Goal: Task Accomplishment & Management: Complete application form

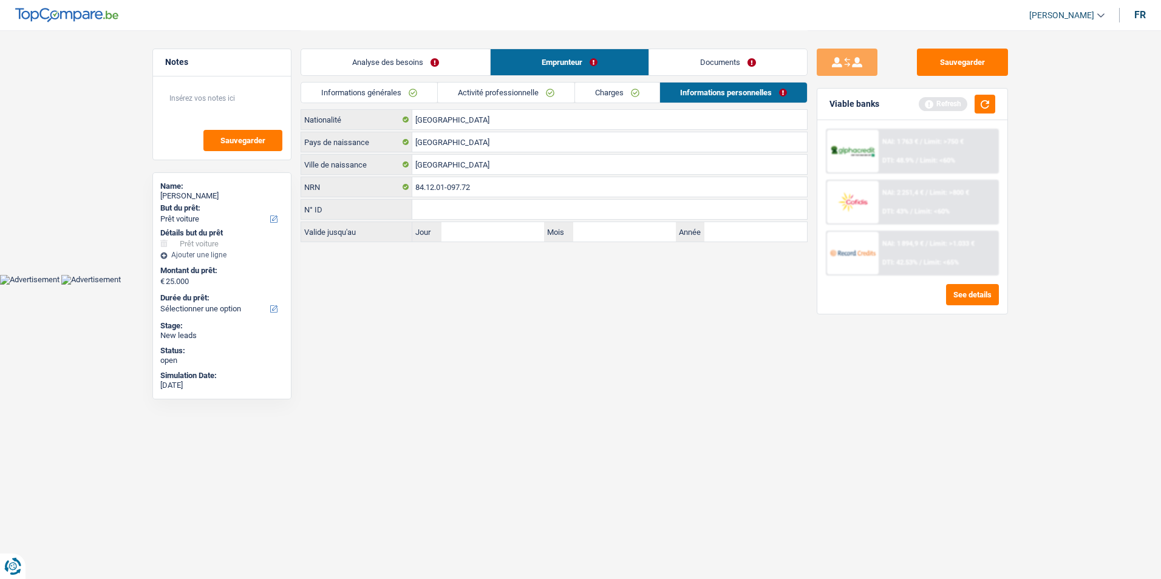
select select "car"
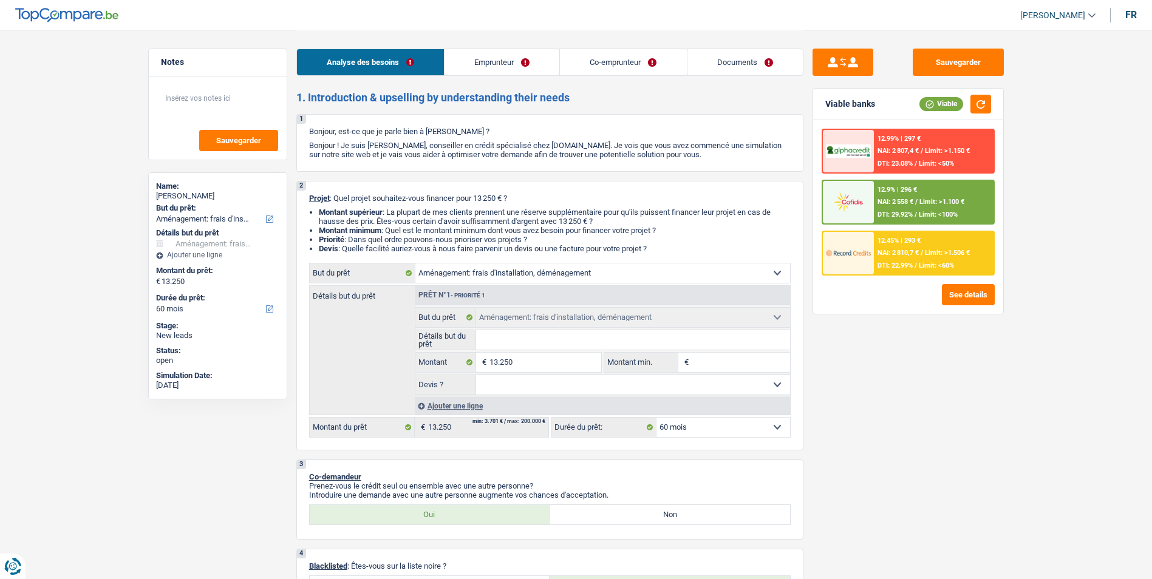
select select "movingOrInstallation"
select select "60"
select select "movingOrInstallation"
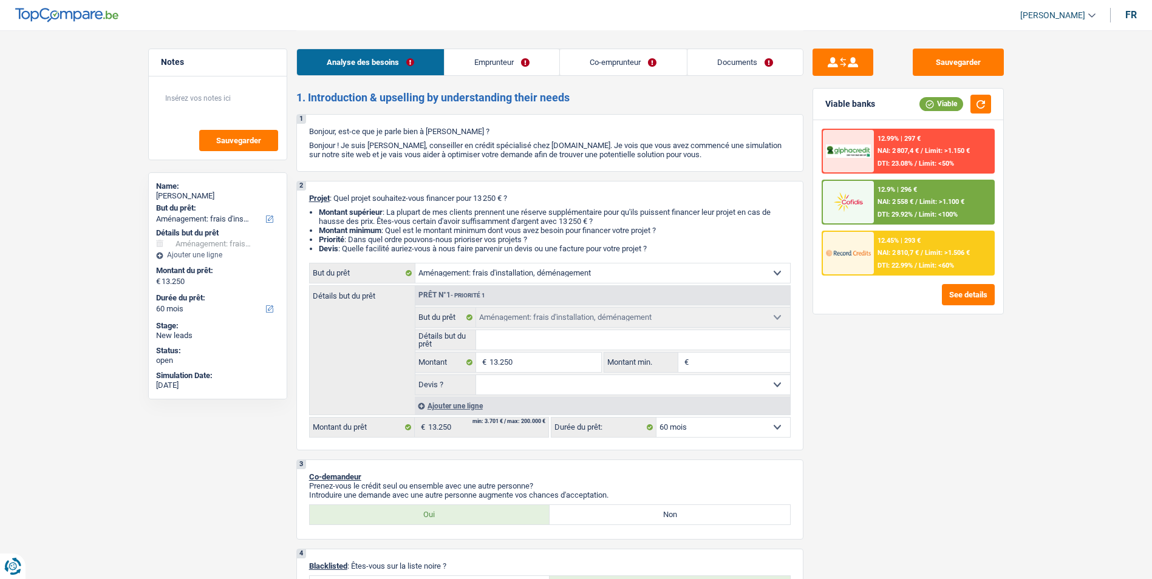
select select "60"
select select "mutuality"
select select "mutualityIndemnity"
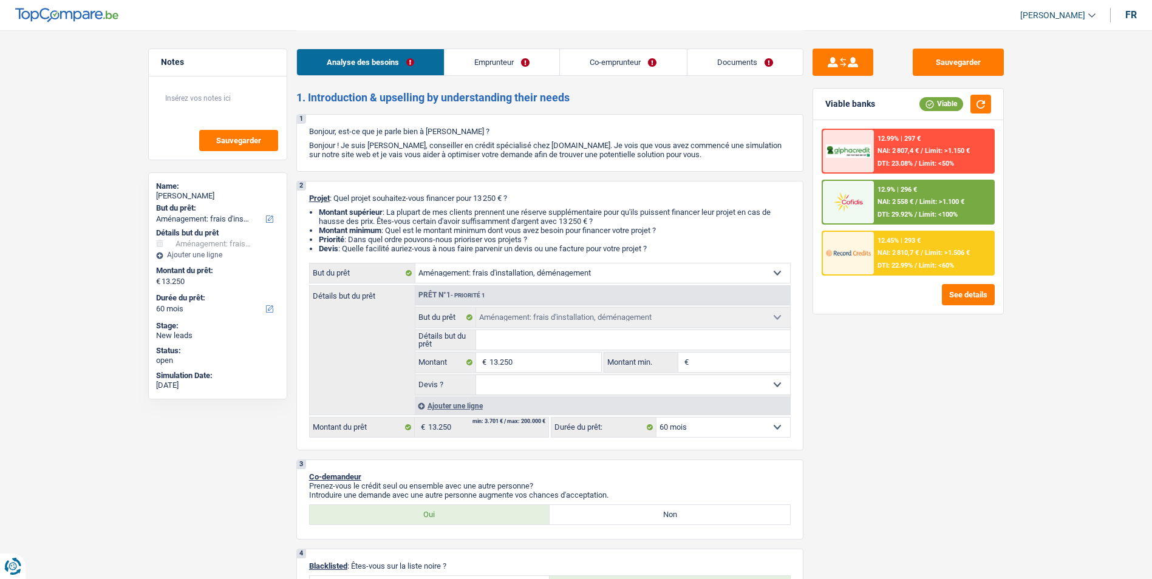
select select "liveWithParents"
select select "renovationLoan"
select select "120"
select select "movingOrInstallation"
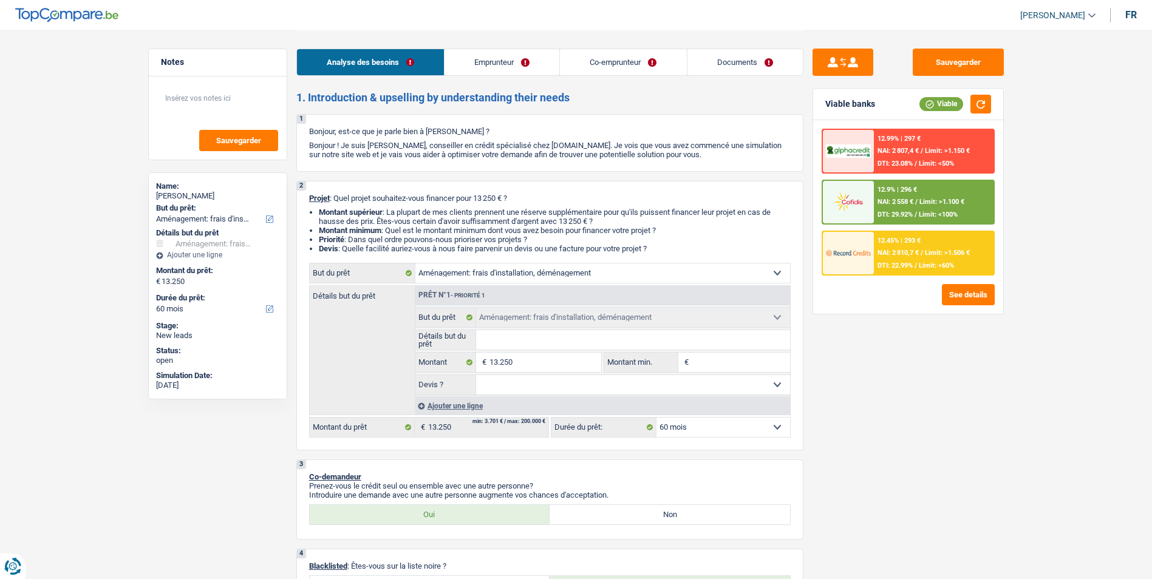
select select "60"
select select "32"
select select "married"
click at [483, 56] on link "Emprunteur" at bounding box center [502, 62] width 115 height 26
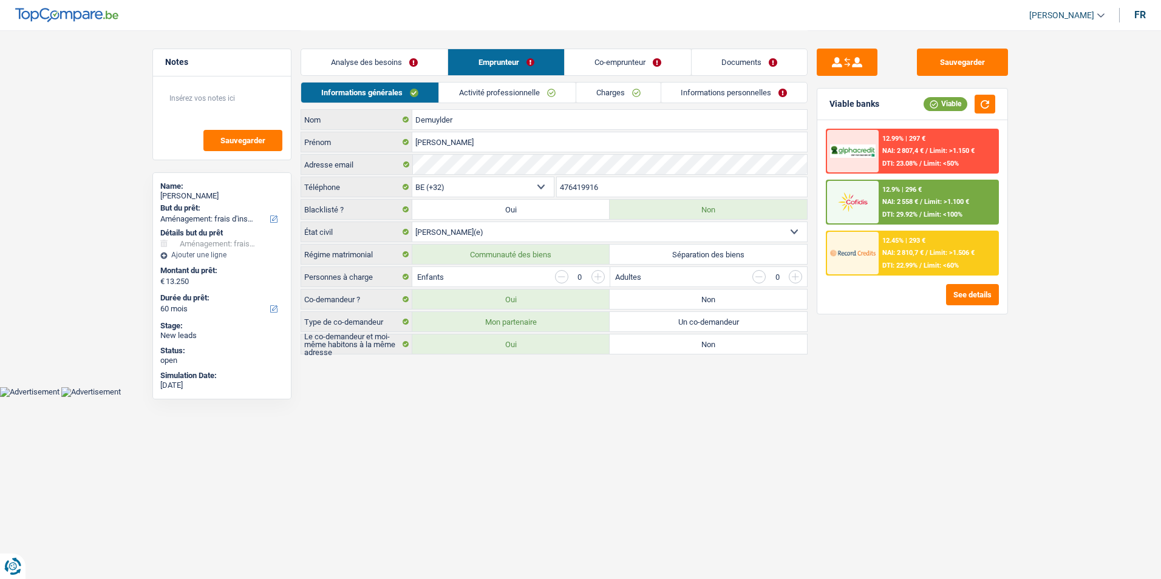
click at [607, 63] on link "Co-emprunteur" at bounding box center [628, 62] width 126 height 26
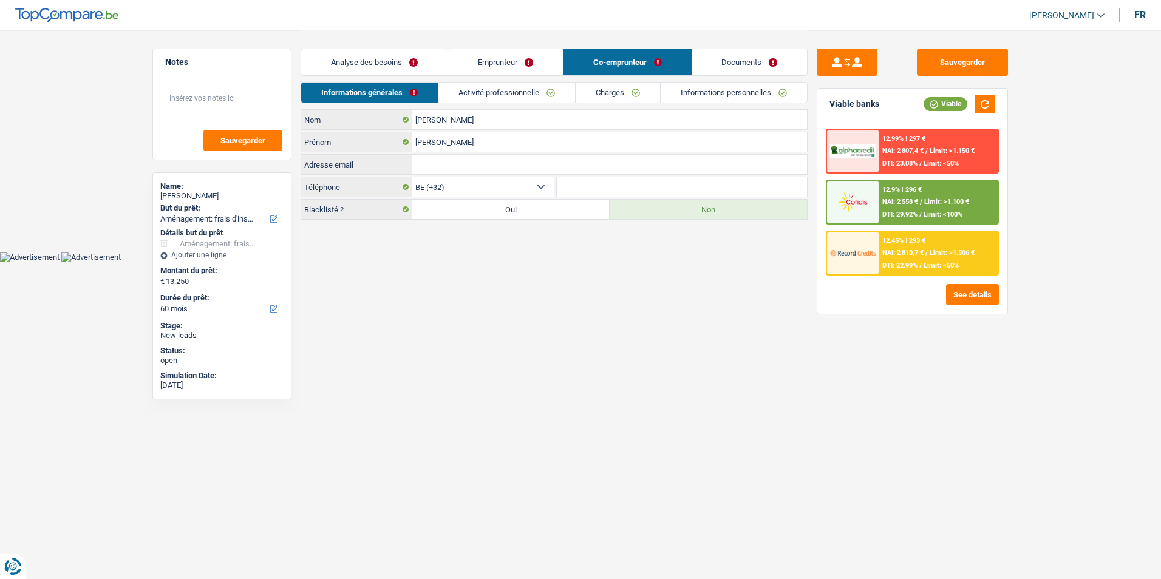
click at [717, 55] on link "Documents" at bounding box center [749, 62] width 115 height 26
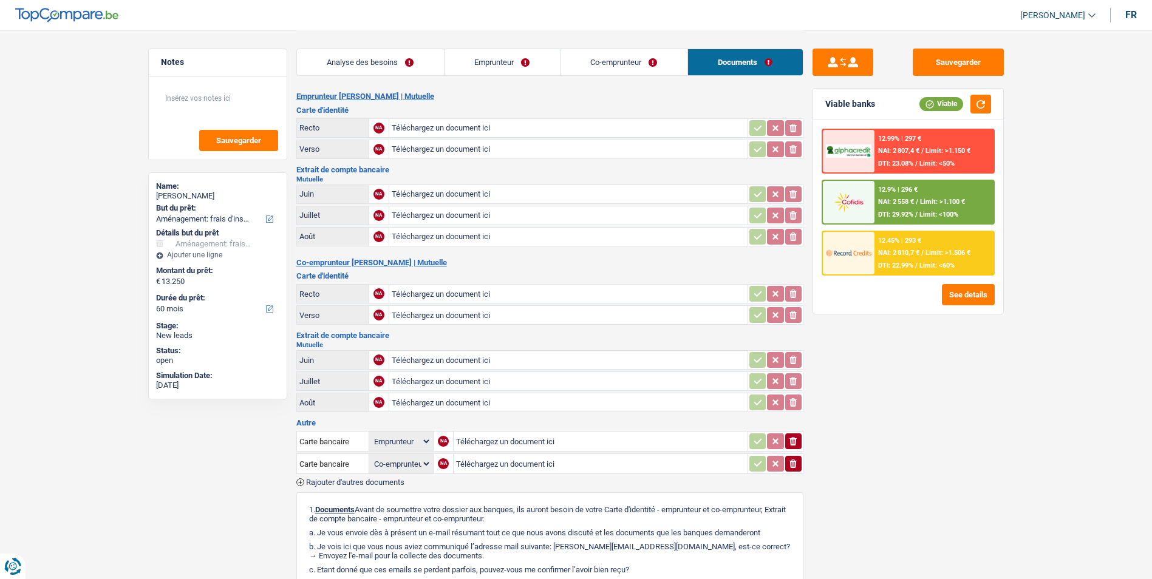
click at [644, 64] on link "Co-emprunteur" at bounding box center [624, 62] width 127 height 26
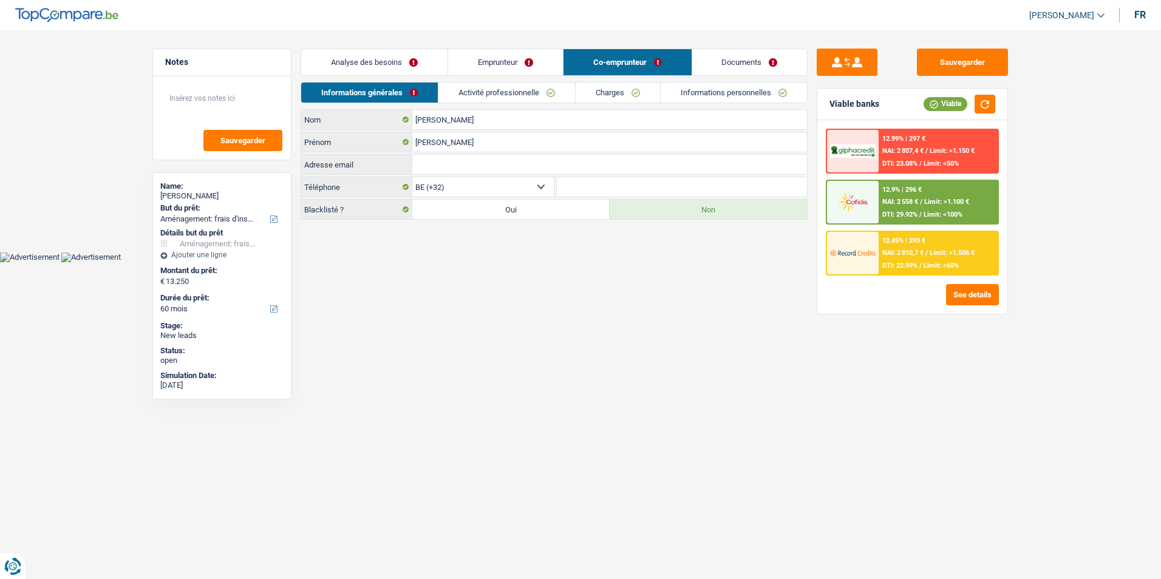
click at [550, 59] on link "Emprunteur" at bounding box center [505, 62] width 115 height 26
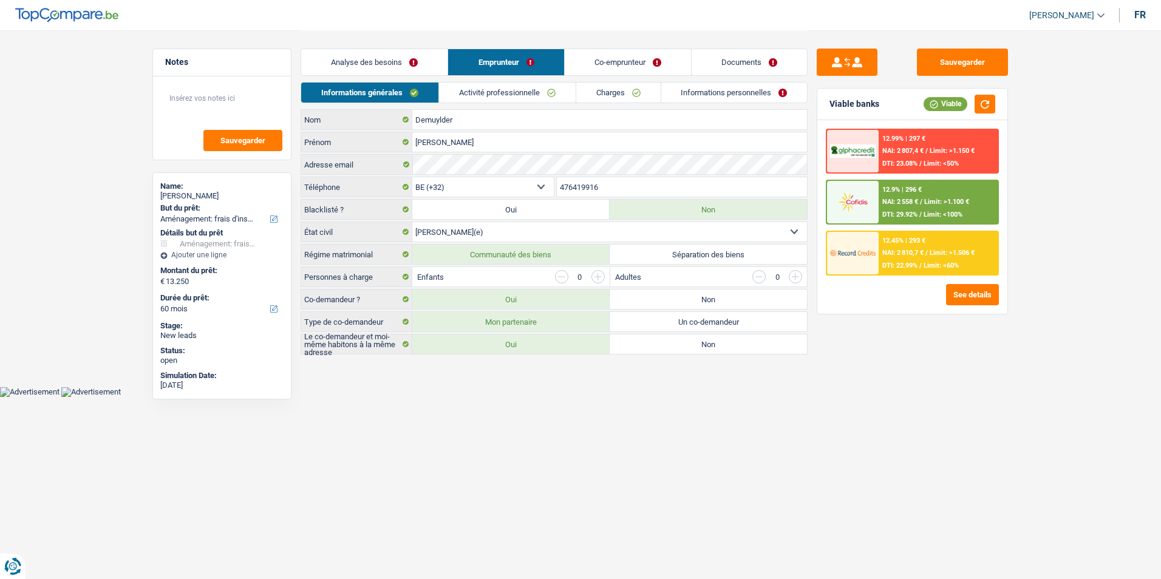
click at [367, 63] on link "Analyse des besoins" at bounding box center [374, 62] width 146 height 26
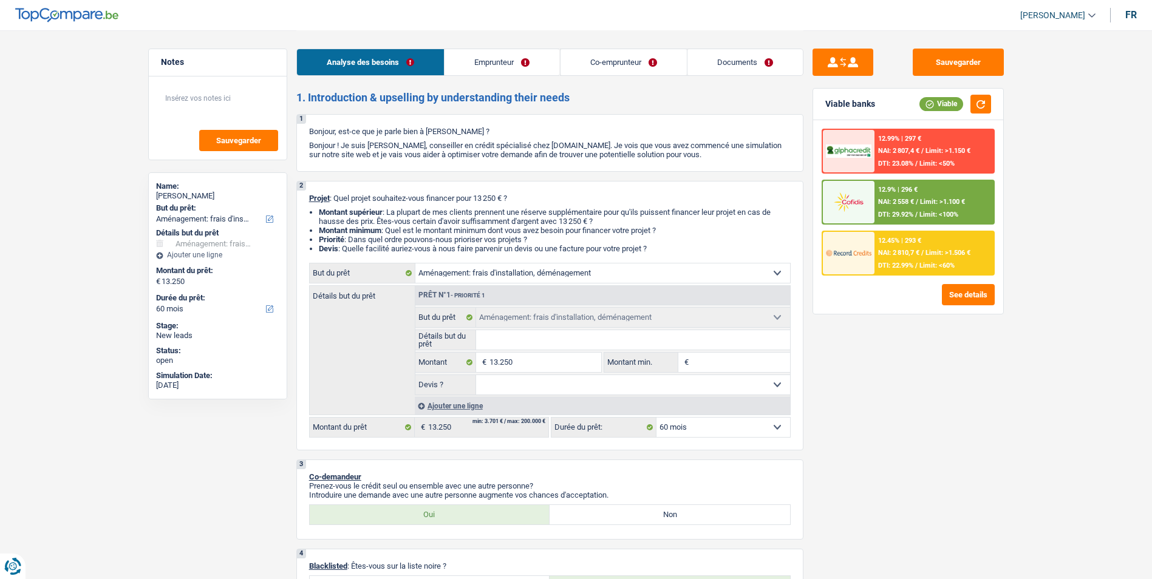
click at [501, 57] on link "Emprunteur" at bounding box center [502, 62] width 115 height 26
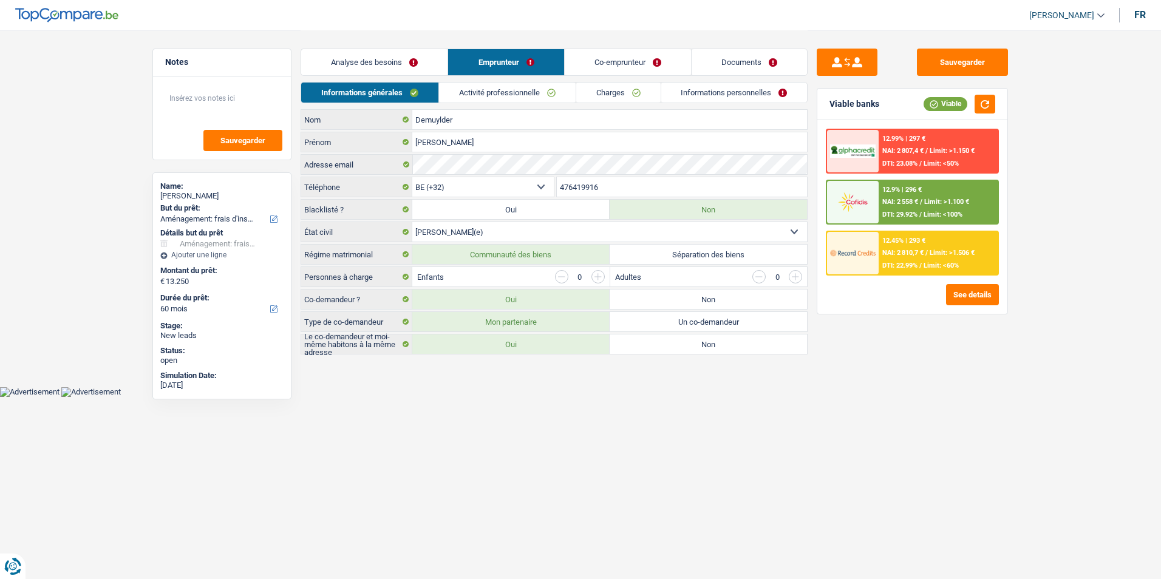
click at [604, 55] on link "Co-emprunteur" at bounding box center [628, 62] width 126 height 26
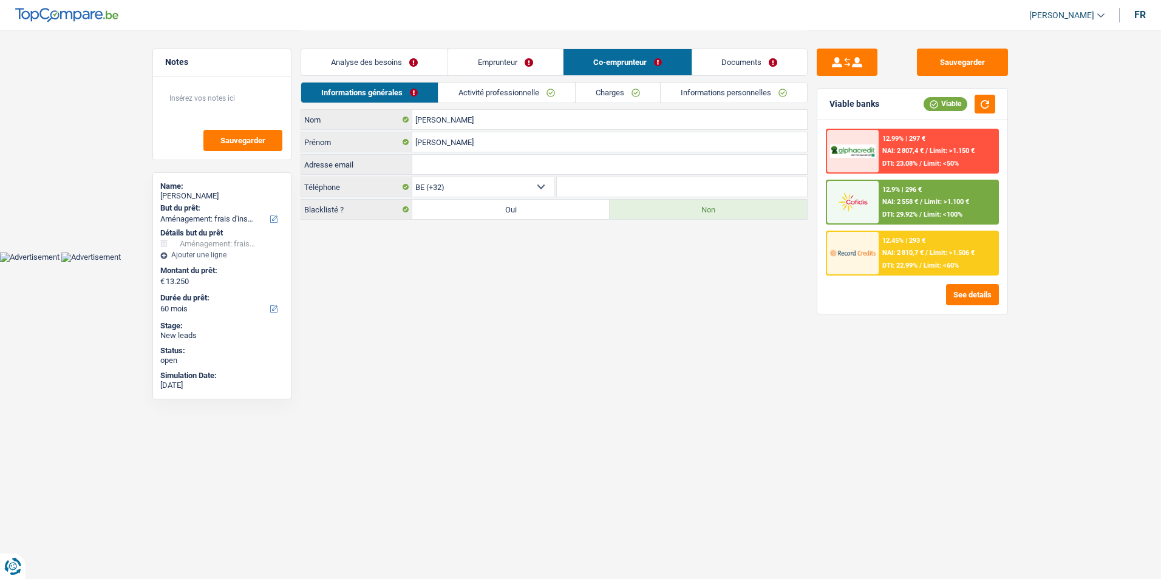
click at [488, 56] on link "Emprunteur" at bounding box center [505, 62] width 115 height 26
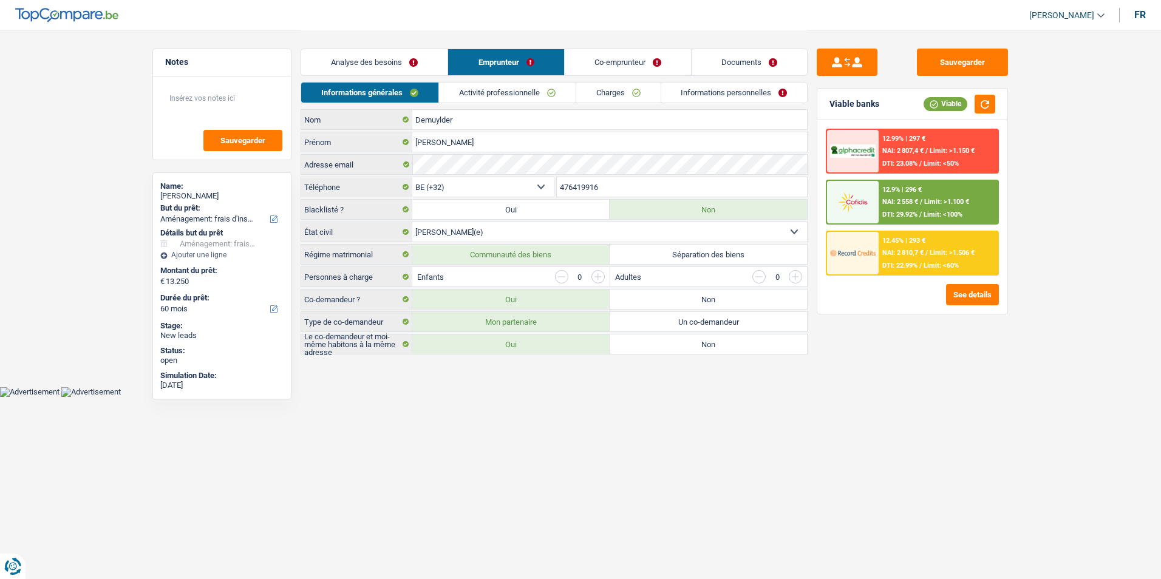
click at [479, 91] on link "Activité professionnelle" at bounding box center [507, 93] width 137 height 20
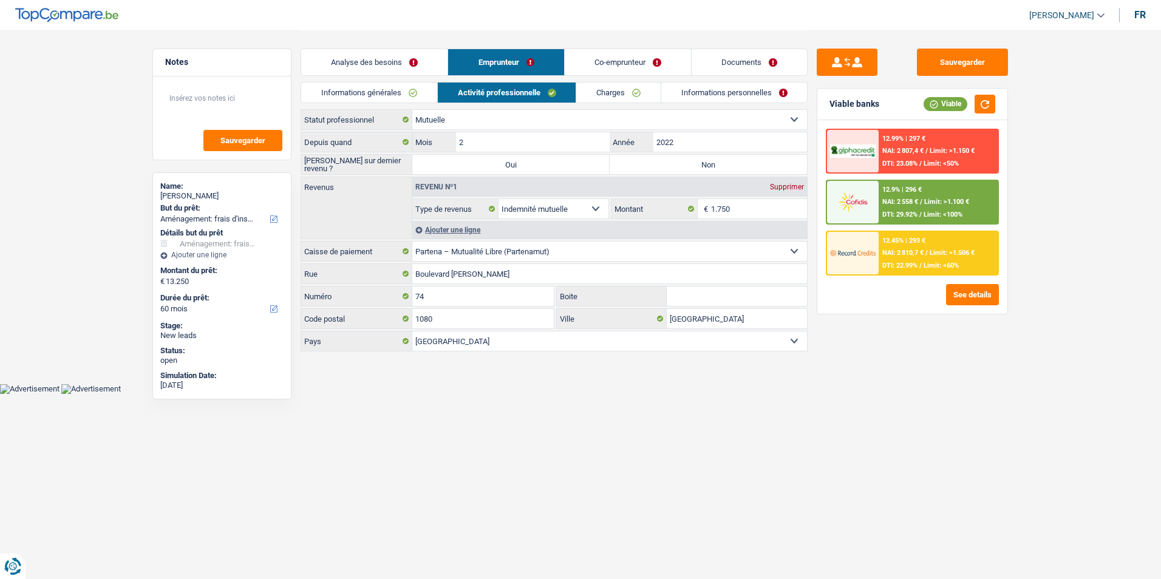
click at [606, 86] on link "Charges" at bounding box center [618, 93] width 84 height 20
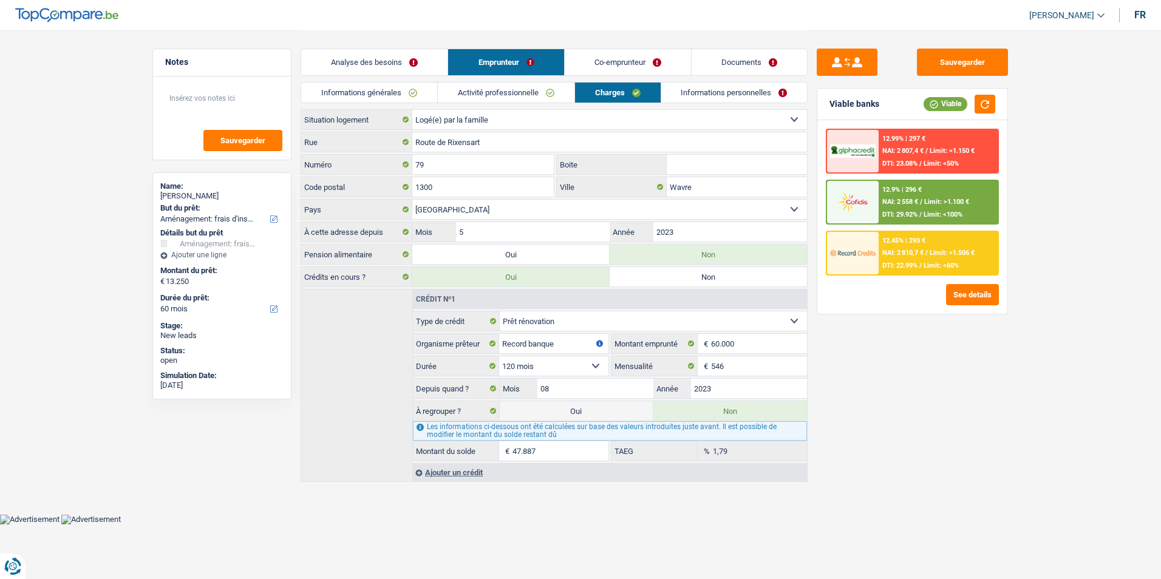
click at [713, 89] on link "Informations personnelles" at bounding box center [734, 93] width 146 height 20
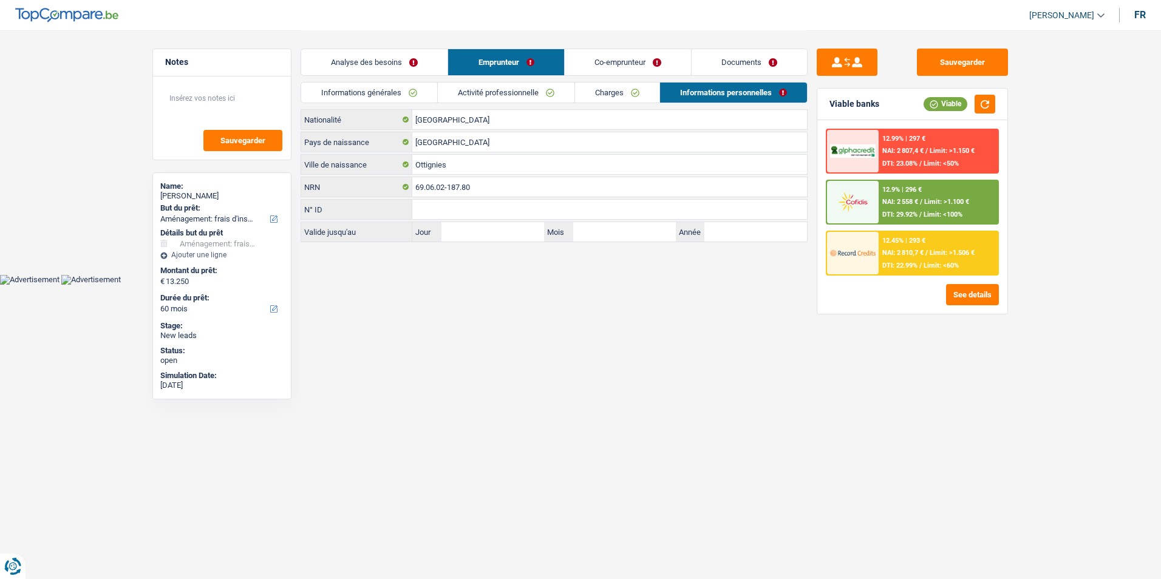
click at [592, 92] on link "Charges" at bounding box center [617, 93] width 84 height 20
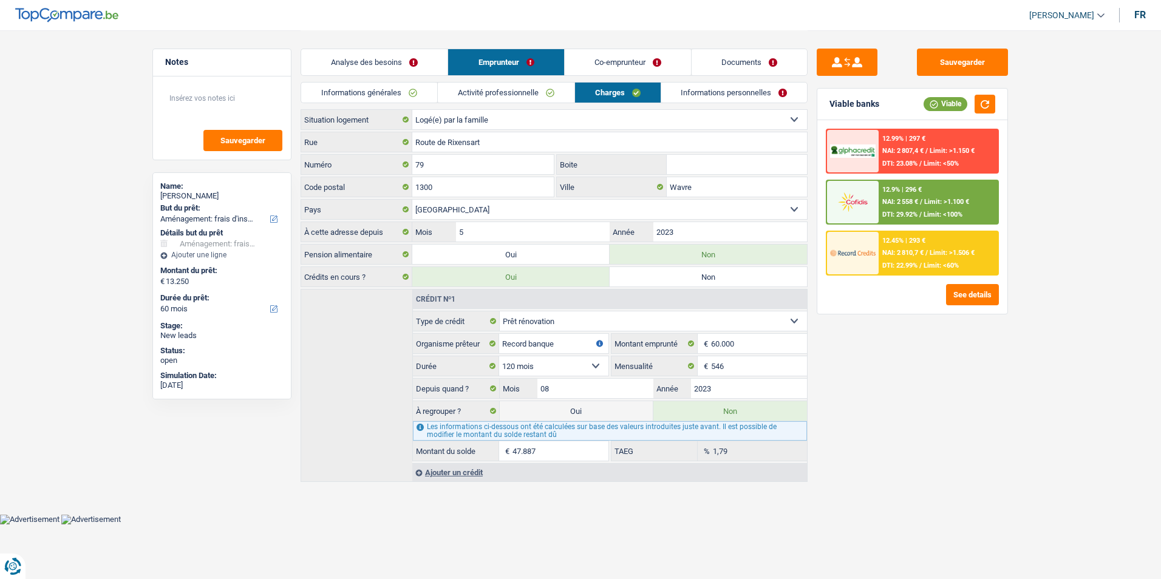
click at [513, 90] on link "Activité professionnelle" at bounding box center [506, 93] width 137 height 20
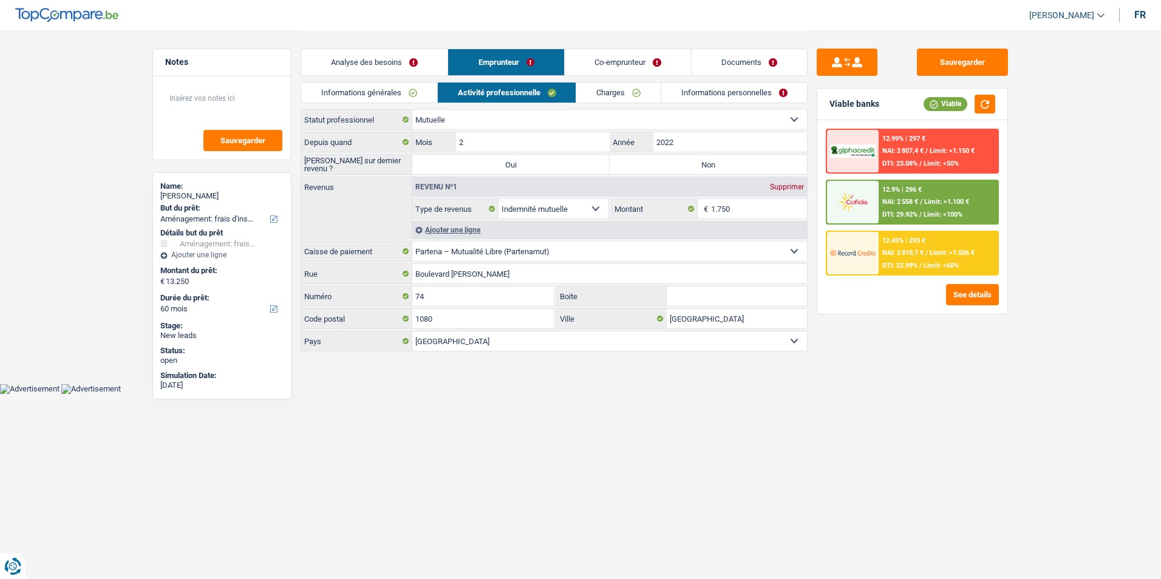
click at [378, 87] on link "Informations générales" at bounding box center [369, 93] width 136 height 20
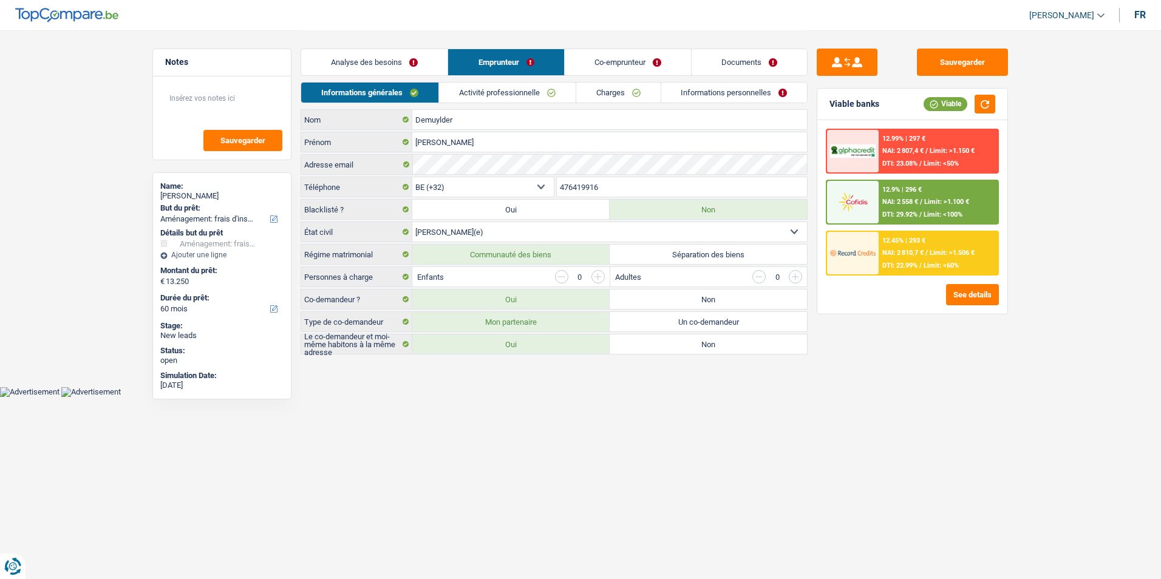
click at [494, 84] on link "Activité professionnelle" at bounding box center [507, 93] width 137 height 20
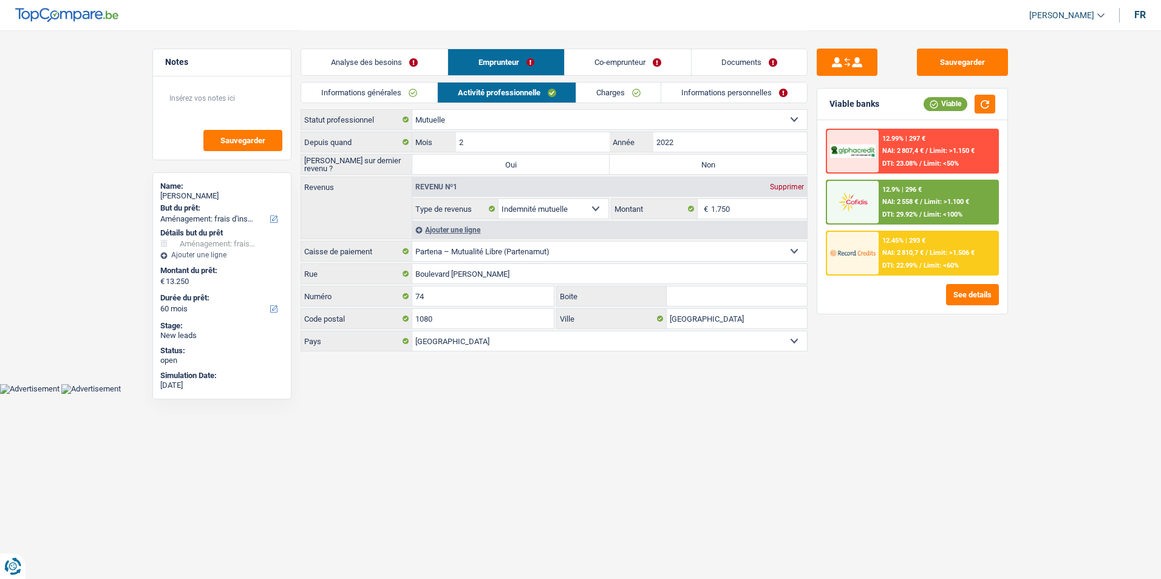
click at [603, 85] on link "Charges" at bounding box center [618, 93] width 84 height 20
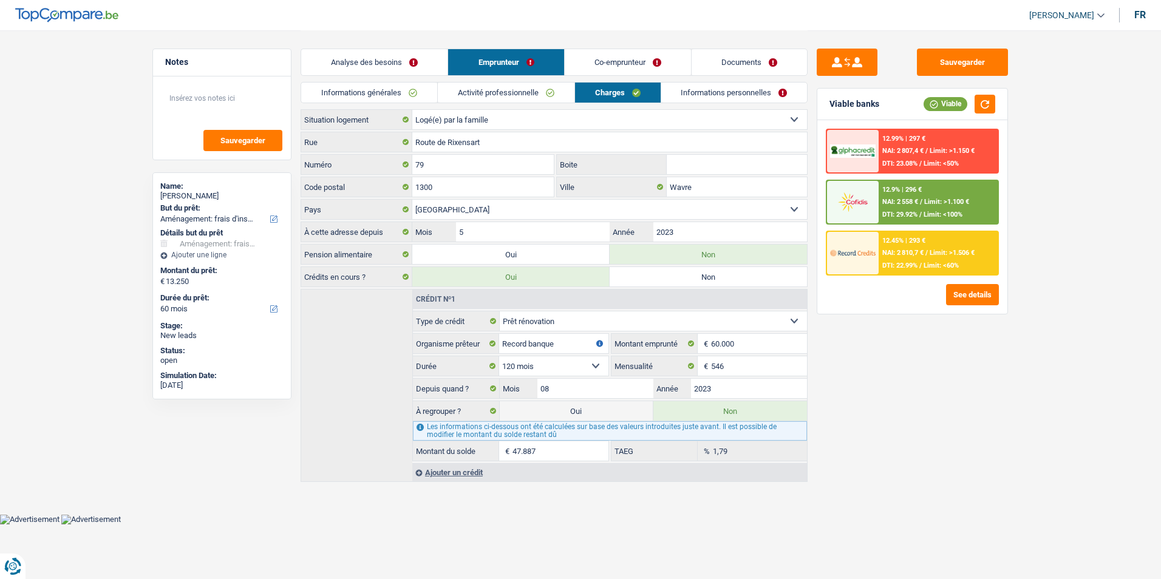
click at [392, 90] on link "Informations générales" at bounding box center [369, 93] width 136 height 20
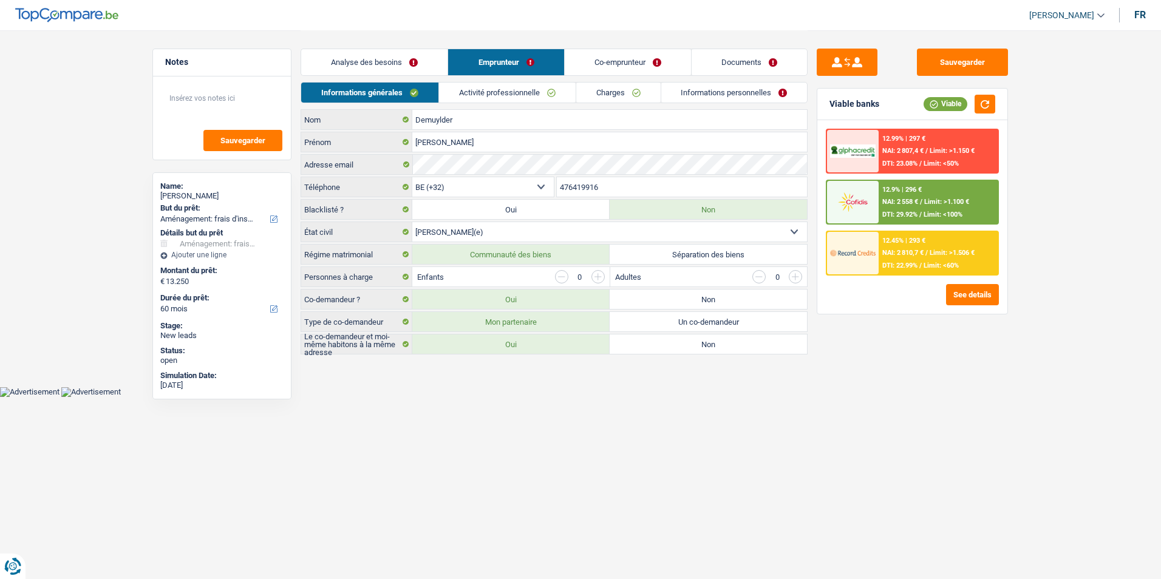
click at [482, 90] on link "Activité professionnelle" at bounding box center [507, 93] width 137 height 20
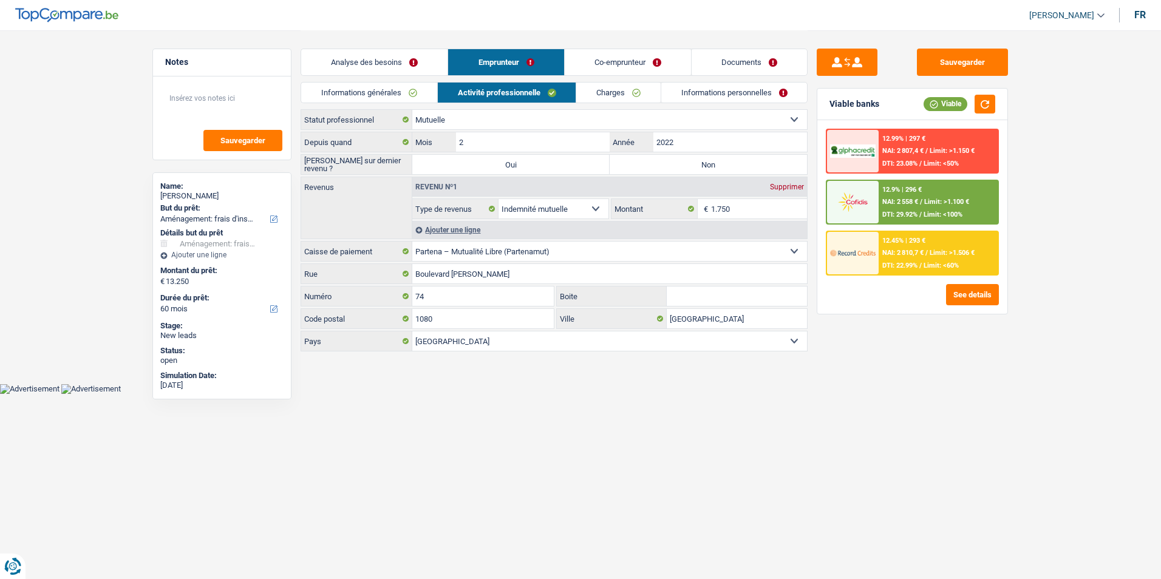
click at [609, 83] on link "Charges" at bounding box center [618, 93] width 84 height 20
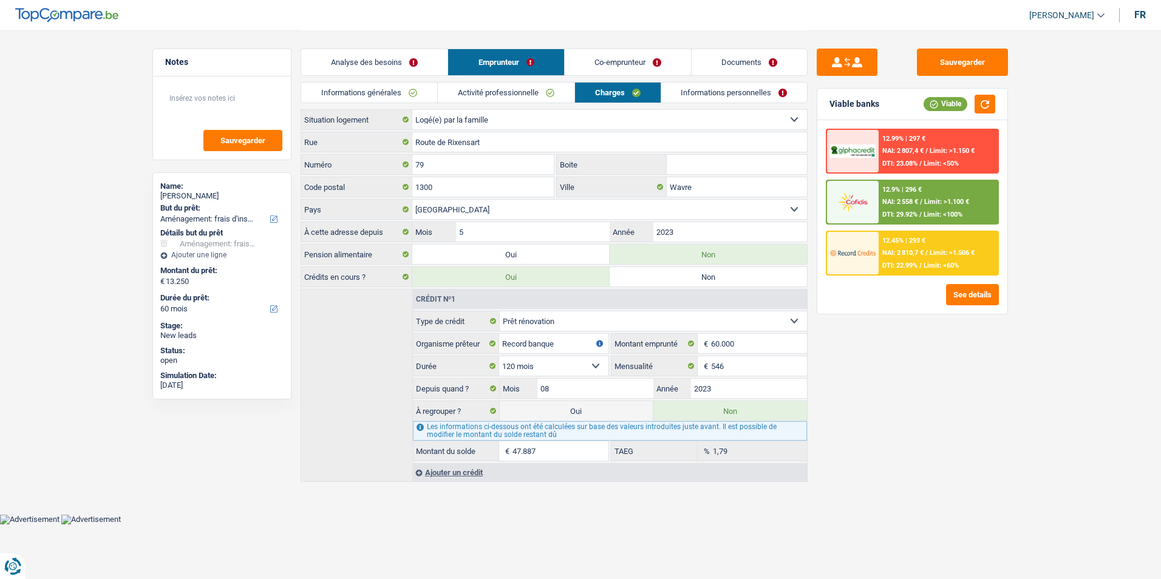
click at [689, 87] on link "Informations personnelles" at bounding box center [734, 93] width 146 height 20
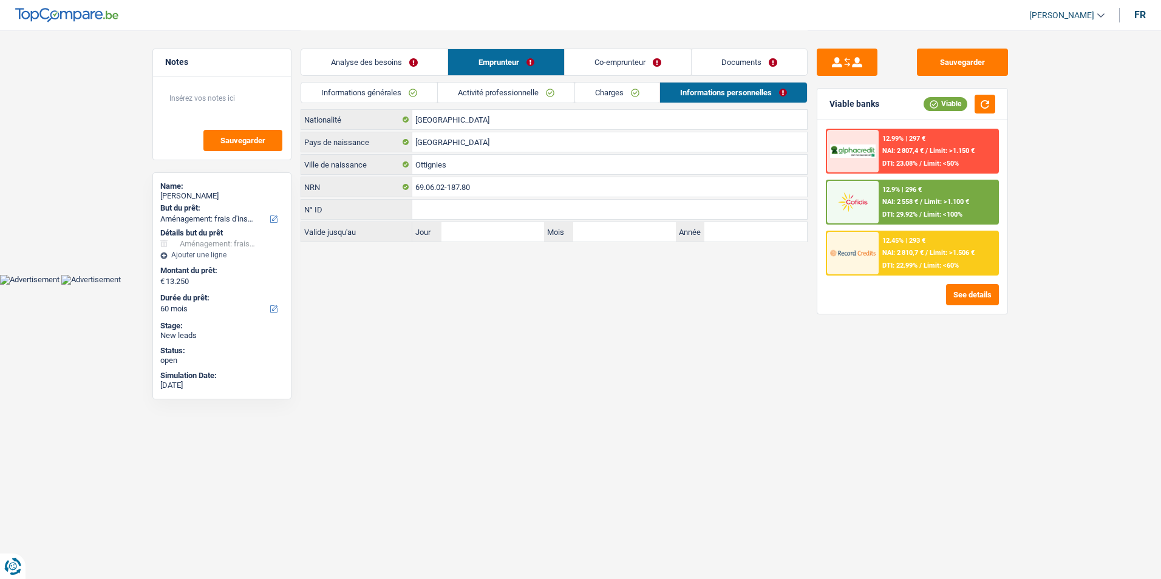
click at [637, 71] on link "Co-emprunteur" at bounding box center [628, 62] width 126 height 26
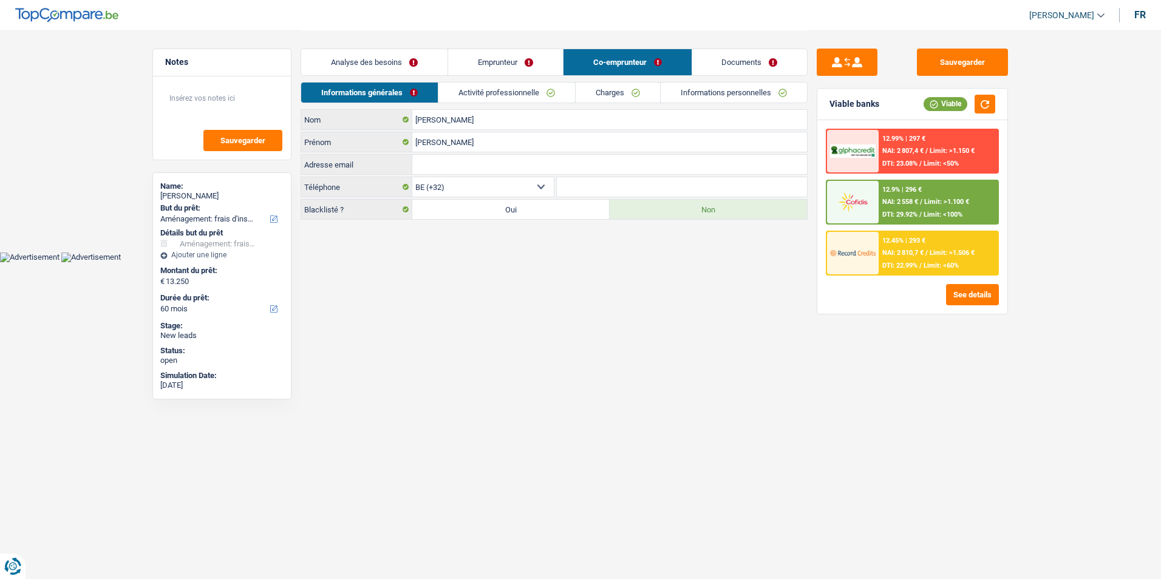
click at [777, 60] on link "Documents" at bounding box center [749, 62] width 115 height 26
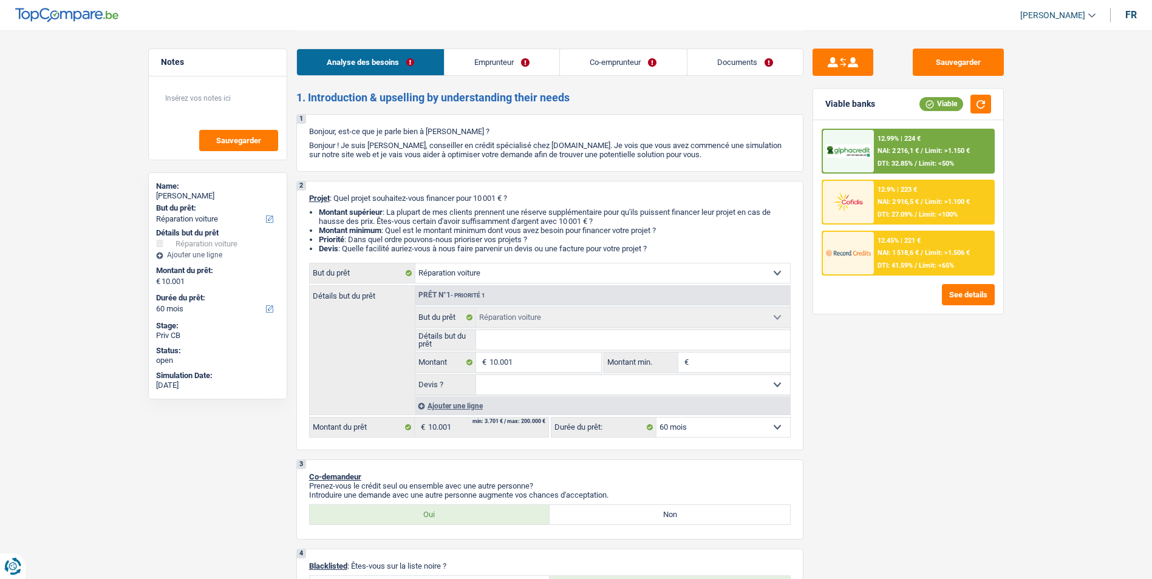
select select "carRepair"
select select "60"
select select "carRepair"
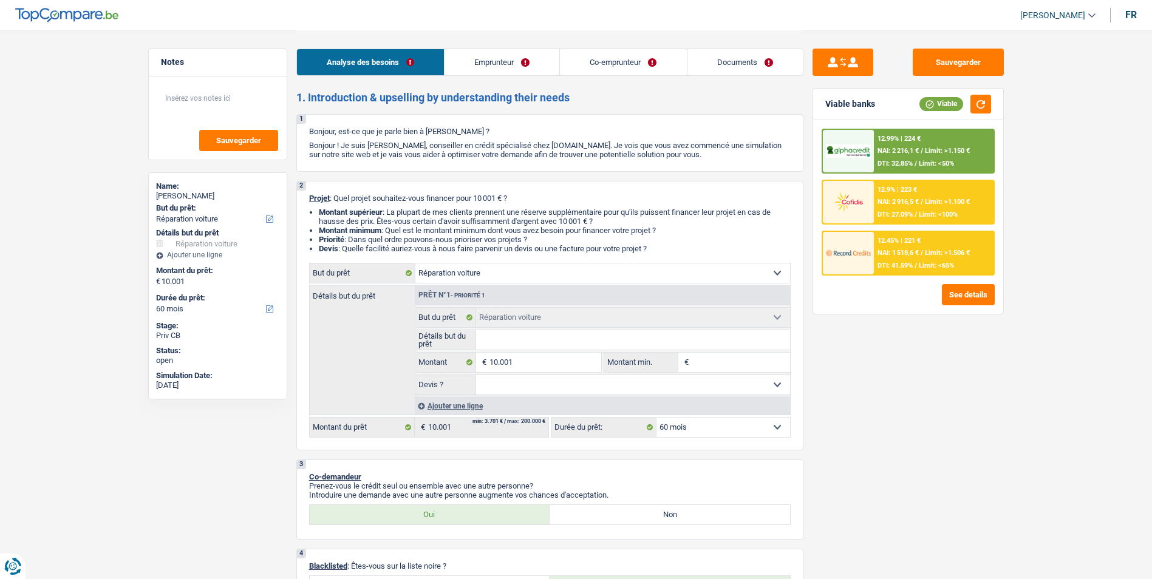
select select "60"
select select "privateEmployee"
select select "noProfession"
select select "familyAllowances"
select select "netSalary"
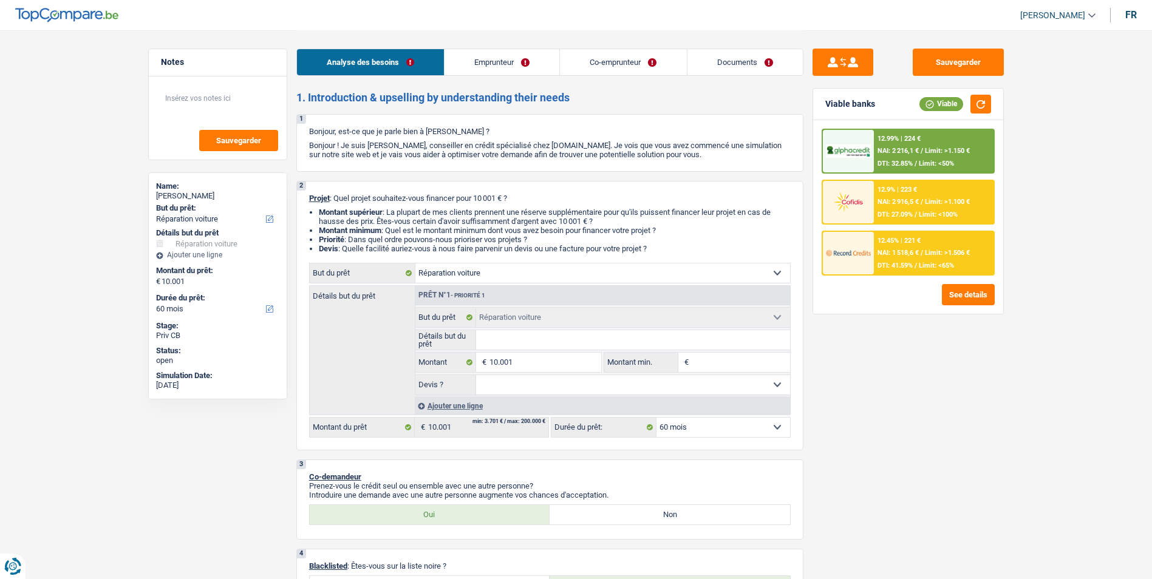
select select "mealVouchers"
select select "rents"
select select "carRepair"
select select "60"
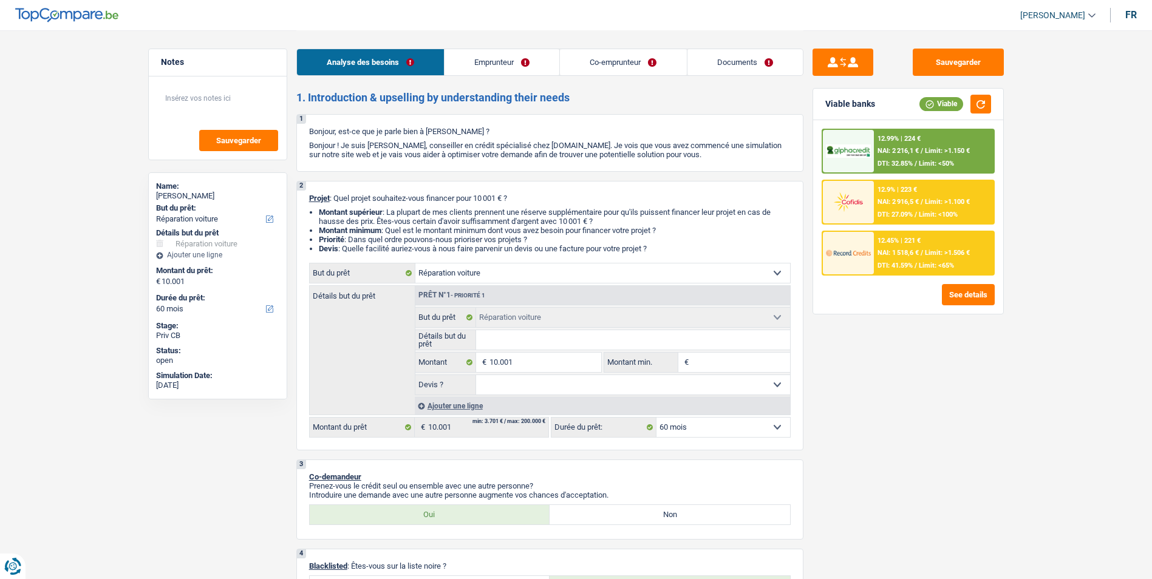
click at [759, 58] on link "Documents" at bounding box center [745, 62] width 115 height 26
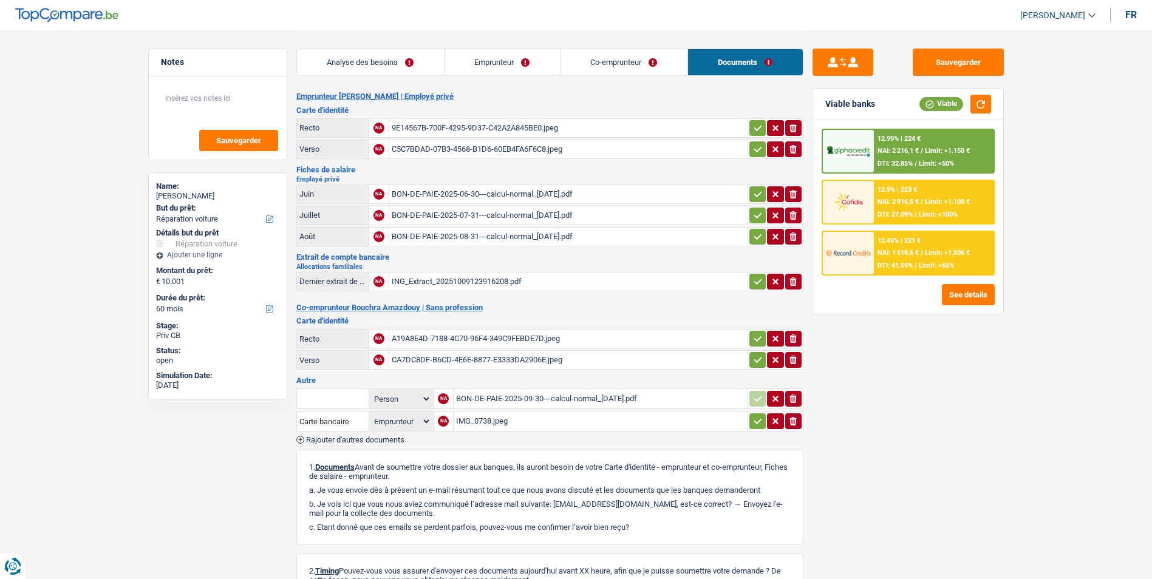
click at [547, 194] on div "BON-DE-PAIE-2025-06-30---calcul-normal_03-07-2025.pdf" at bounding box center [568, 194] width 353 height 18
click at [508, 216] on div "BON-DE-PAIE-2025-07-31---calcul-normal_05-08-2025.pdf" at bounding box center [568, 215] width 353 height 18
click at [448, 235] on div "BON-DE-PAIE-2025-08-31---calcul-normal_03-09-2025.pdf" at bounding box center [568, 237] width 353 height 18
click at [369, 58] on link "Analyse des besoins" at bounding box center [370, 62] width 147 height 26
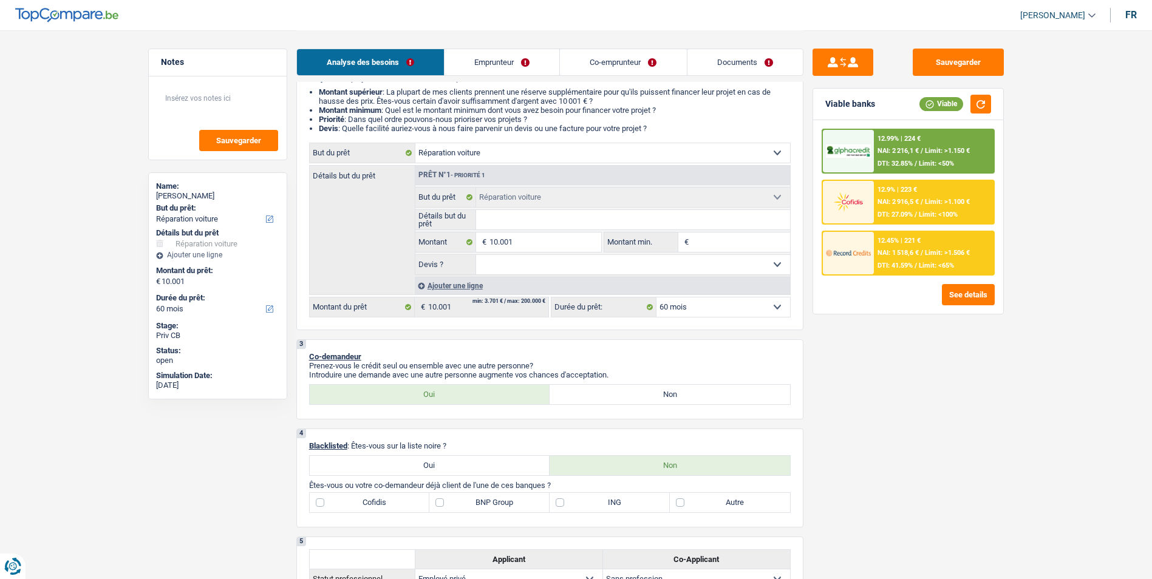
scroll to position [121, 0]
click at [597, 262] on select "Oui Non Non répondu Sélectionner une option" at bounding box center [633, 263] width 314 height 19
select select "false"
click at [476, 254] on select "Oui Non Non répondu Sélectionner une option" at bounding box center [633, 263] width 314 height 19
select select "false"
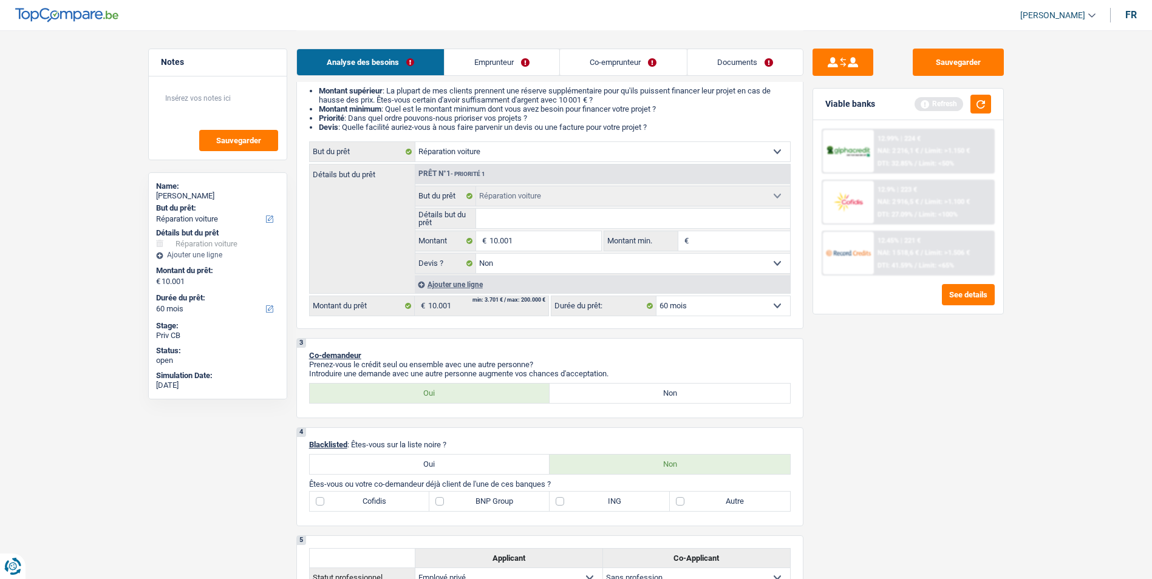
click at [604, 156] on select "Confort maison: meubles, textile, peinture, électroménager, outillage non-profe…" at bounding box center [602, 151] width 375 height 19
select select "houseOrGarden"
click at [415, 142] on select "Confort maison: meubles, textile, peinture, électroménager, outillage non-profe…" at bounding box center [602, 151] width 375 height 19
select select "houseOrGarden"
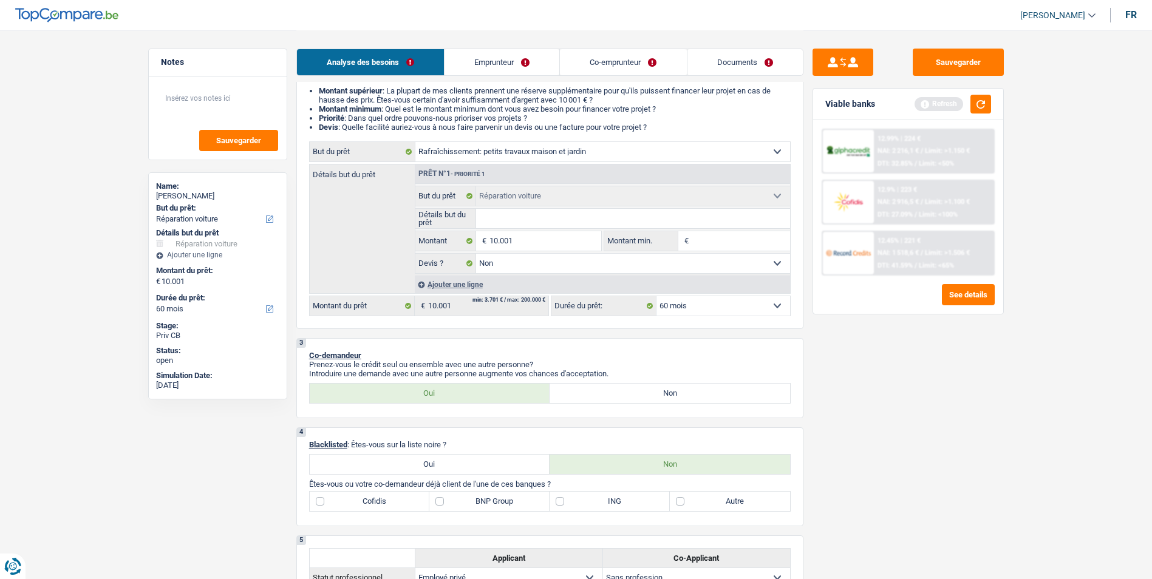
select select "houseOrGarden"
select select
select select "houseOrGarden"
select select
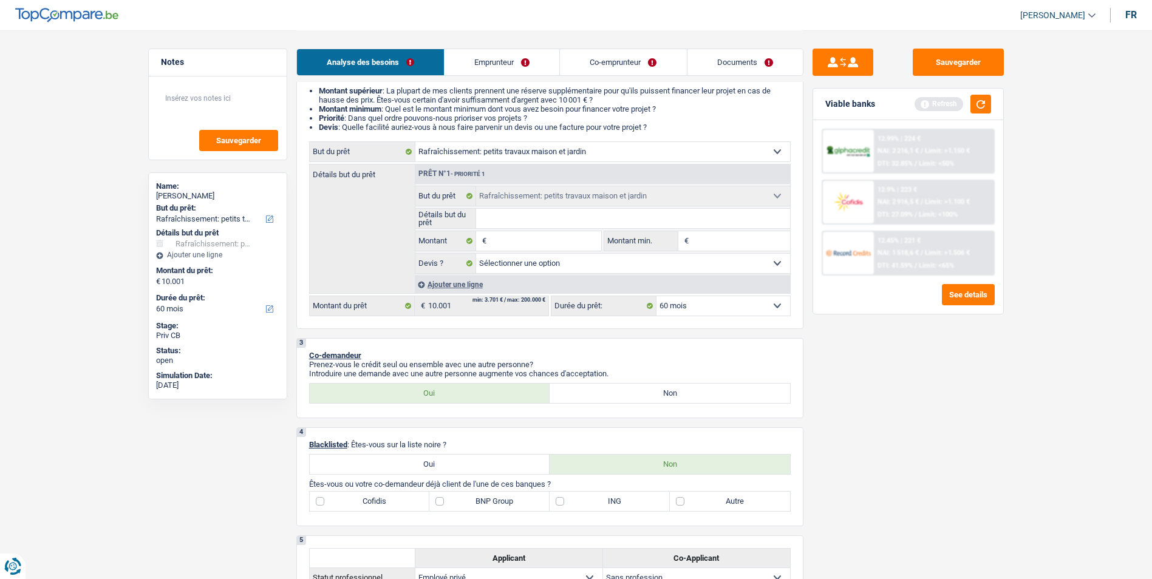
select select "carRepair"
select select "false"
select select "carRepair"
select select "false"
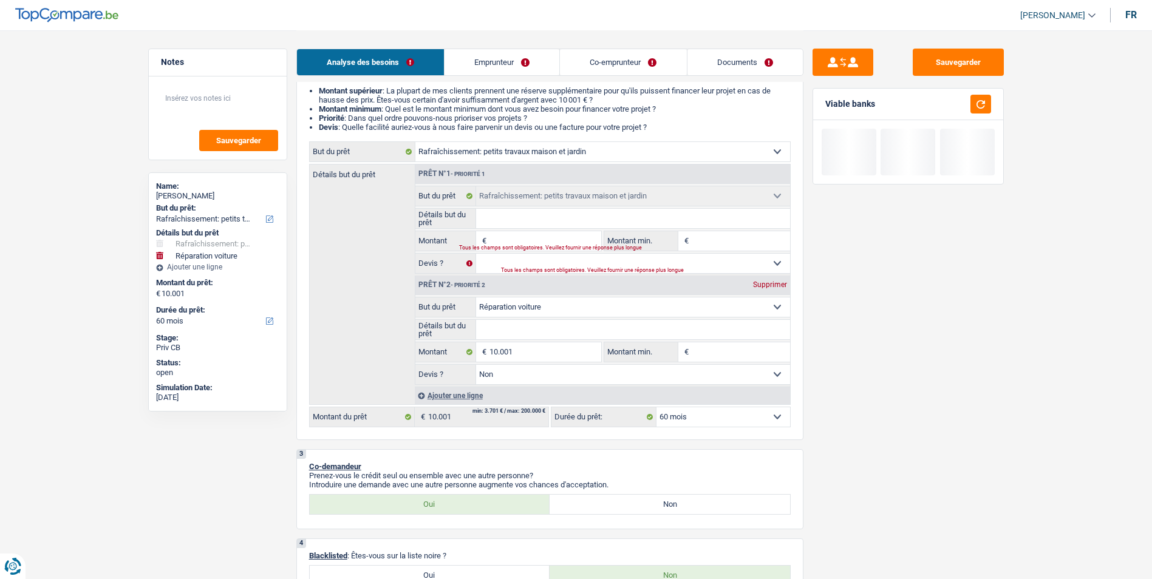
click at [762, 285] on div "Supprimer" at bounding box center [770, 284] width 40 height 7
type input "0"
select select
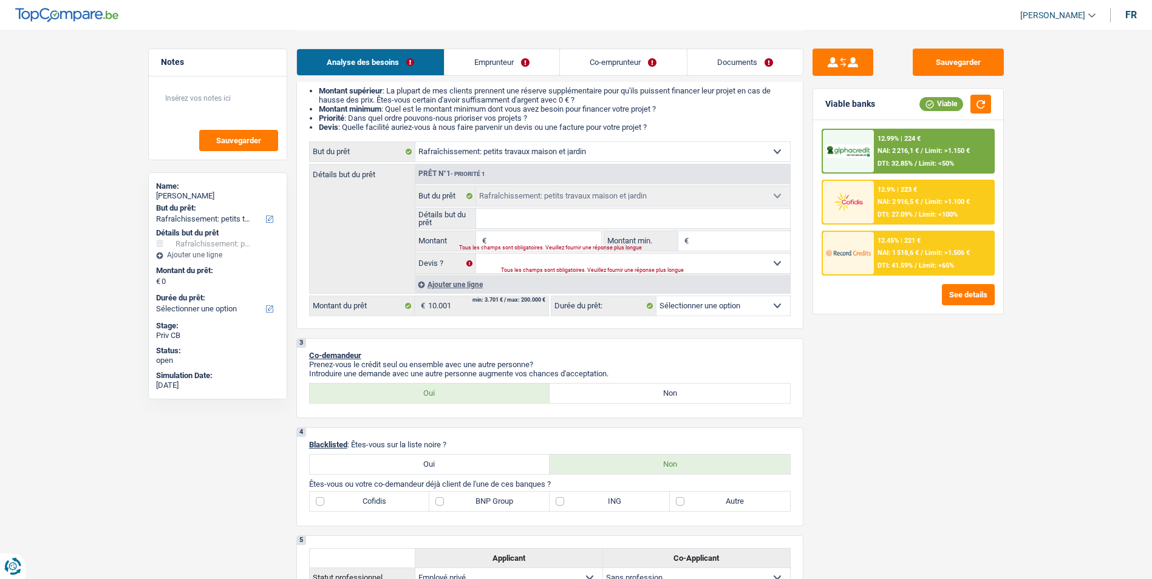
click at [539, 268] on div "Tous les champs sont obligatoires. Veuillez fournir une réponse plus longue" at bounding box center [630, 270] width 259 height 5
click at [601, 270] on div "Tous les champs sont obligatoires. Veuillez fournir une réponse plus longue" at bounding box center [630, 270] width 259 height 5
click at [745, 264] on select "Oui Non Non répondu Sélectionner une option" at bounding box center [633, 263] width 314 height 19
select select "false"
click at [476, 254] on select "Oui Non Non répondu Sélectionner une option" at bounding box center [633, 263] width 314 height 19
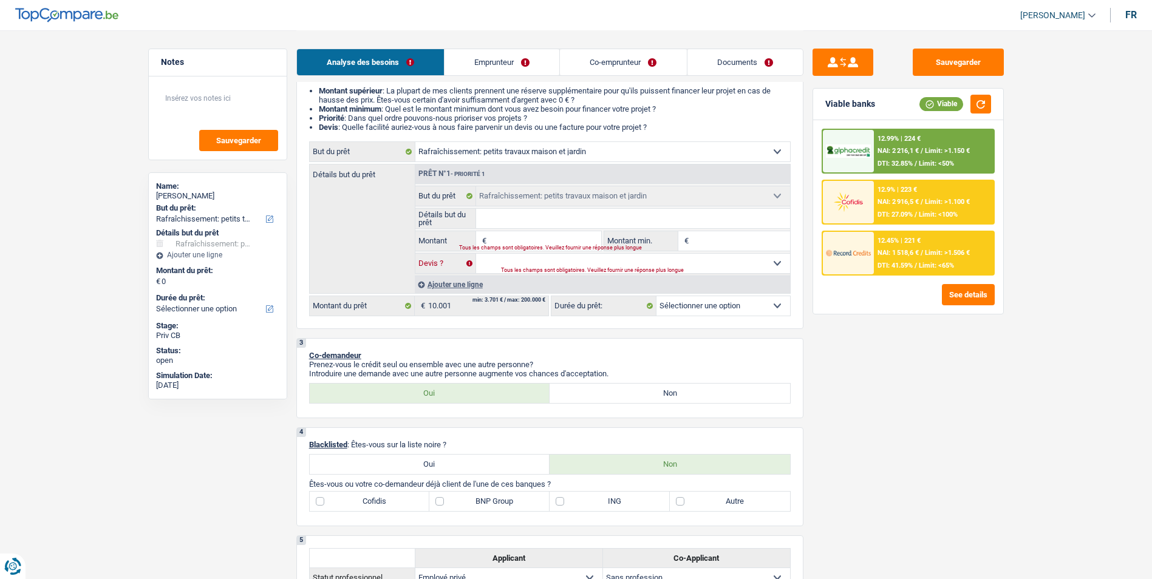
select select "false"
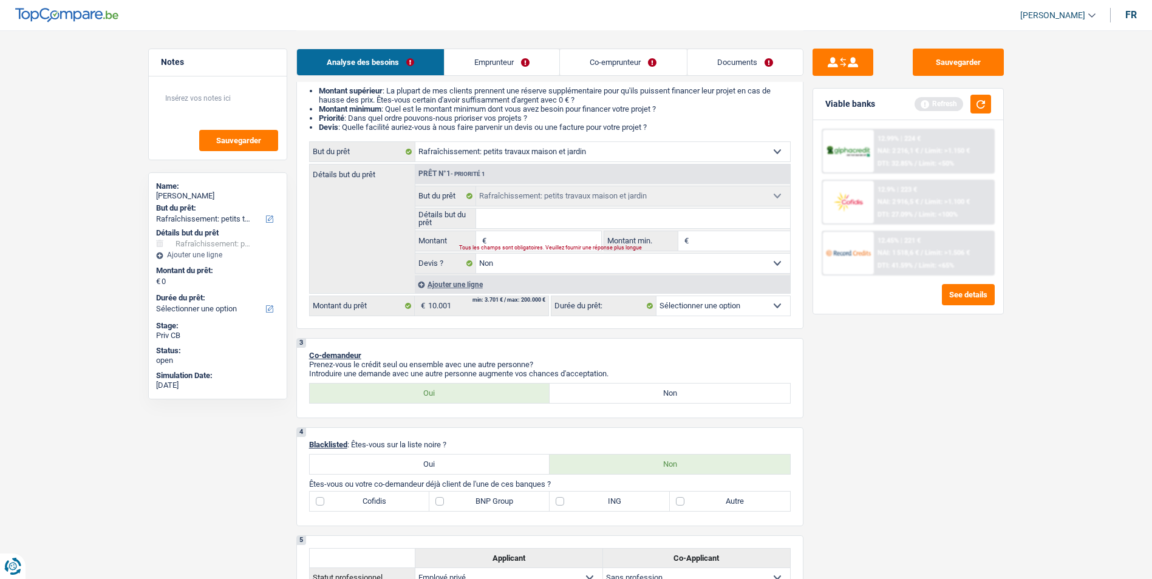
click at [559, 233] on input "Montant" at bounding box center [545, 240] width 111 height 19
type input "1"
type input "10"
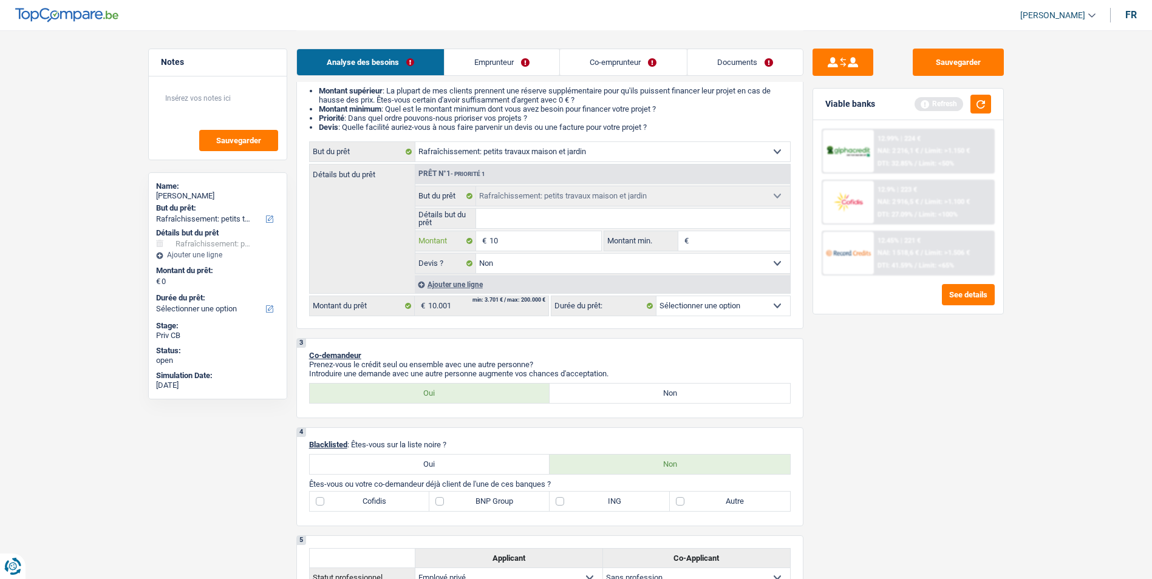
type input "100"
type input "1.000"
type input "10.001"
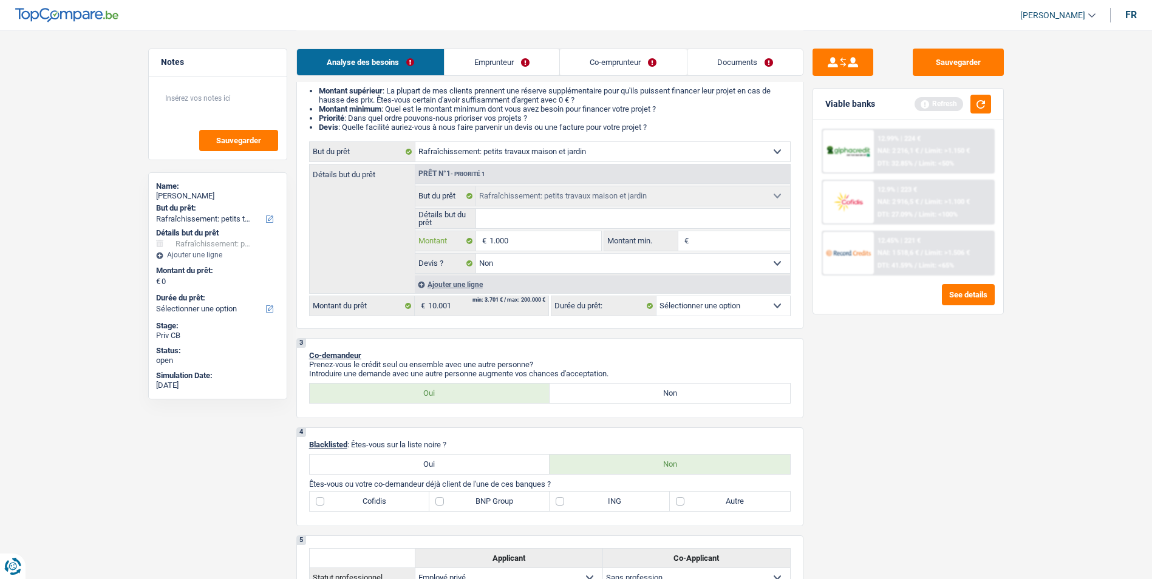
type input "10.001"
click at [755, 237] on input "Montant min." at bounding box center [741, 240] width 98 height 19
select select "60"
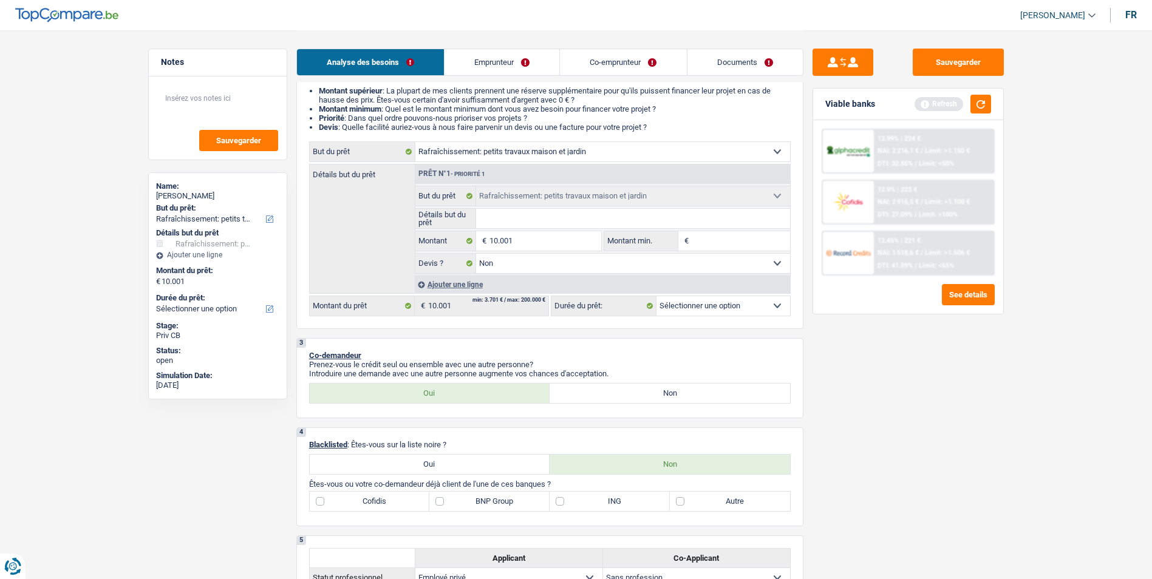
select select "60"
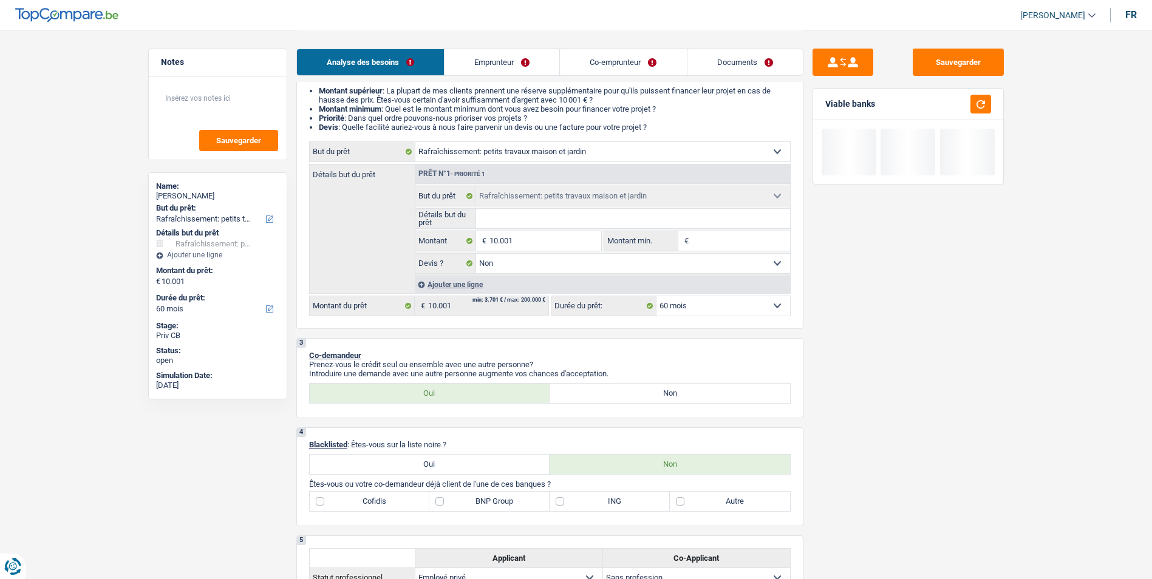
type input "1"
type input "10"
type input "100"
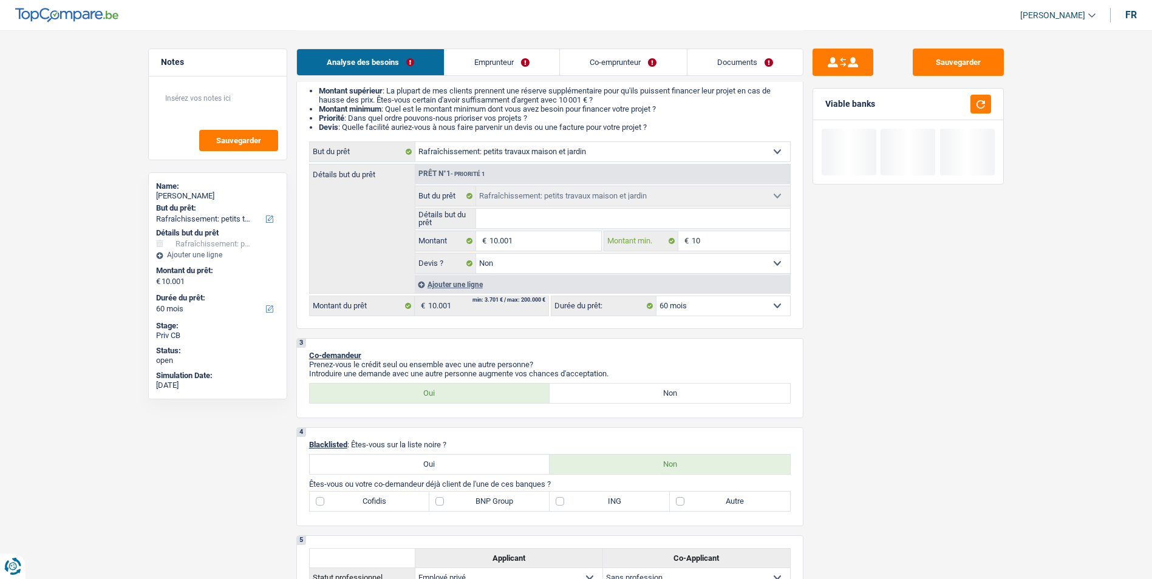
type input "100"
type input "1.000"
type input "10.001"
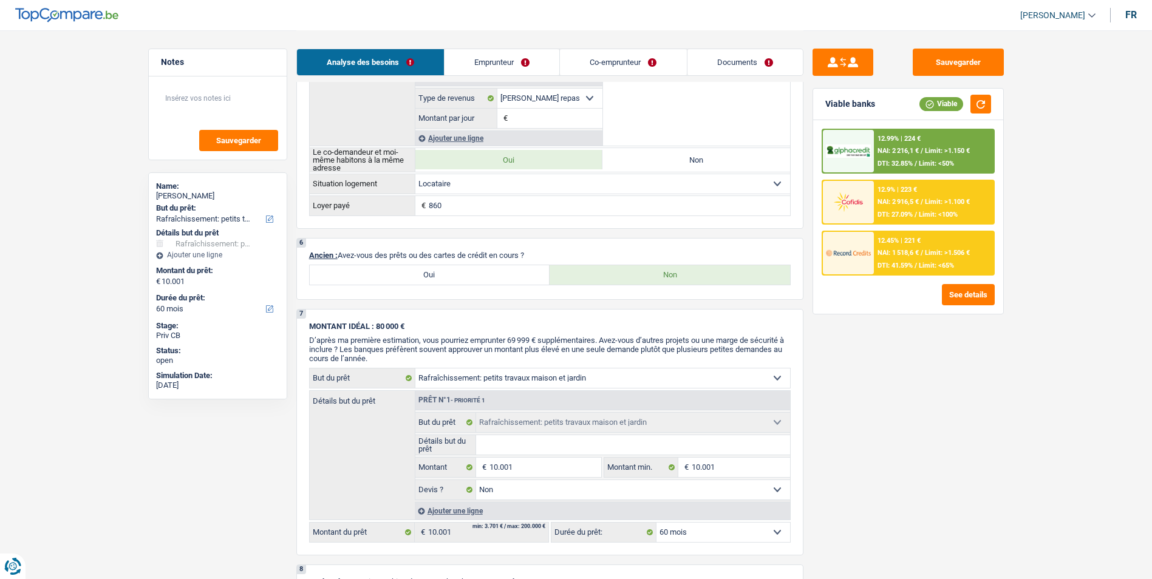
scroll to position [850, 0]
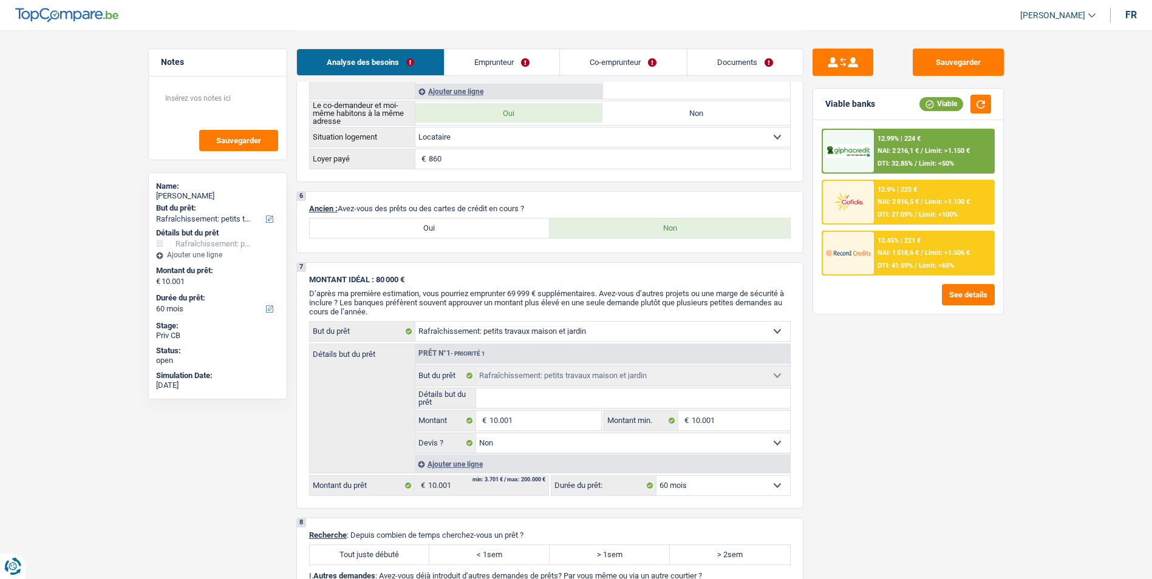
type input "10.001"
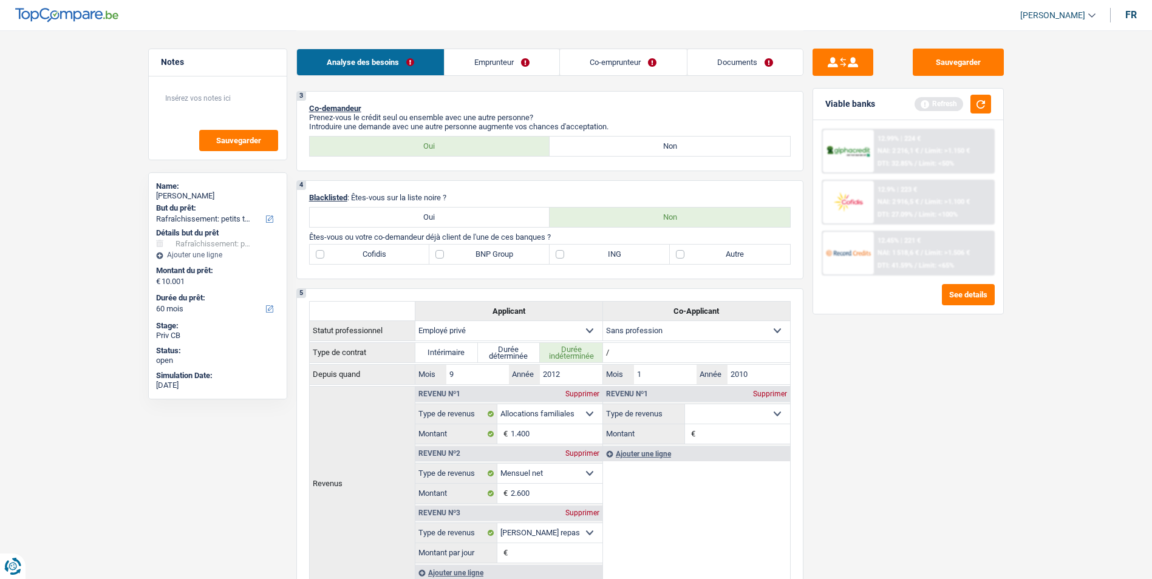
scroll to position [425, 0]
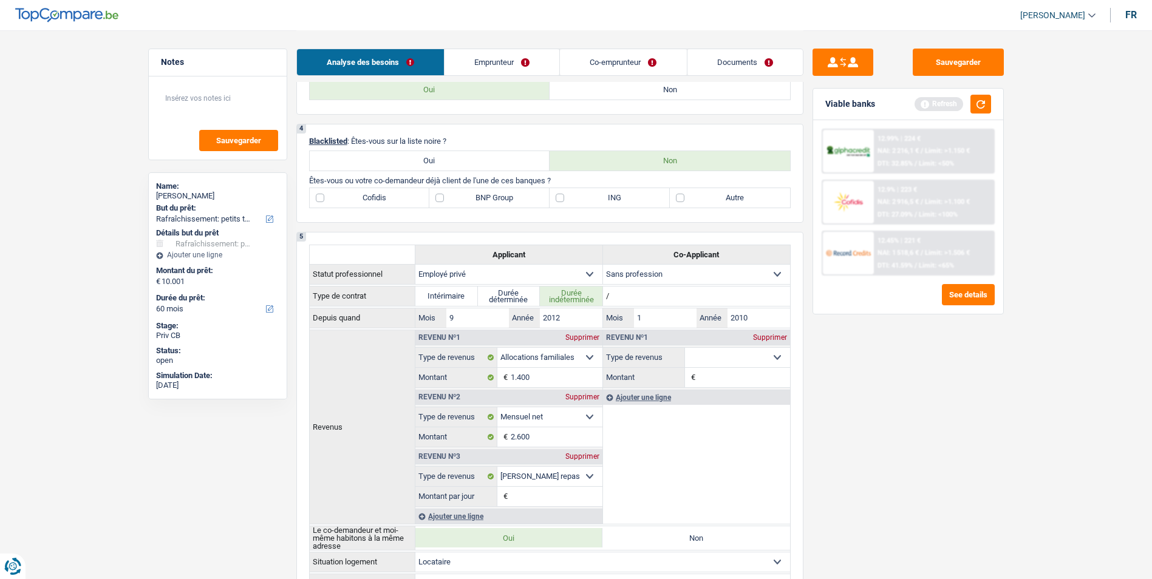
click at [438, 201] on label "BNP Group" at bounding box center [489, 197] width 120 height 19
click at [438, 201] on input "BNP Group" at bounding box center [489, 197] width 120 height 19
checkbox input "true"
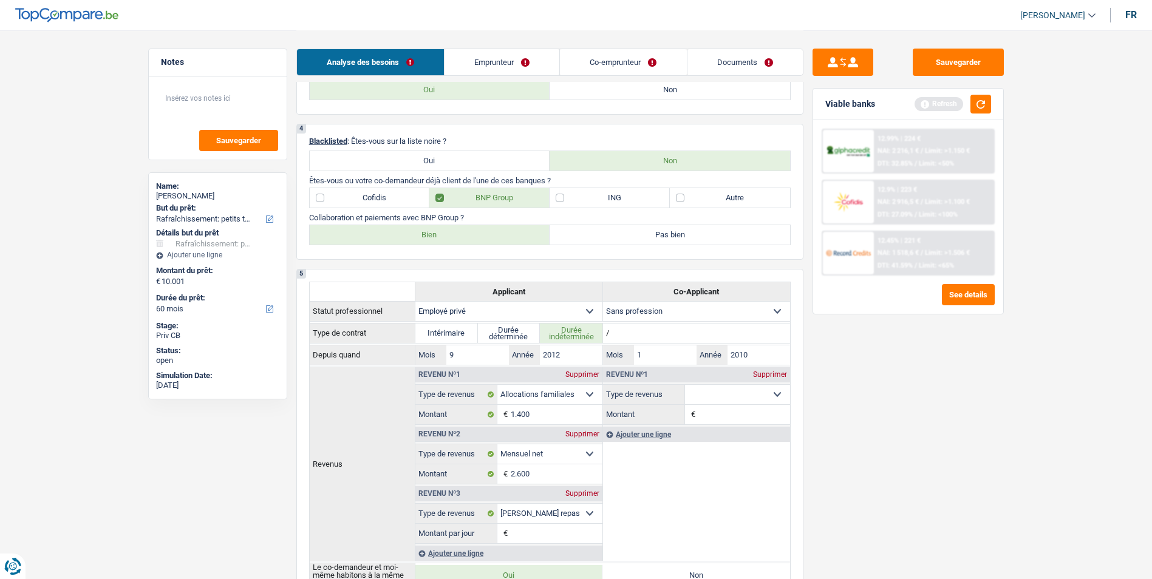
click at [485, 225] on div "Bien Pas bien Tous les champs sont obligatoires. Veuillez sélectionner une opti…" at bounding box center [550, 235] width 482 height 21
click at [484, 235] on label "Bien" at bounding box center [430, 234] width 241 height 19
click at [484, 235] on input "Bien" at bounding box center [430, 234] width 241 height 19
radio input "true"
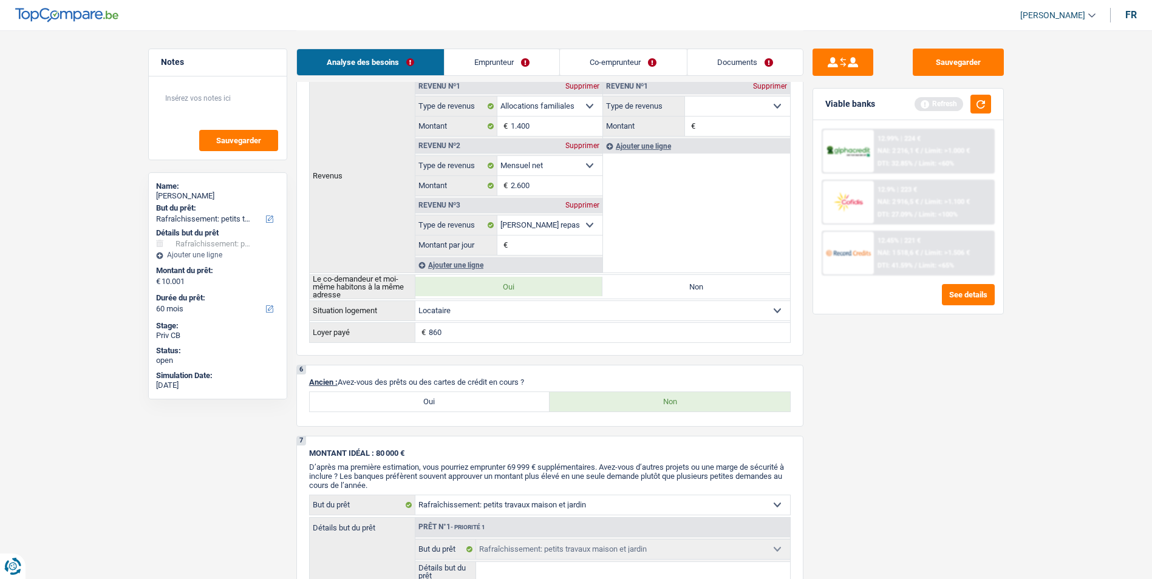
scroll to position [790, 0]
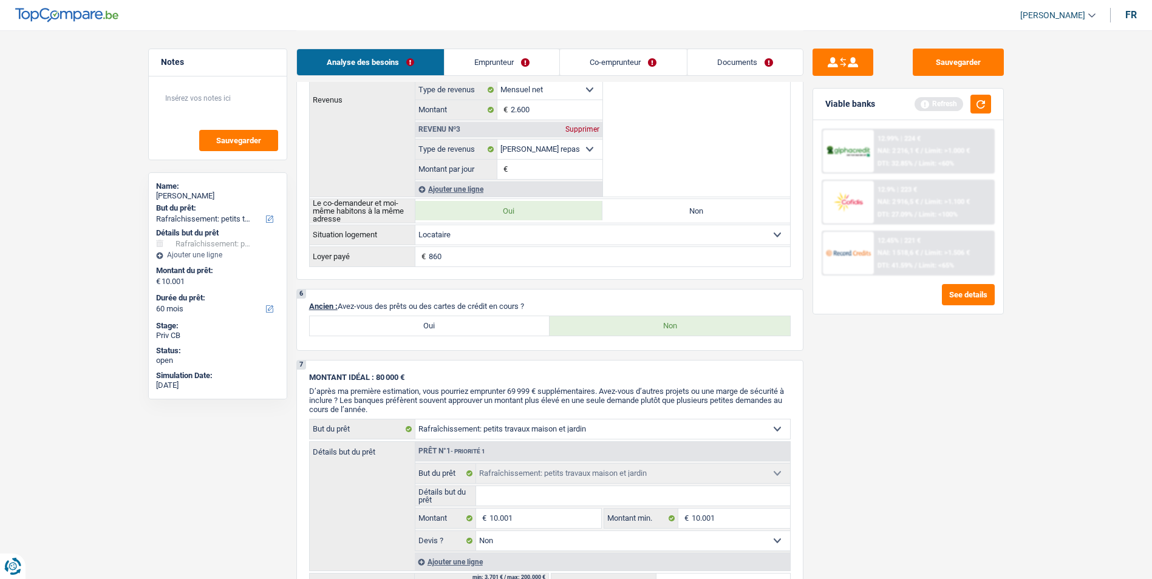
click at [425, 324] on label "Oui" at bounding box center [430, 325] width 241 height 19
click at [425, 324] on input "Oui" at bounding box center [430, 325] width 241 height 19
radio input "true"
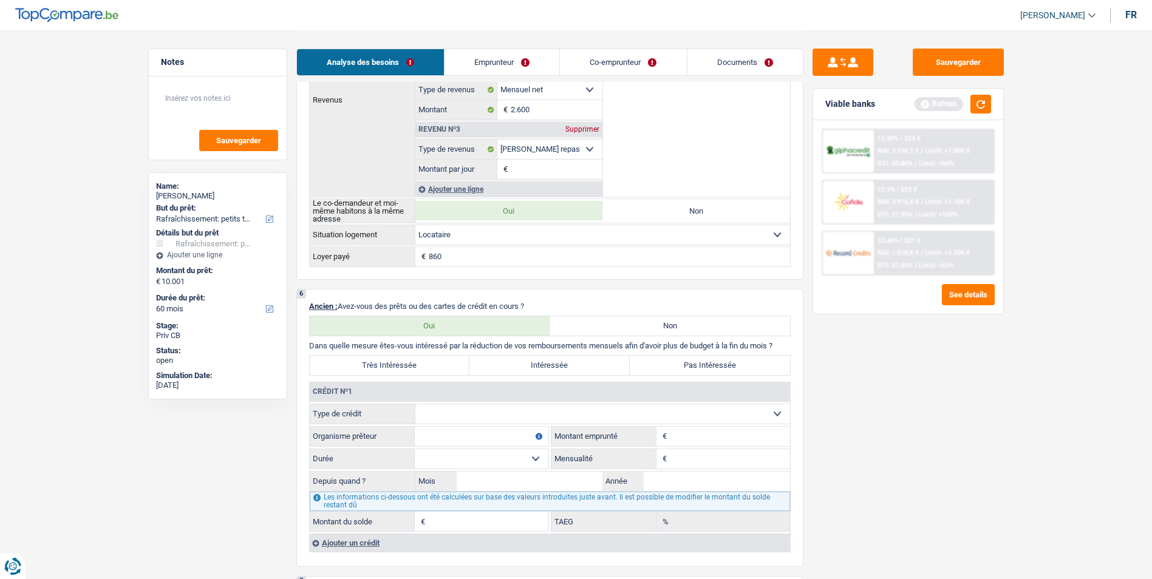
click at [426, 366] on label "Très Intéressée" at bounding box center [390, 365] width 160 height 19
click at [426, 366] on input "Très Intéressée" at bounding box center [390, 365] width 160 height 19
radio input "true"
click at [672, 414] on select "Carte ou ouverture de crédit Prêt hypothécaire Vente à tempérament Prêt à tempé…" at bounding box center [602, 413] width 375 height 19
select select "mortgage"
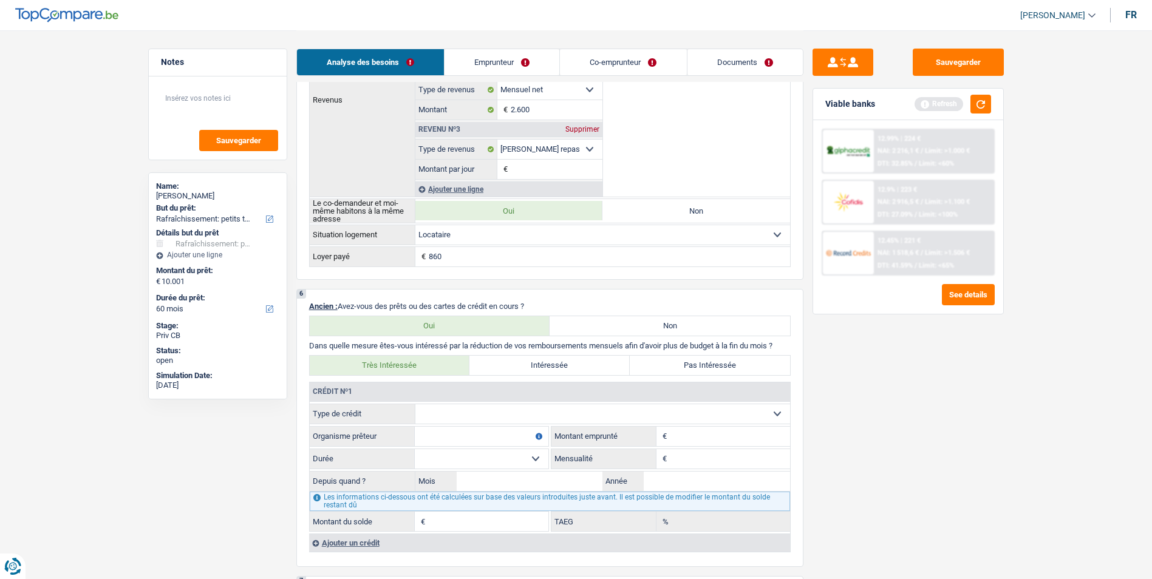
click at [415, 404] on select "Carte ou ouverture de crédit Prêt hypothécaire Vente à tempérament Prêt à tempé…" at bounding box center [602, 413] width 375 height 19
type input "0"
click at [565, 411] on select "Carte ou ouverture de crédit Prêt hypothécaire Vente à tempérament Prêt à tempé…" at bounding box center [602, 413] width 375 height 19
select select "cardOrCredit"
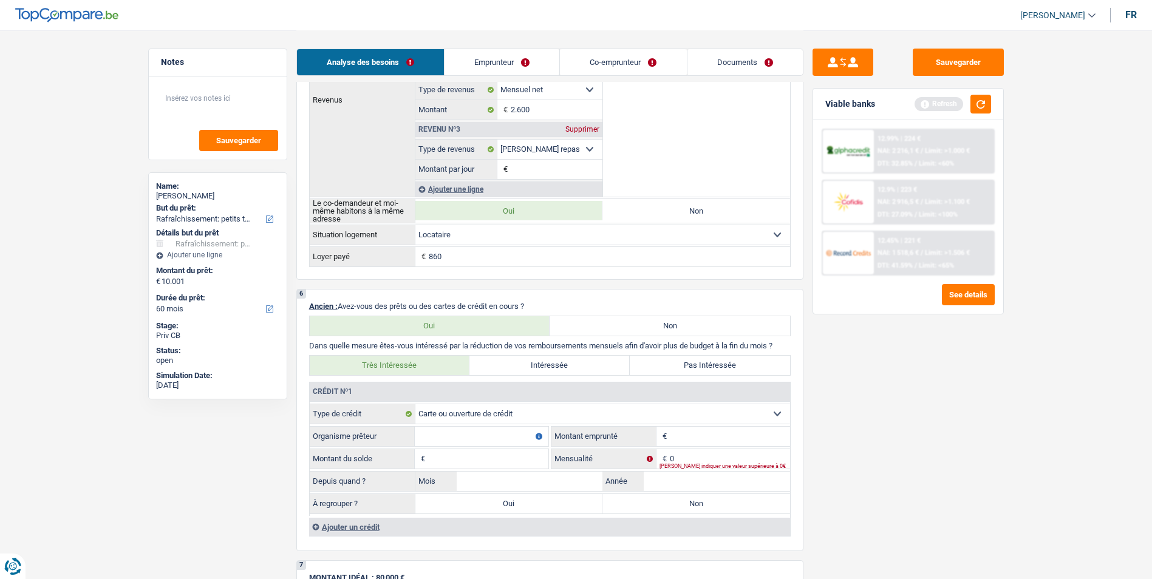
click at [480, 432] on input "Organisme prêteur" at bounding box center [482, 436] width 134 height 19
click at [688, 440] on input "Montant" at bounding box center [730, 436] width 120 height 19
type input "3.000"
click at [496, 447] on fieldset "Carte ou ouverture de crédit Prêt hypothécaire Vente à tempérament Prêt à tempé…" at bounding box center [550, 460] width 480 height 112
click at [496, 457] on input "Montant du solde" at bounding box center [488, 458] width 120 height 19
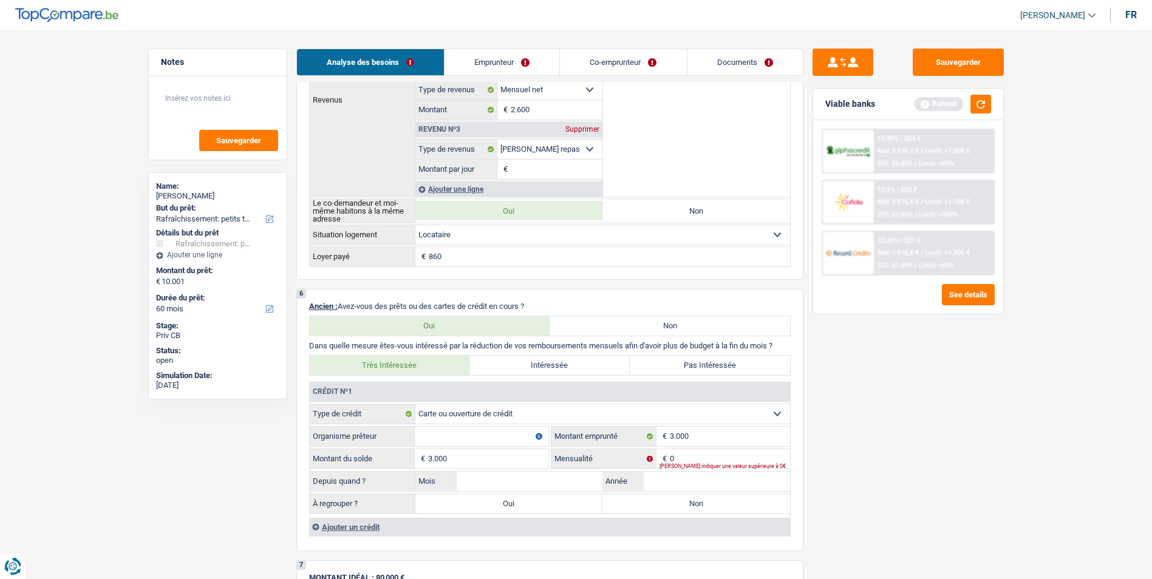
type input "3.000"
click at [486, 439] on input "Organisme prêteur" at bounding box center [482, 436] width 134 height 19
drag, startPoint x: 486, startPoint y: 439, endPoint x: 479, endPoint y: 491, distance: 53.3
type input "Cora"
drag, startPoint x: 479, startPoint y: 491, endPoint x: 710, endPoint y: 454, distance: 233.7
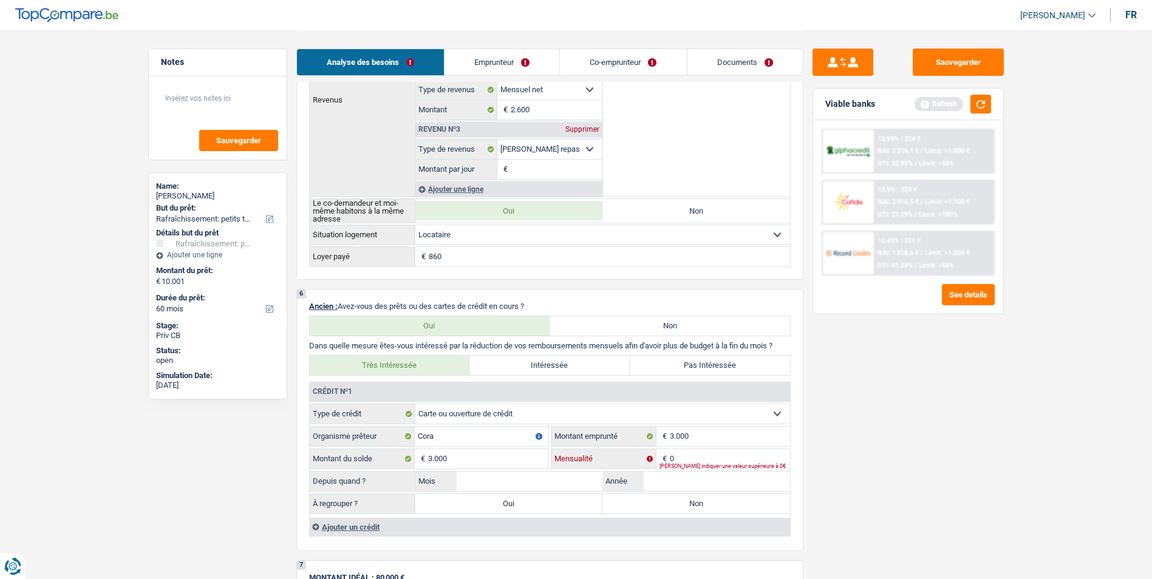
click at [710, 454] on input "0" at bounding box center [730, 458] width 120 height 19
type input "179"
click at [650, 494] on div "À regrouper ? Oui Non Tous les champs sont obligatoires. Veuillez fournir une r…" at bounding box center [550, 504] width 480 height 21
click at [650, 508] on label "Non" at bounding box center [696, 503] width 188 height 19
click at [650, 508] on input "Non" at bounding box center [696, 503] width 188 height 19
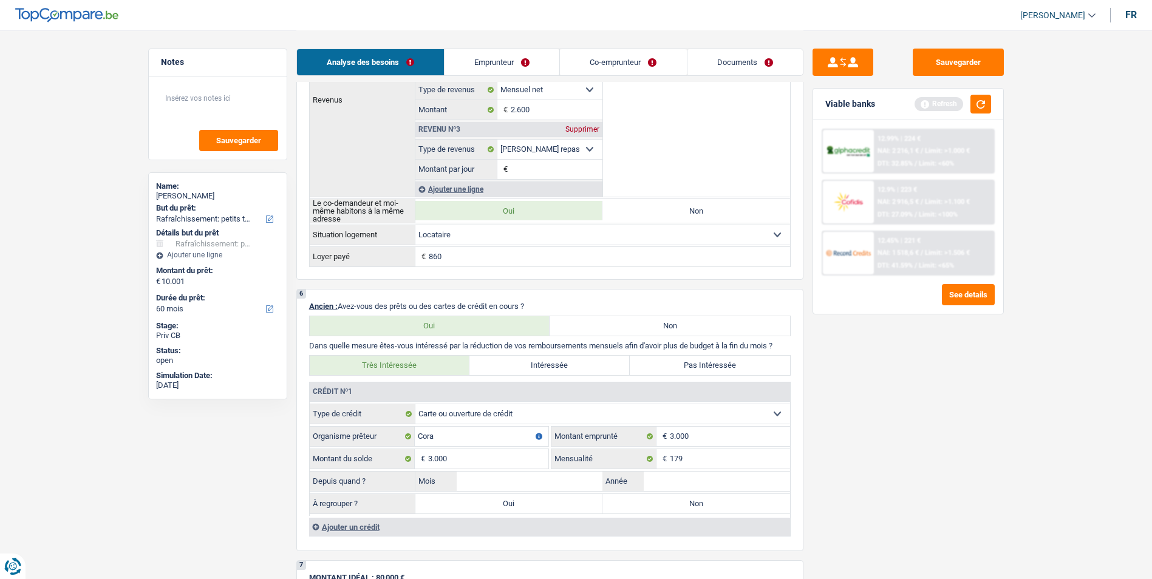
radio input "true"
click at [674, 367] on label "Pas Intéressée" at bounding box center [710, 365] width 160 height 19
click at [674, 367] on input "Pas Intéressée" at bounding box center [710, 365] width 160 height 19
radio input "true"
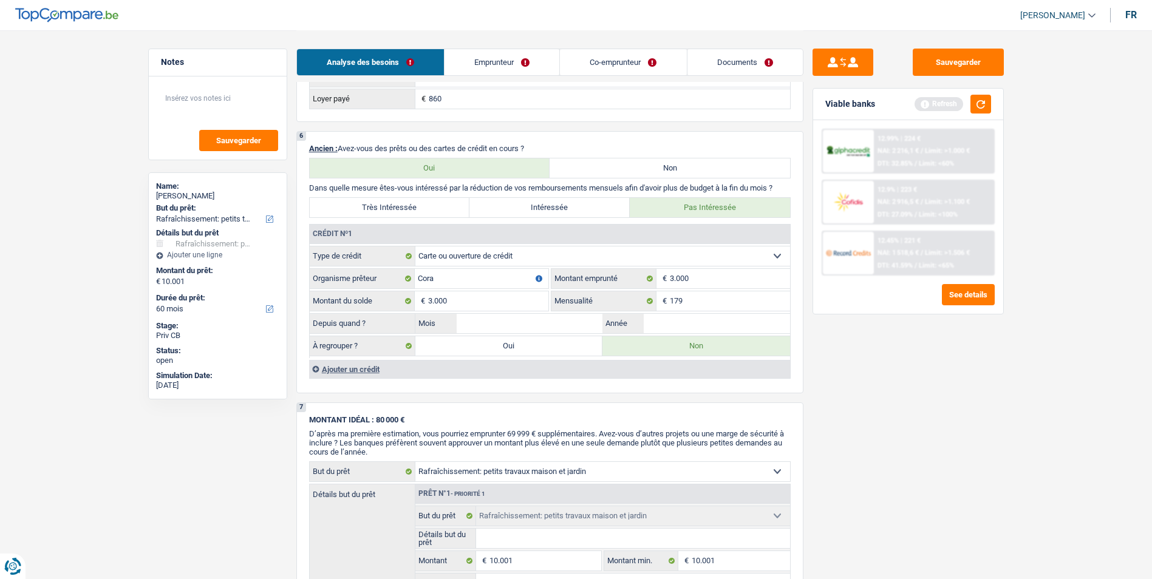
scroll to position [934, 0]
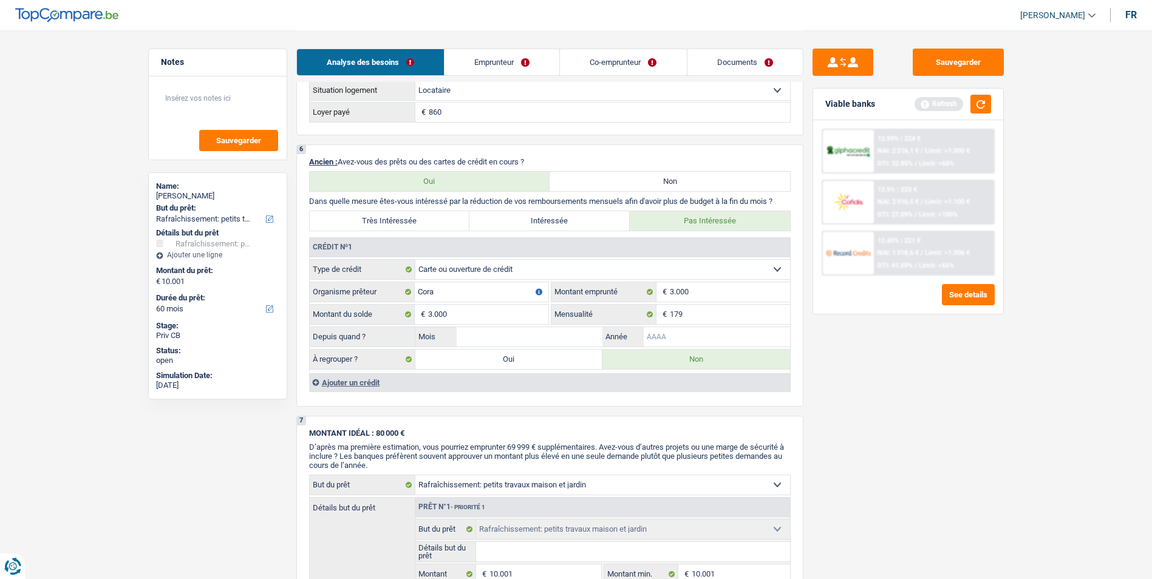
click at [695, 329] on input "Année" at bounding box center [717, 336] width 146 height 19
type input "2019"
click at [558, 332] on input "Mois" at bounding box center [530, 336] width 146 height 19
type input "03"
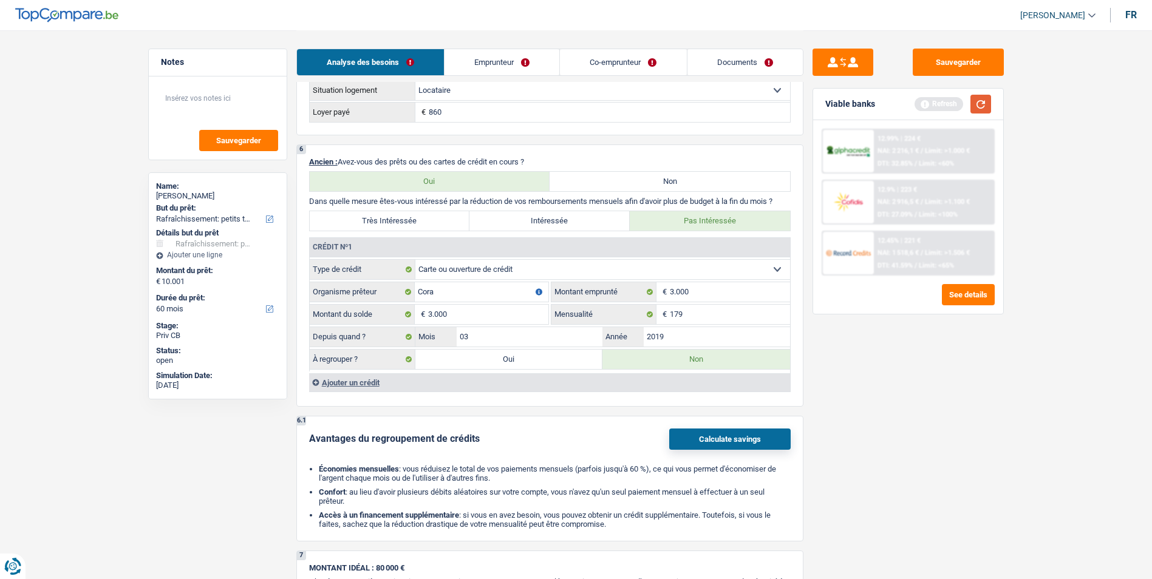
click at [987, 104] on button "button" at bounding box center [981, 104] width 21 height 19
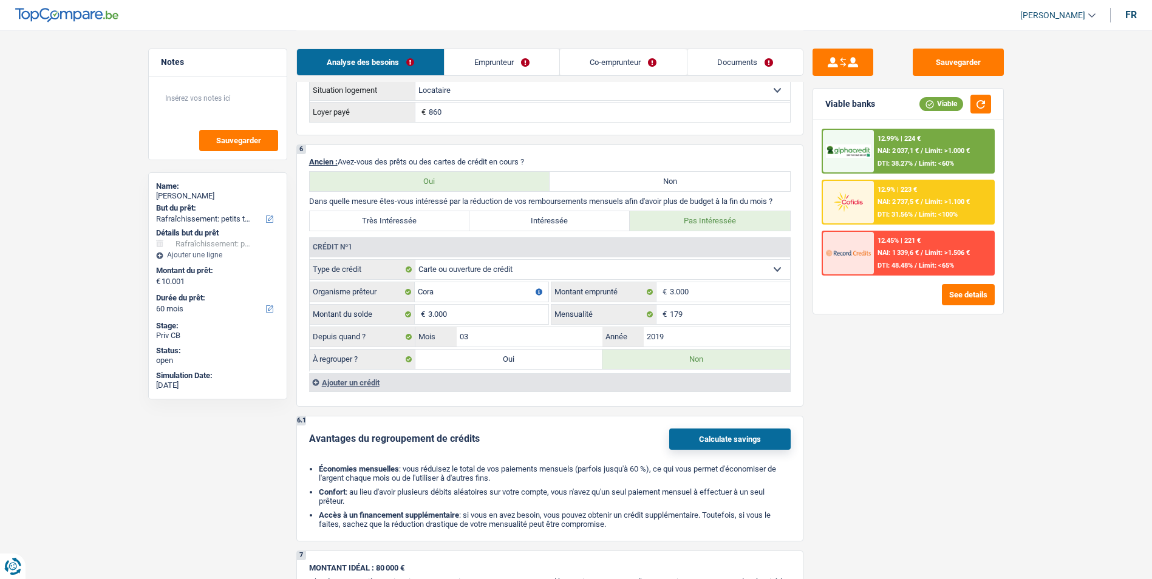
click at [340, 383] on div "Ajouter un crédit" at bounding box center [549, 383] width 481 height 18
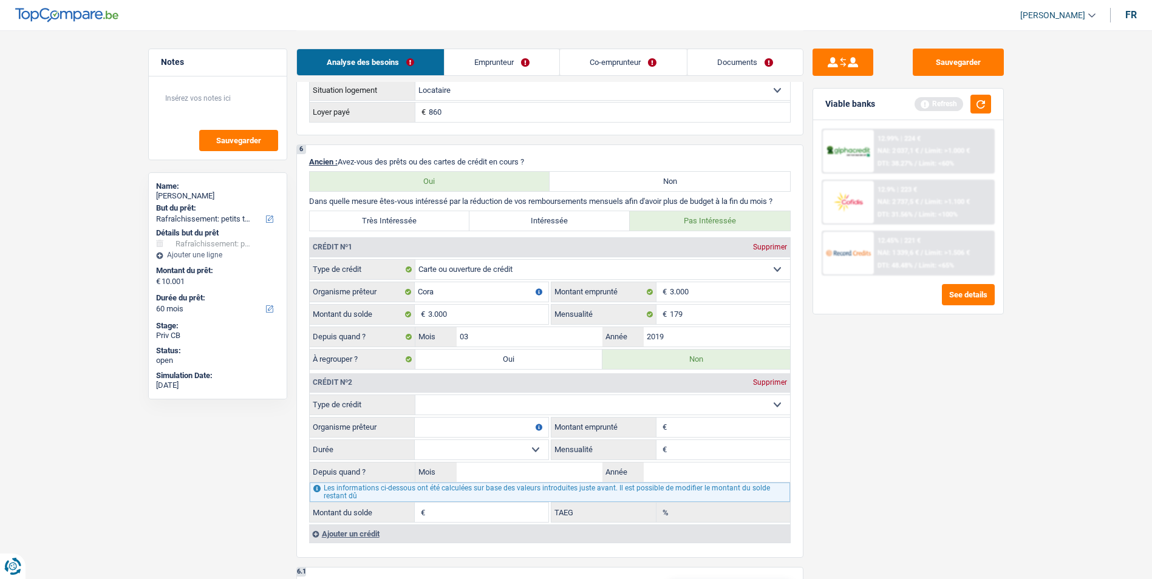
click at [573, 408] on select "Carte ou ouverture de crédit Prêt hypothécaire Vente à tempérament Prêt à tempé…" at bounding box center [602, 404] width 375 height 19
select select "cardOrCredit"
type input "0"
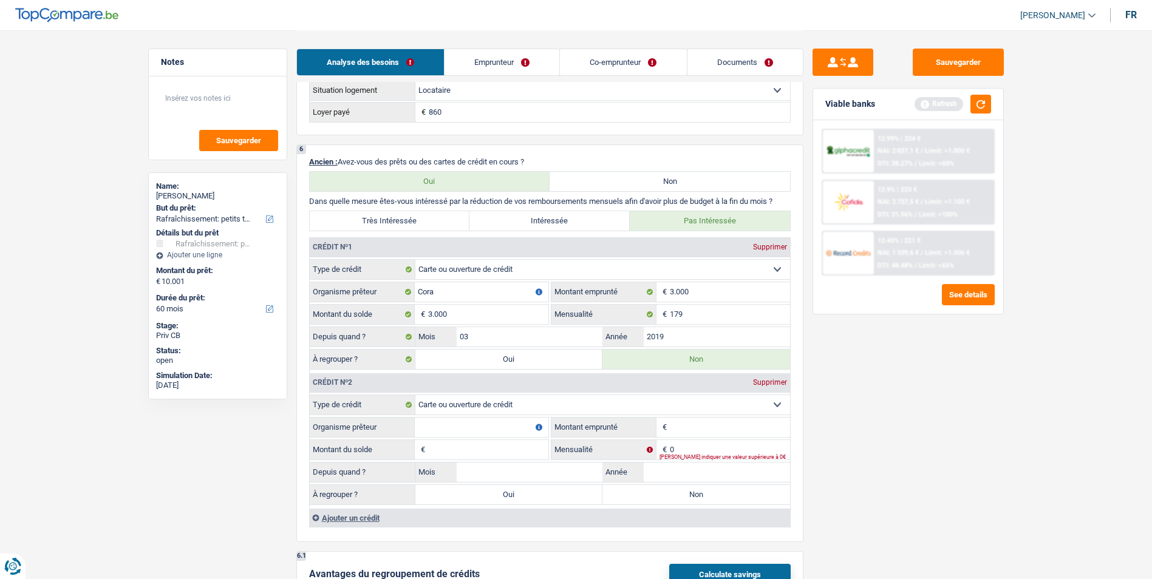
click at [488, 428] on input "Organisme prêteur" at bounding box center [482, 427] width 134 height 19
type input "BNP Paribas"
click at [753, 430] on input "Montant emprunté" at bounding box center [730, 427] width 120 height 19
type input "2.500"
click at [470, 448] on input "Montant du solde" at bounding box center [488, 449] width 120 height 19
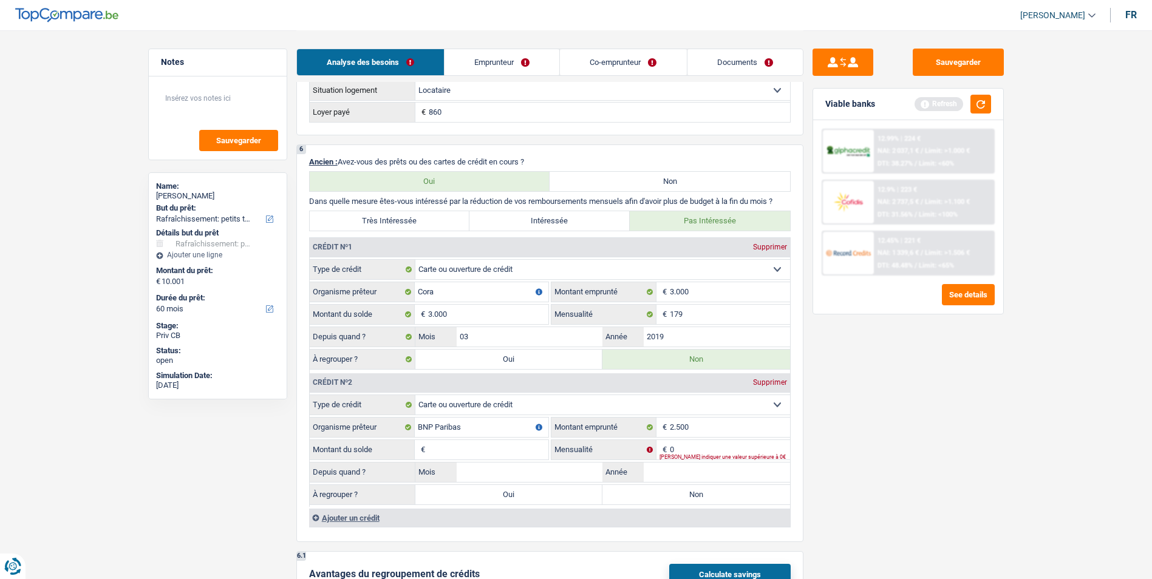
click at [506, 448] on input "Montant du solde" at bounding box center [488, 449] width 120 height 19
type input "0"
click at [736, 449] on input "0" at bounding box center [730, 449] width 120 height 19
type input "1"
type input "2"
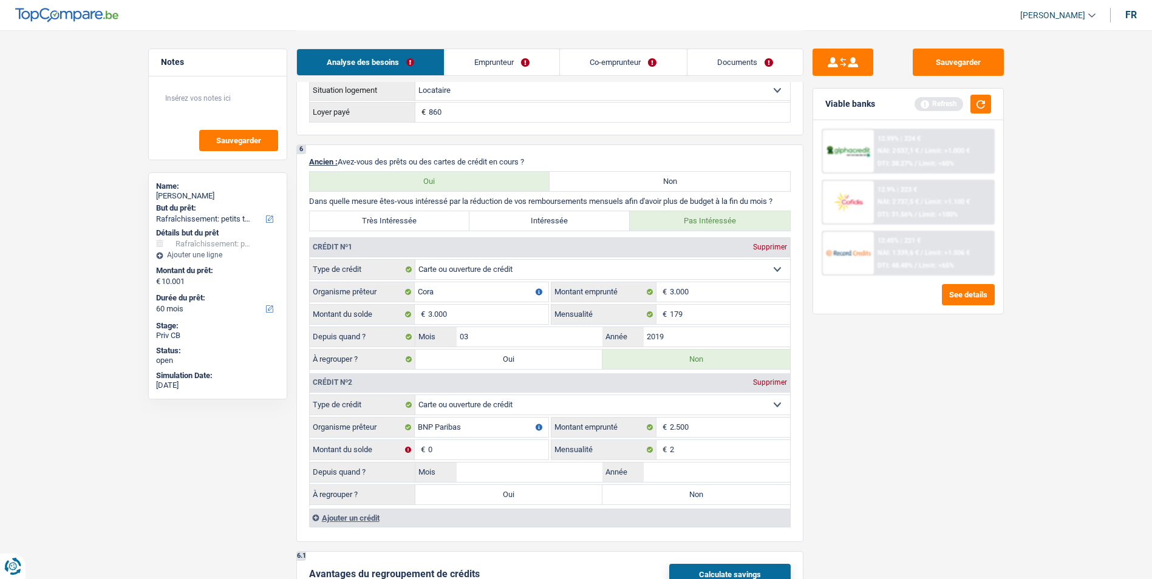
click at [717, 497] on label "Non" at bounding box center [696, 494] width 188 height 19
click at [717, 497] on input "Non" at bounding box center [696, 494] width 188 height 19
radio input "true"
click at [706, 475] on input "Année" at bounding box center [717, 472] width 146 height 19
click at [706, 475] on input "2012" at bounding box center [717, 472] width 146 height 19
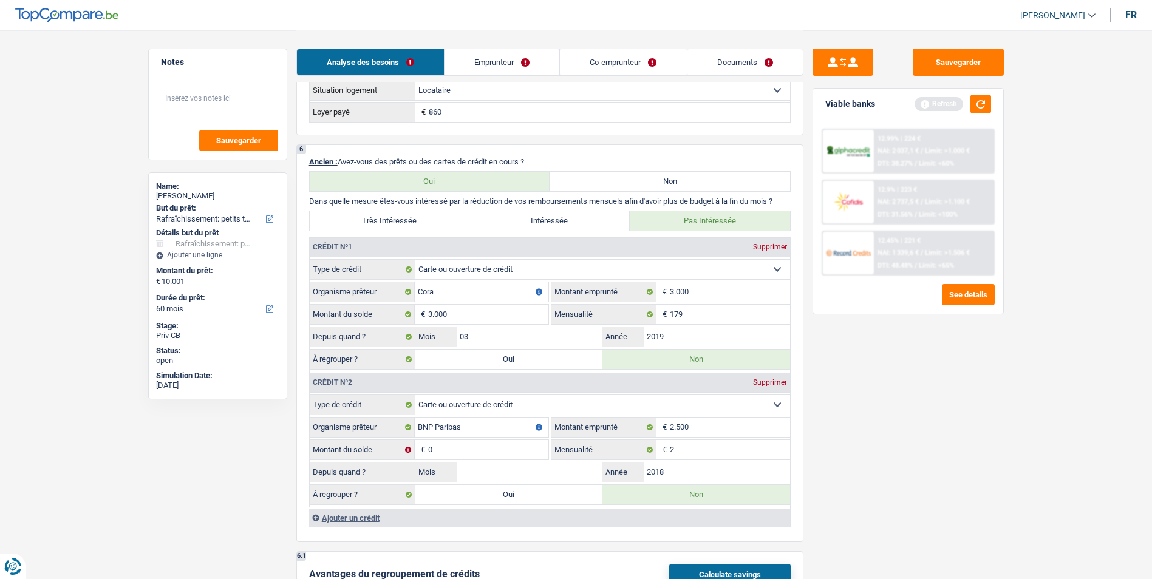
type input "2018"
click at [566, 469] on input "Mois" at bounding box center [530, 472] width 146 height 19
type input "02"
click at [536, 454] on input "0" at bounding box center [488, 449] width 120 height 19
type input "100"
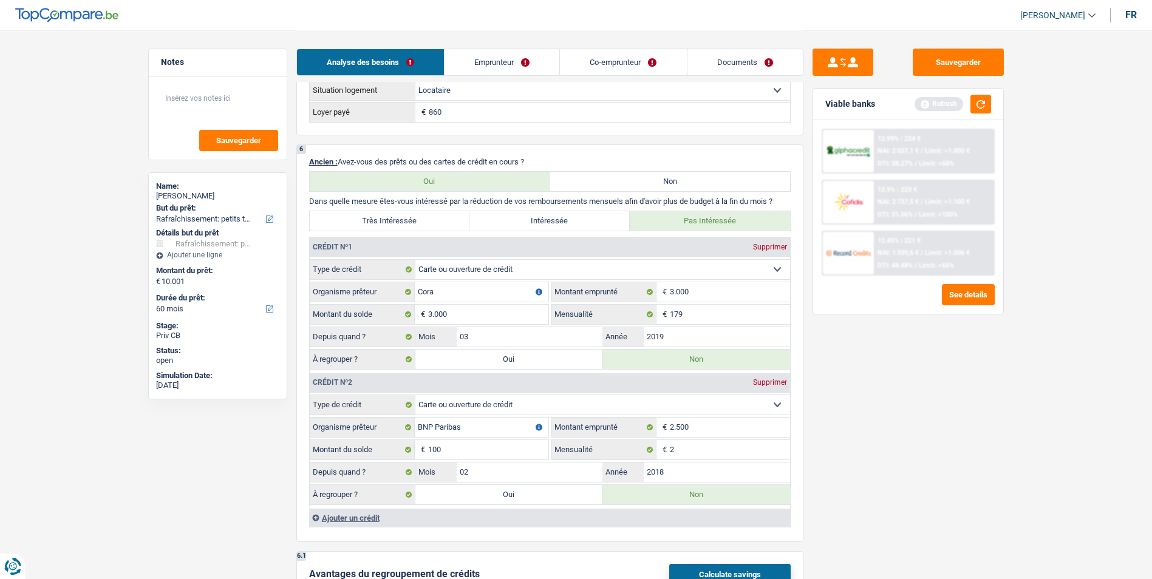
click at [869, 465] on div "Sauvegarder Viable banks Refresh 12.99% | 224 € NAI: 2 037,1 € / Limit: >1.000 …" at bounding box center [909, 304] width 210 height 511
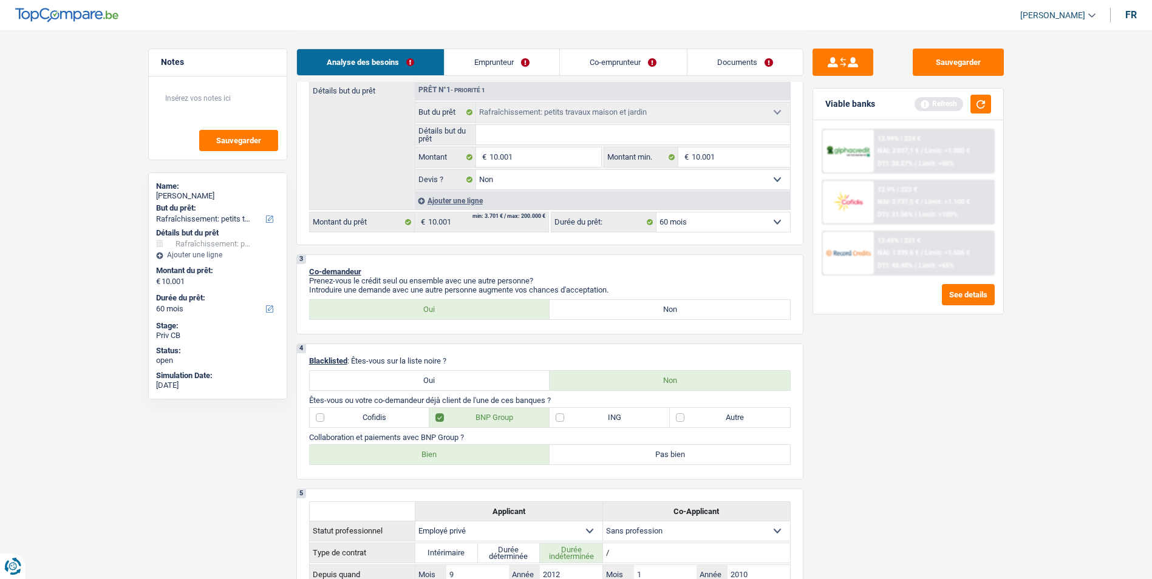
scroll to position [0, 0]
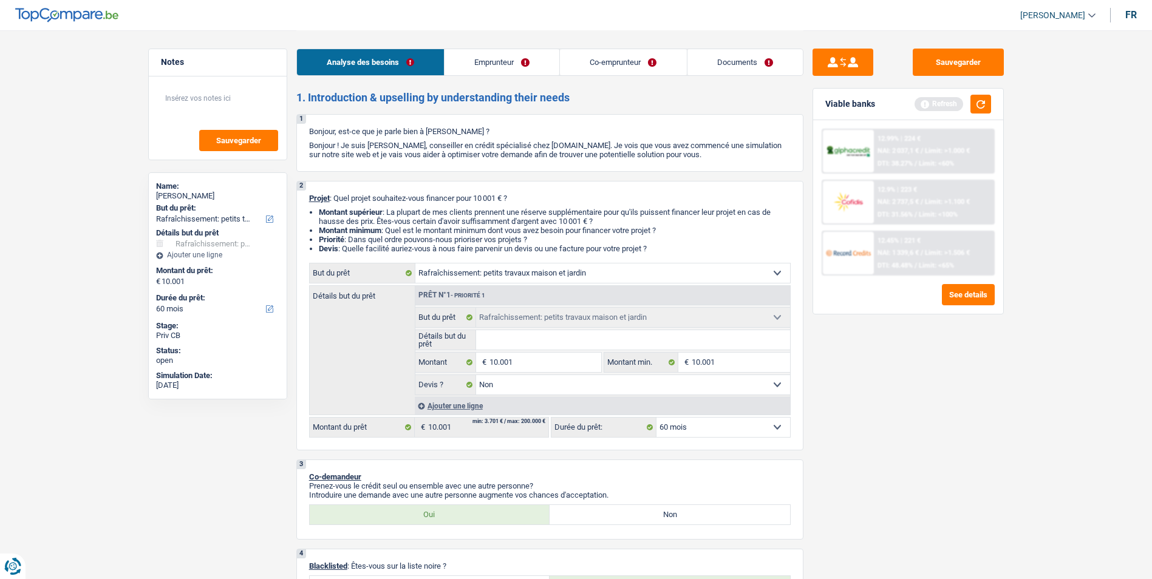
click at [546, 332] on input "Détails but du prêt" at bounding box center [633, 339] width 314 height 19
type input "P"
type input "Pe"
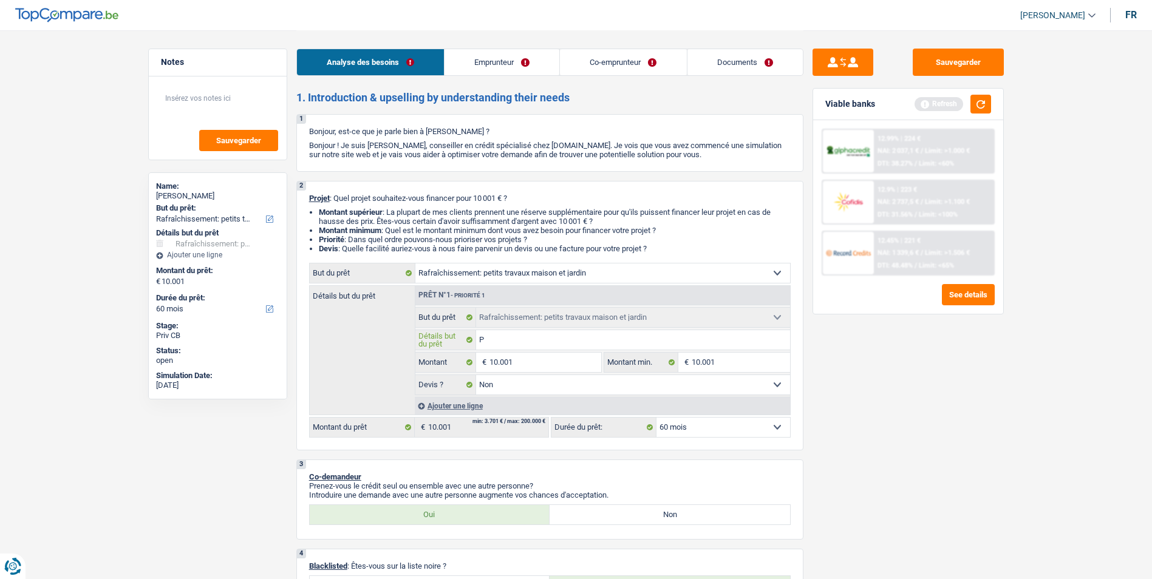
type input "Pe"
type input "Pet"
type input "Peti"
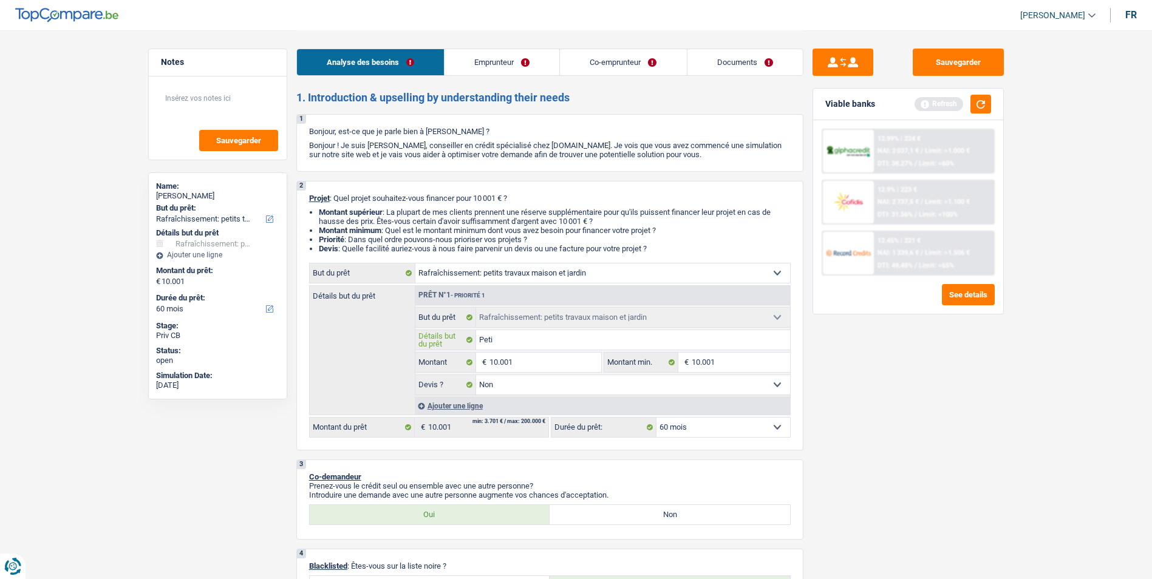
type input "Petit"
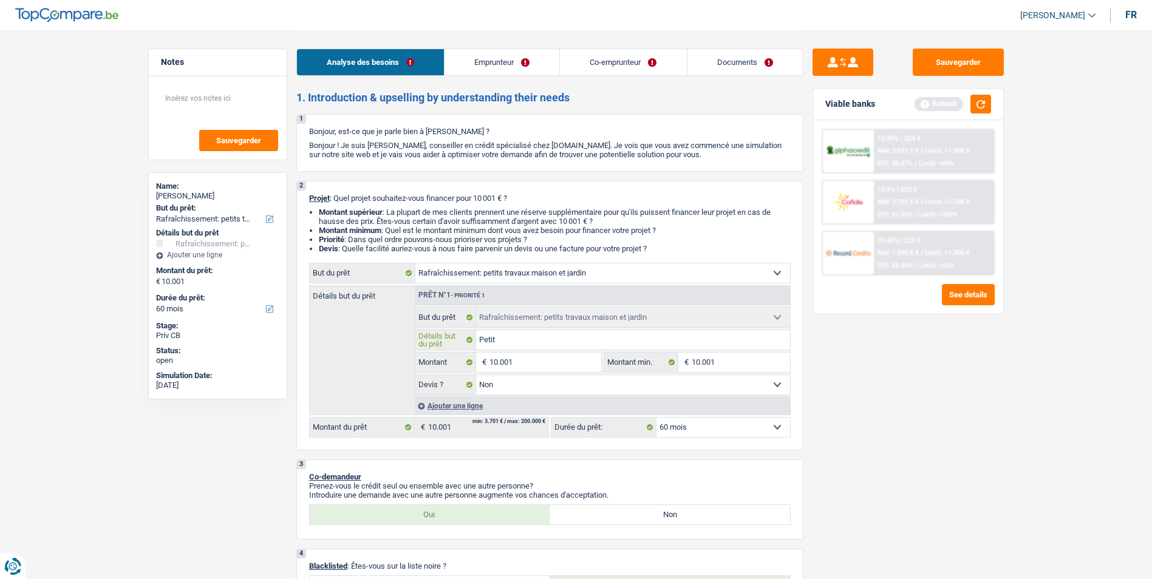
type input "Petit"
type input "Peti"
type input "Pet"
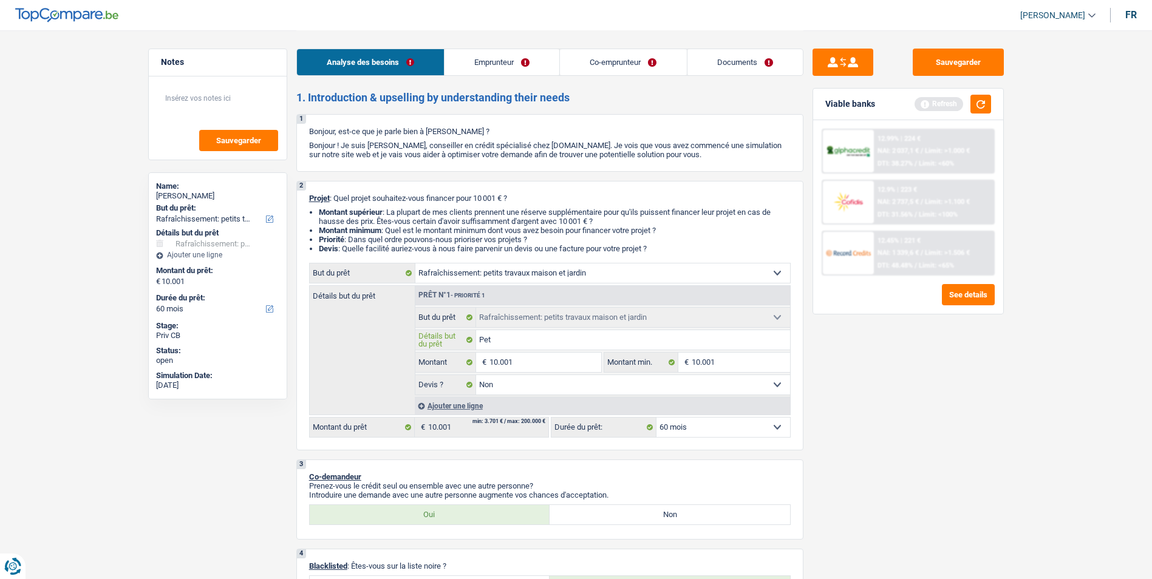
type input "Pe"
type input "P"
type input "A"
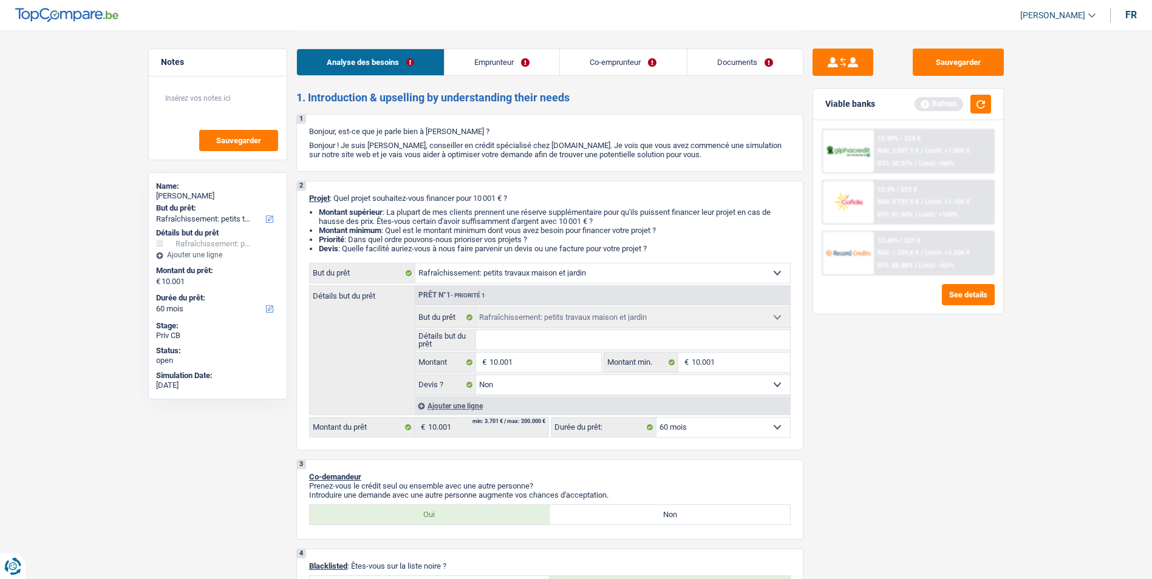
type input "A"
type input "Am"
type input "Amé"
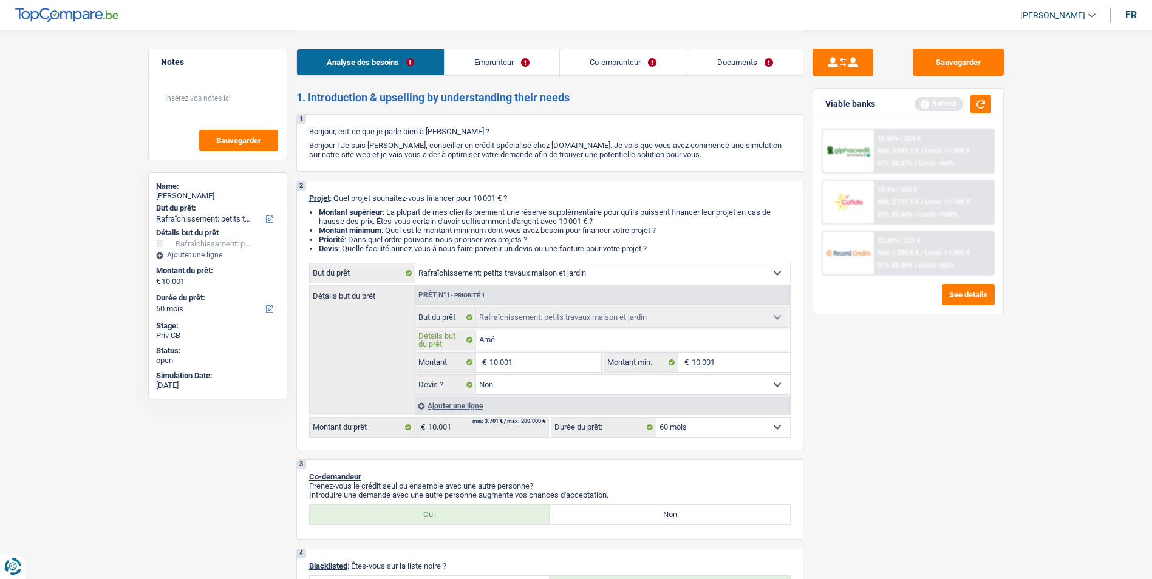
type input "Amén"
type input "Aména"
type input "Aménag"
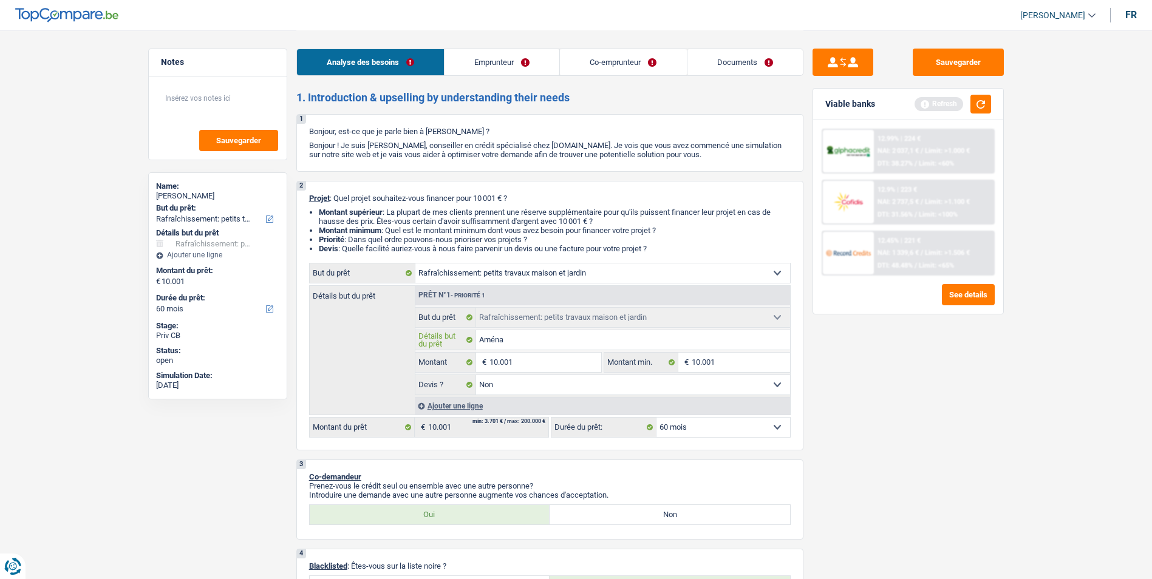
type input "Aménag"
type input "Aménage"
type input "Aménagem"
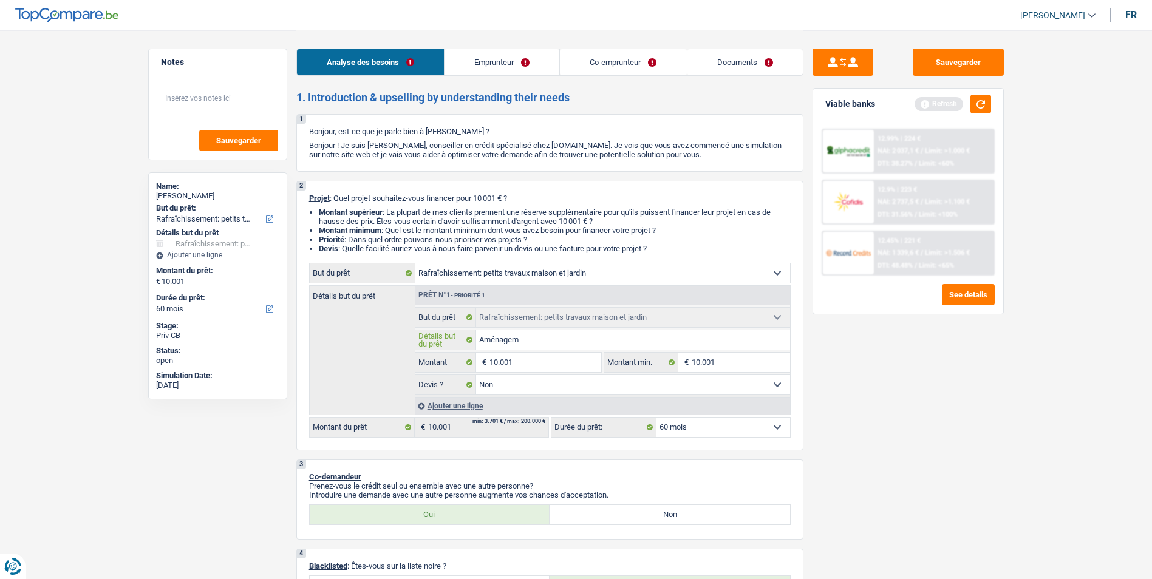
type input "Aménageme"
type input "Aménagement"
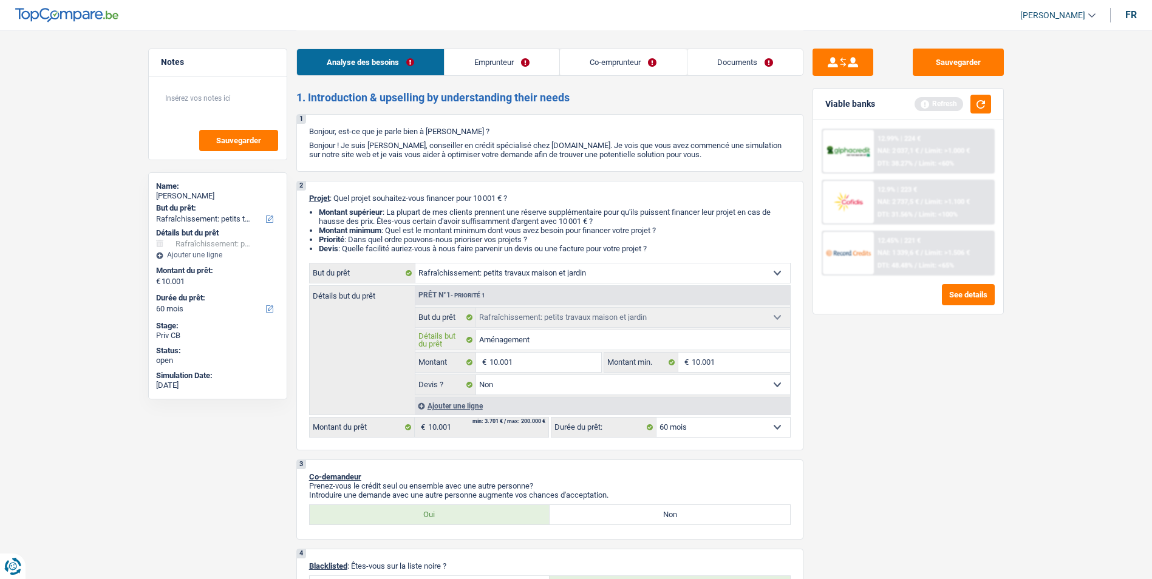
type input "Aménagement"
type input "Aménagement d"
type input "Aménagement de"
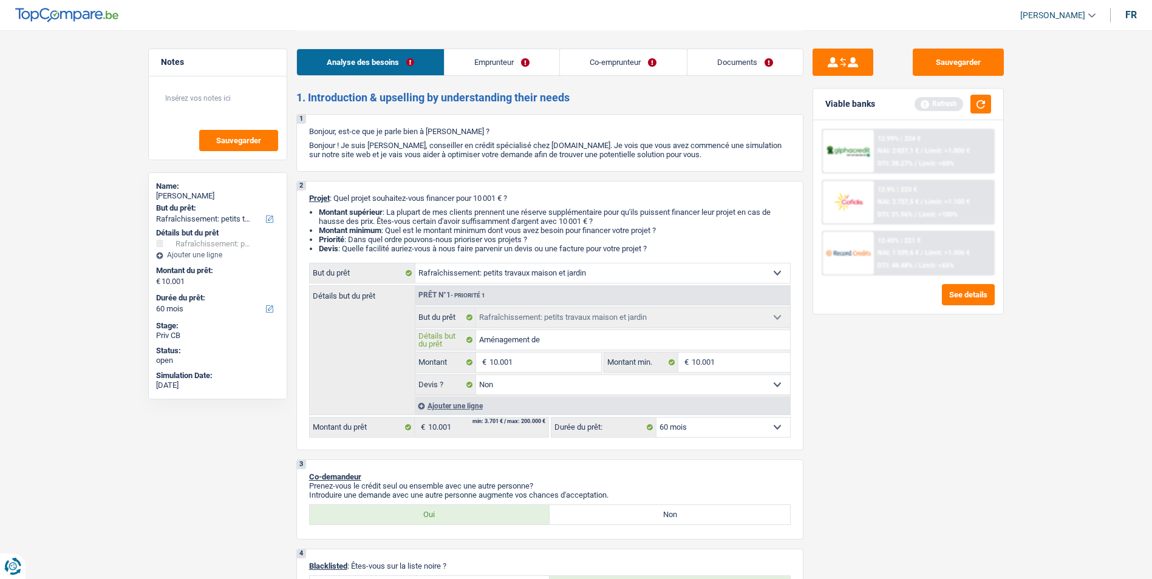
type input "Aménagement des"
type input "Aménagement des c"
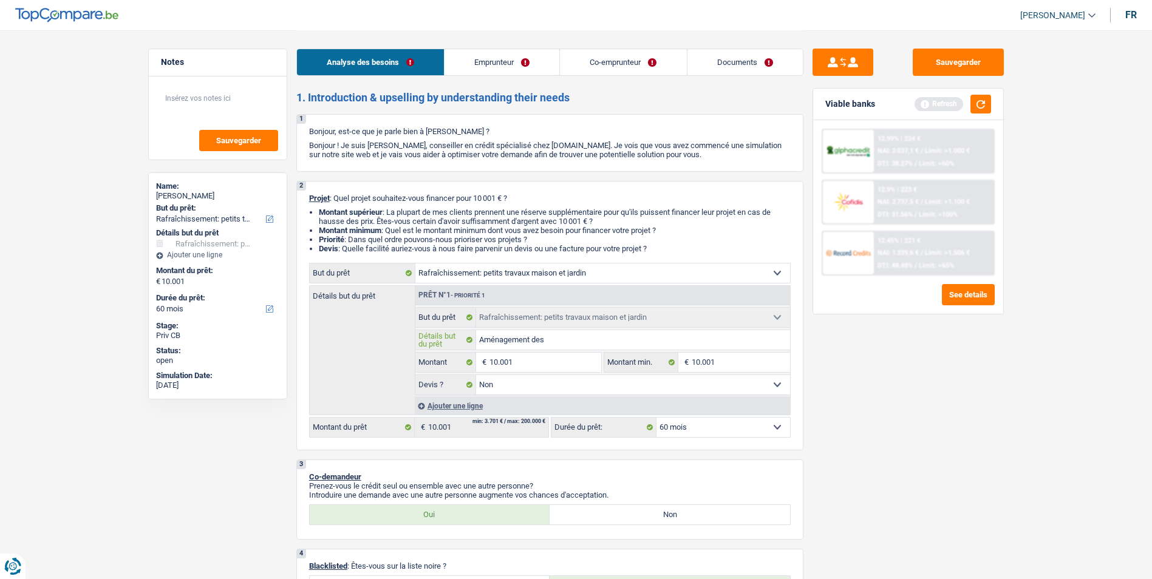
type input "Aménagement des c"
type input "Aménagement des ch"
type input "Aménagement des cha"
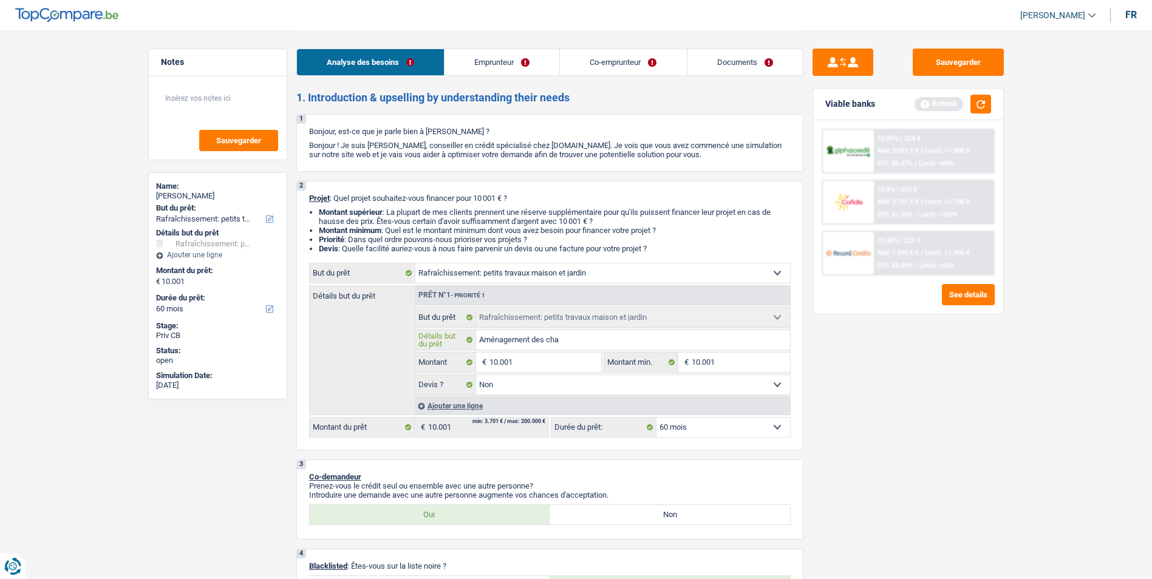
type input "Aménagement des cham"
type input "Aménagement des chambr"
type input "Aménagement des chambre"
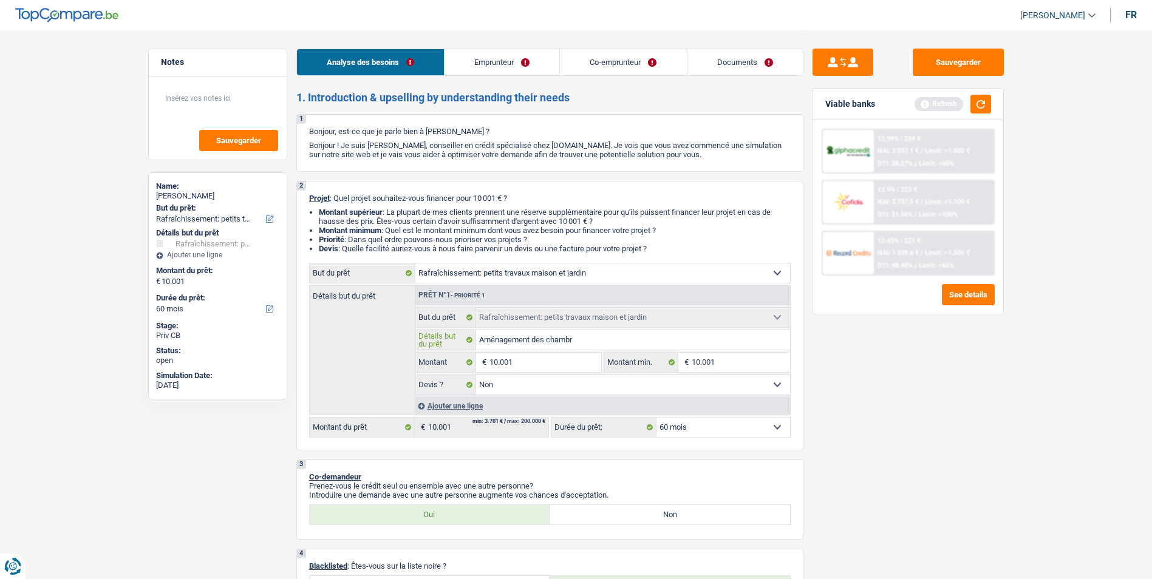
type input "Aménagement des chambre"
type input "Aménagement des chambres"
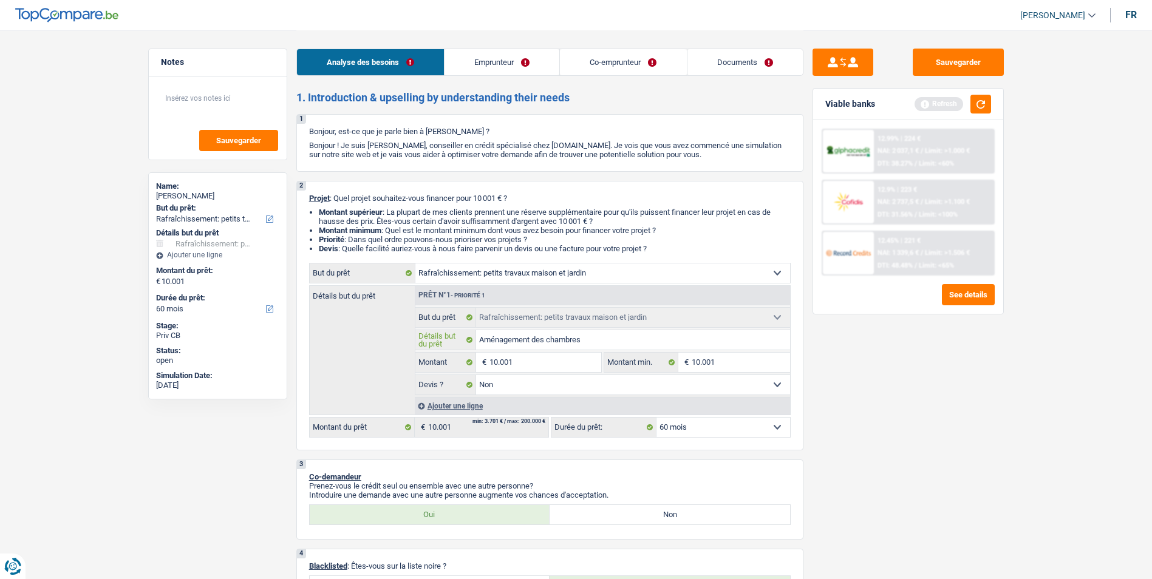
type input "Aménagement des chambres"
type input "Aménagement des chambres,"
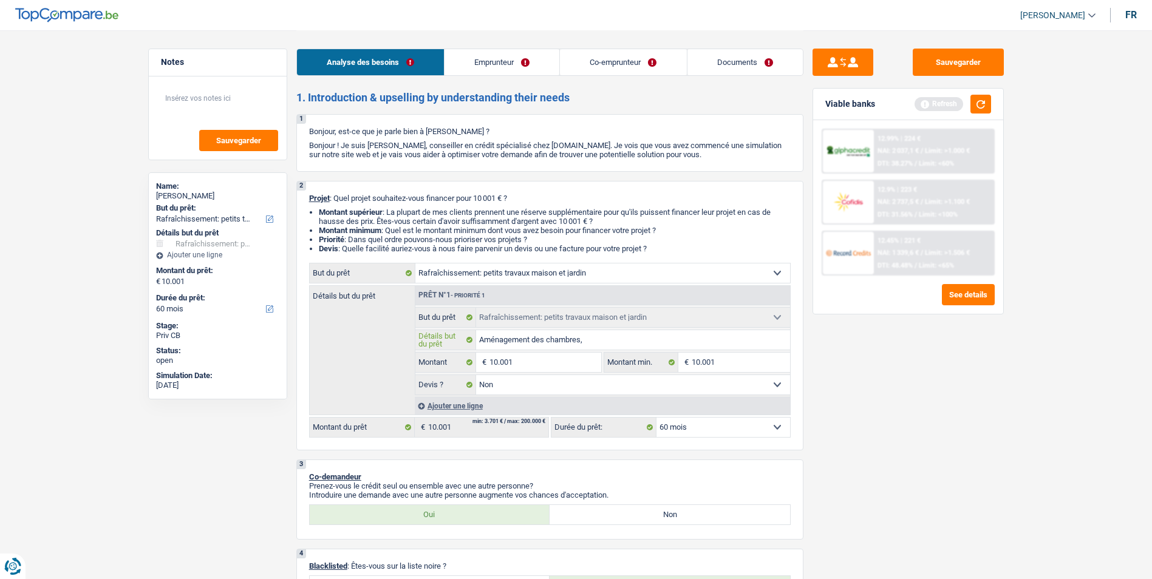
type input "Aménagement des chambres,"
type input "Aménagement des chambres, r"
type input "Aménagement des chambres, re"
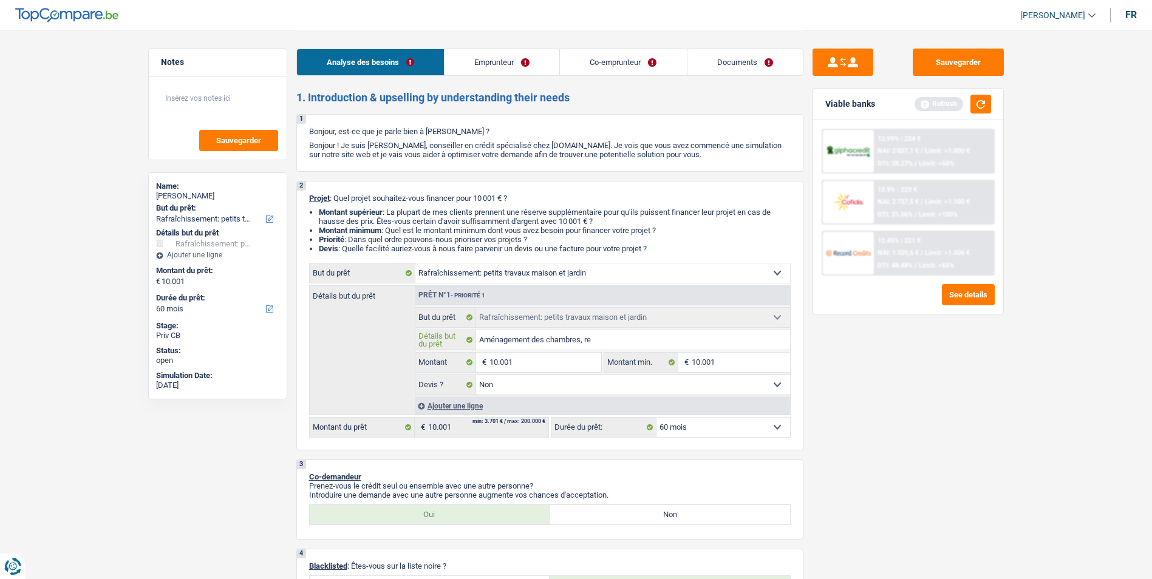
type input "Aménagement des chambres, ref"
type input "Aménagement des chambres, refa"
type input "Aménagement des chambres, refai"
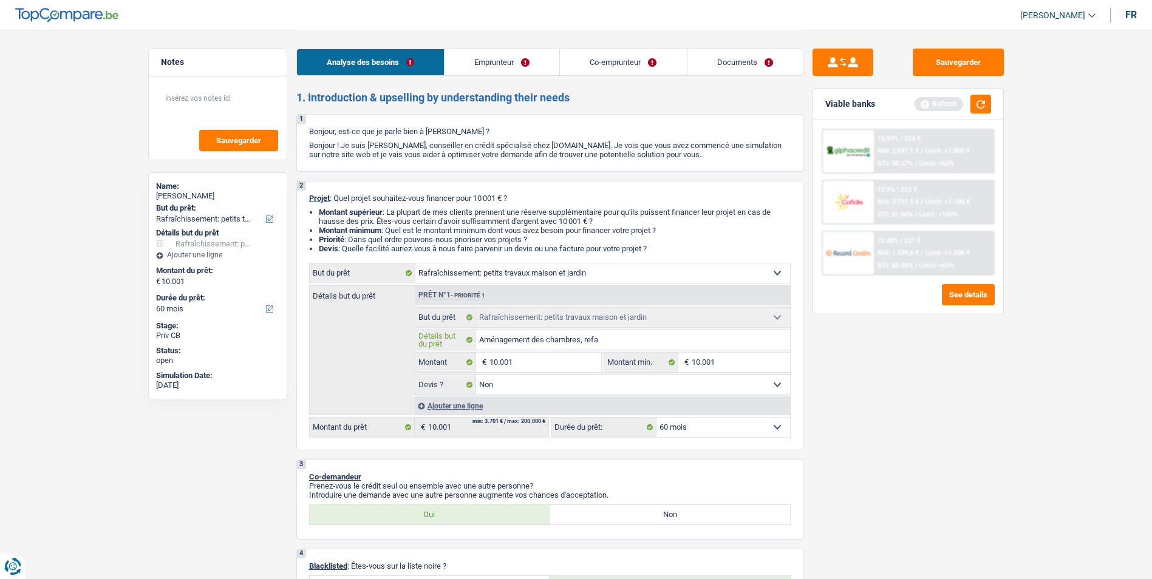
type input "Aménagement des chambres, refai"
type input "Aménagement des chambres, refair"
type input "Aménagement des chambres, refaire"
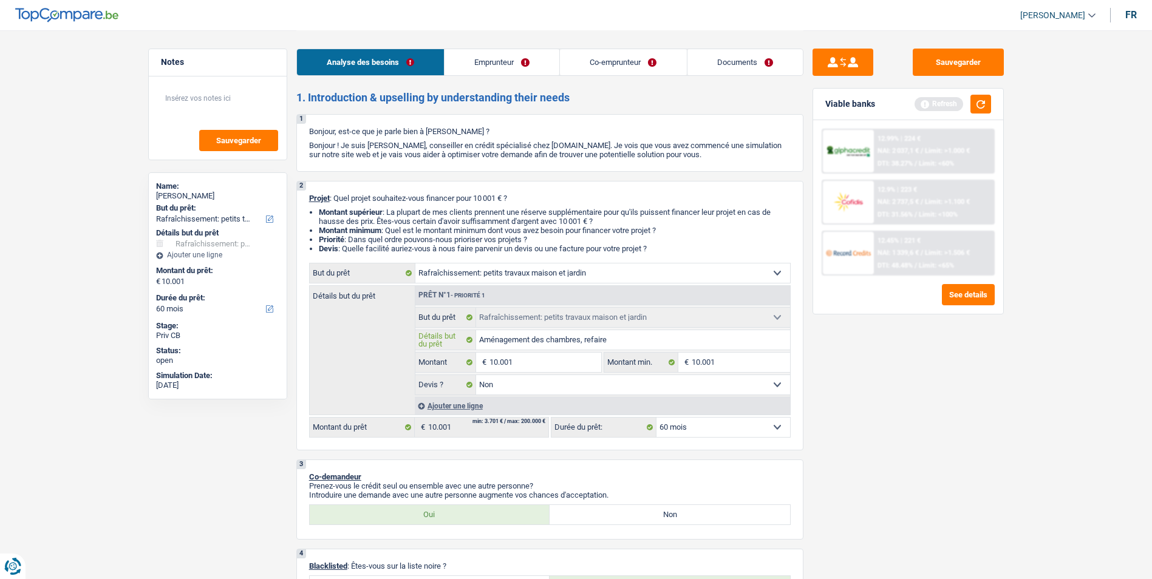
type input "Aménagement des chambres, refaire"
type input "Aménagement des chambres, refaire l"
type input "Aménagement des chambres, refaire le"
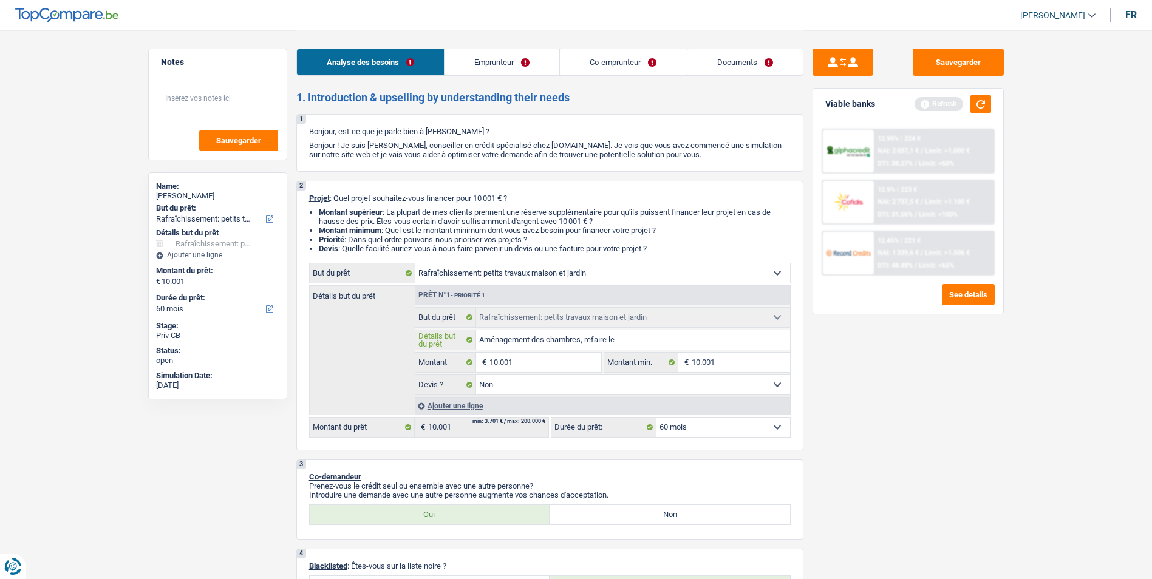
type input "Aménagement des chambres, refaire le"
type input "Aménagement des chambres, refaire les"
type input "Aménagement des chambres, refaire les m"
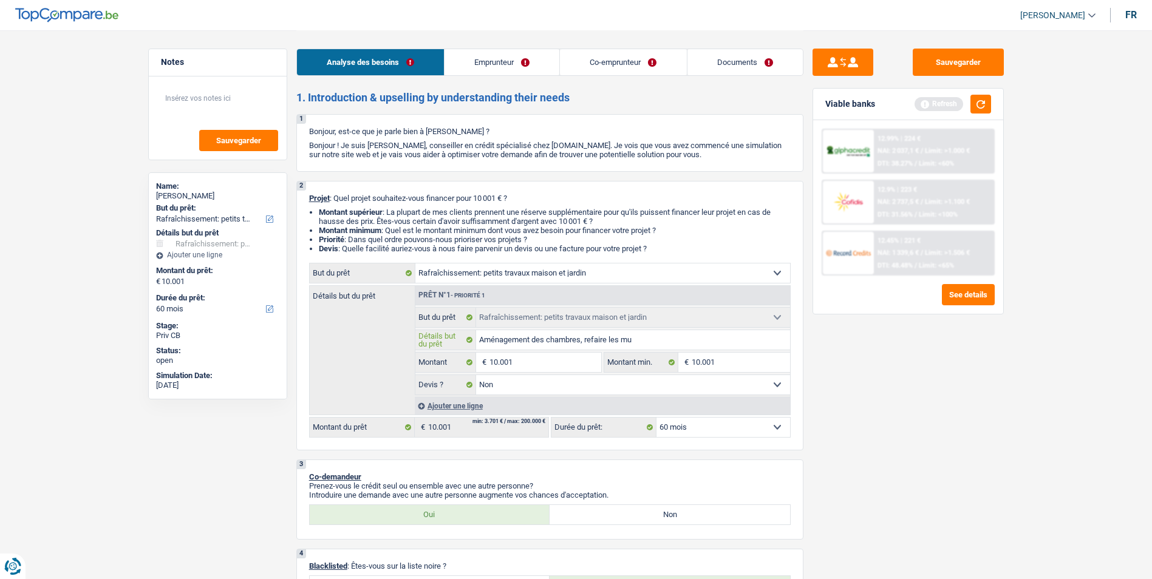
type input "Aménagement des chambres, refaire les mur"
type input "Aménagement des chambres, refaire les murs"
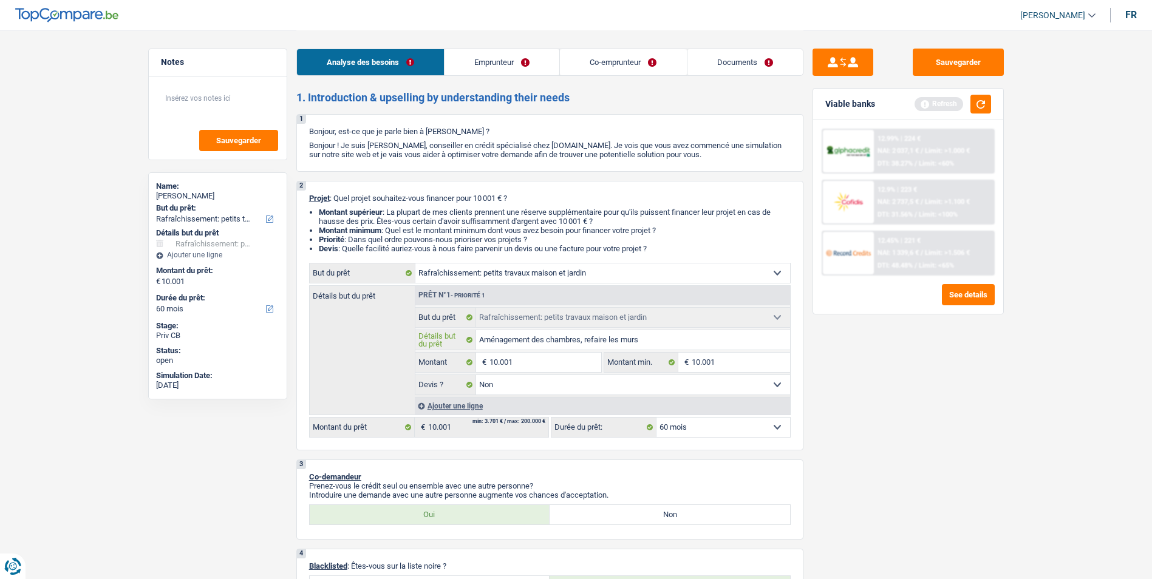
type input "Aménagement des chambres, refaire les murs"
type input "Aménagement des chambres, refaire les murs,"
click at [532, 68] on link "Emprunteur" at bounding box center [502, 62] width 115 height 26
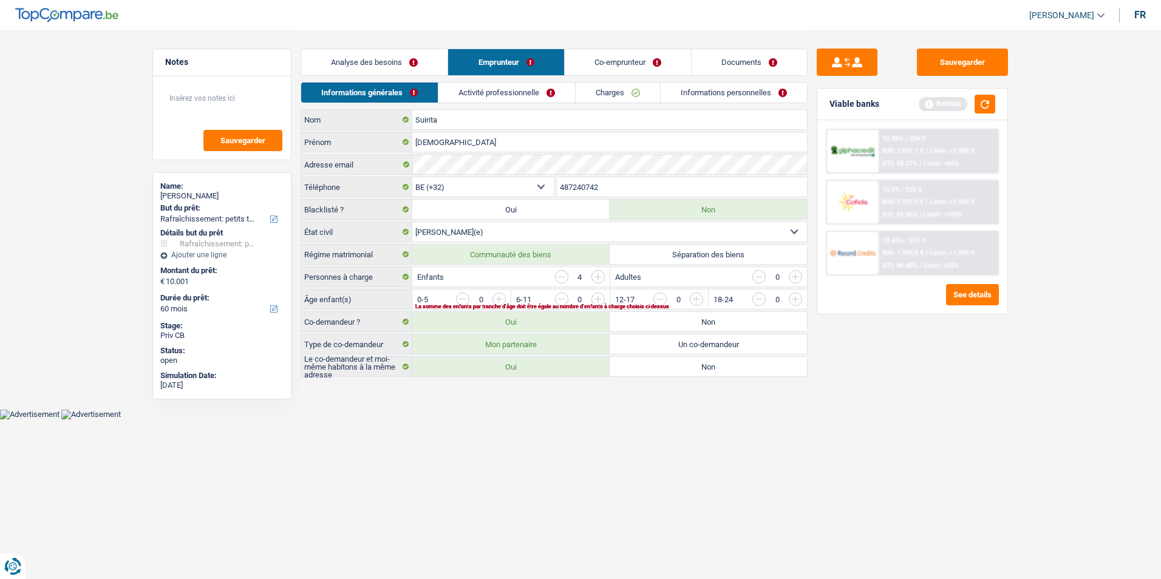
click at [701, 301] on input "button" at bounding box center [943, 302] width 506 height 19
click at [504, 304] on div "La somme des enfants par tranche d'âge doit être égale au nombre d'enfants à ch…" at bounding box center [590, 306] width 351 height 5
drag, startPoint x: 504, startPoint y: 303, endPoint x: 499, endPoint y: 295, distance: 9.3
click at [499, 295] on input "button" at bounding box center [746, 302] width 506 height 19
click at [500, 298] on input "button" at bounding box center [746, 302] width 506 height 19
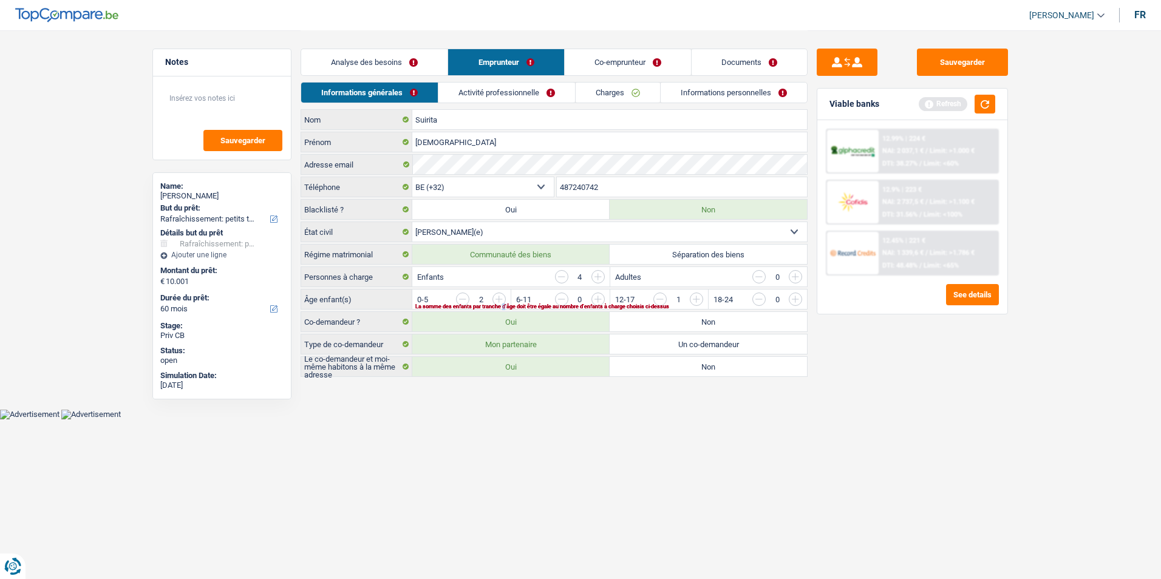
click at [497, 299] on input "button" at bounding box center [746, 302] width 506 height 19
click at [520, 84] on link "Activité professionnelle" at bounding box center [507, 93] width 137 height 20
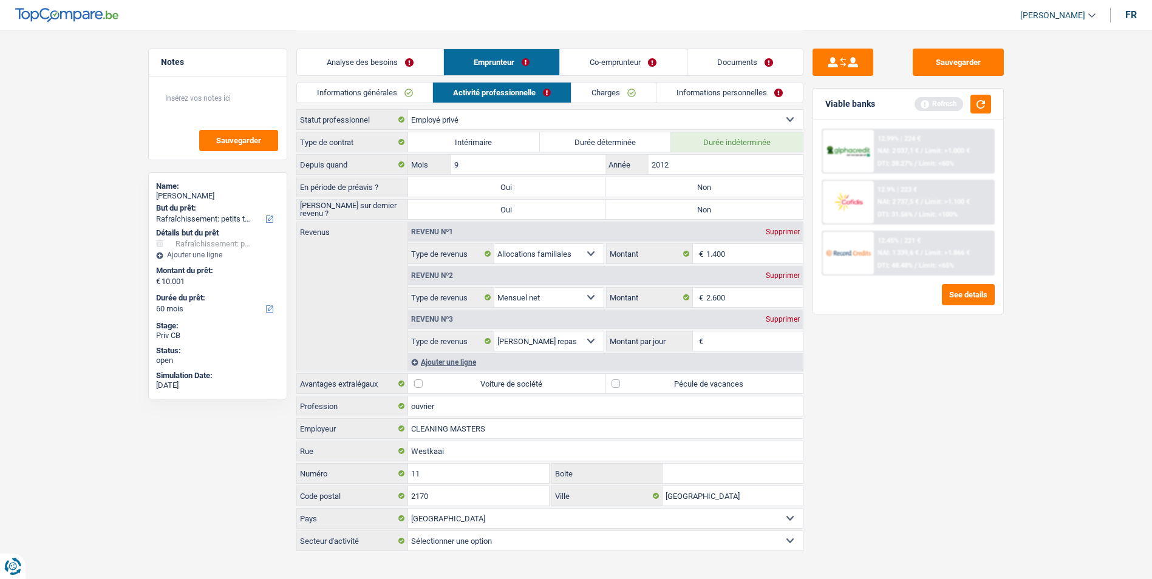
click at [677, 189] on label "Non" at bounding box center [704, 186] width 197 height 19
click at [677, 189] on input "Non" at bounding box center [704, 186] width 197 height 19
click at [647, 214] on label "Non" at bounding box center [704, 209] width 197 height 19
click at [647, 214] on input "Non" at bounding box center [704, 209] width 197 height 19
click at [458, 534] on select "Agriculture/Pêche Industrie Horeca Courier/Fitness/Taxi Construction Banques/As…" at bounding box center [605, 540] width 395 height 19
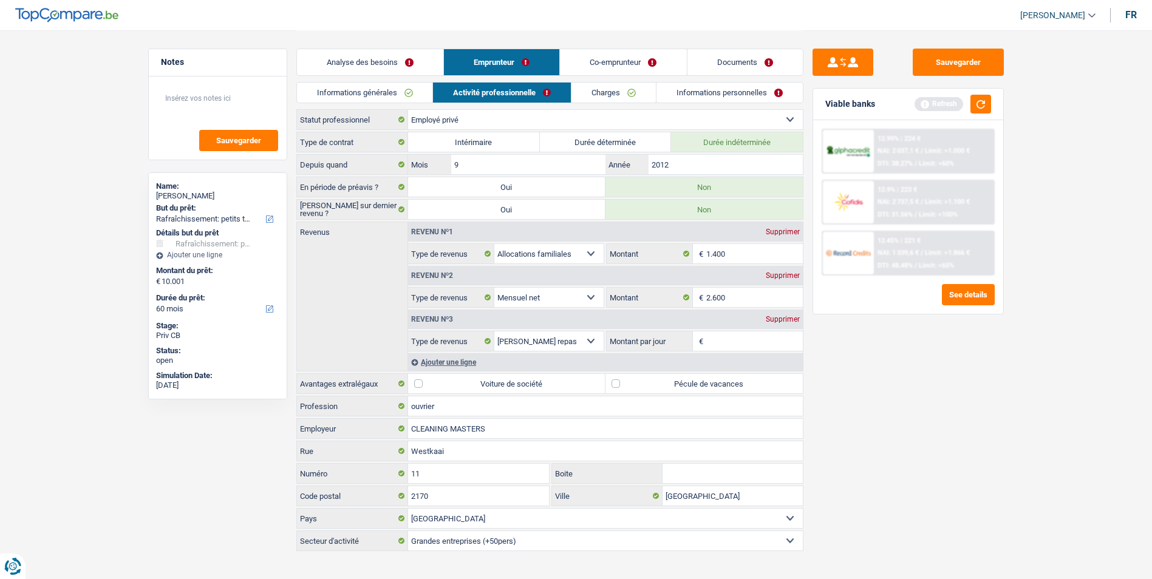
click at [408, 531] on select "Agriculture/Pêche Industrie Horeca Courier/Fitness/Taxi Construction Banques/As…" at bounding box center [605, 540] width 395 height 19
click at [769, 319] on div "Supprimer" at bounding box center [783, 319] width 40 height 7
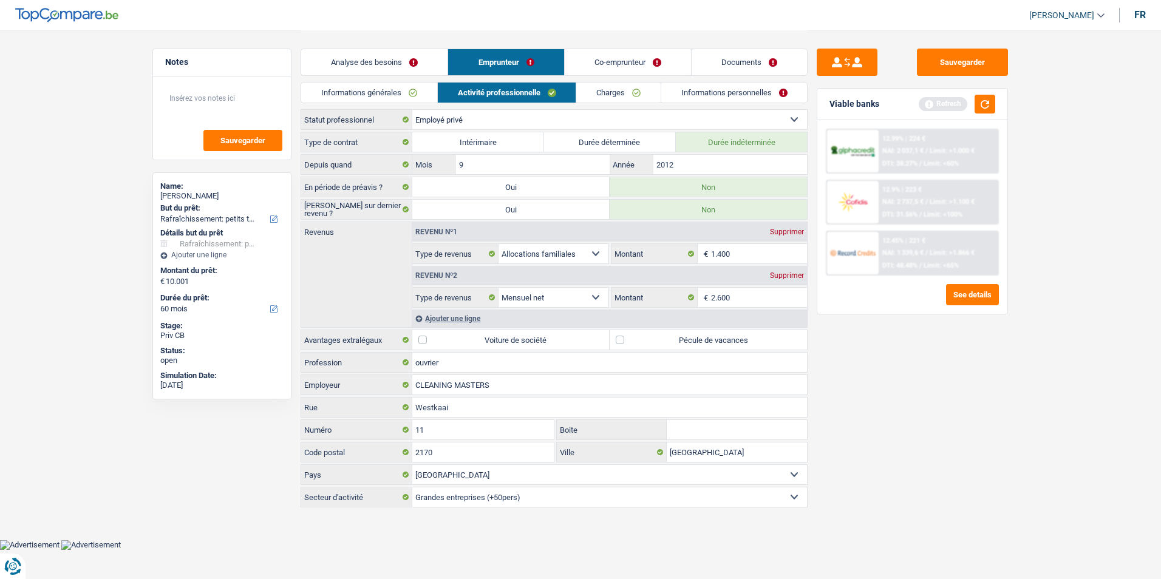
click at [626, 342] on label "Pécule de vacances" at bounding box center [708, 339] width 197 height 19
click at [626, 342] on input "Pécule de vacances" at bounding box center [708, 339] width 197 height 19
click at [618, 90] on link "Charges" at bounding box center [618, 93] width 84 height 20
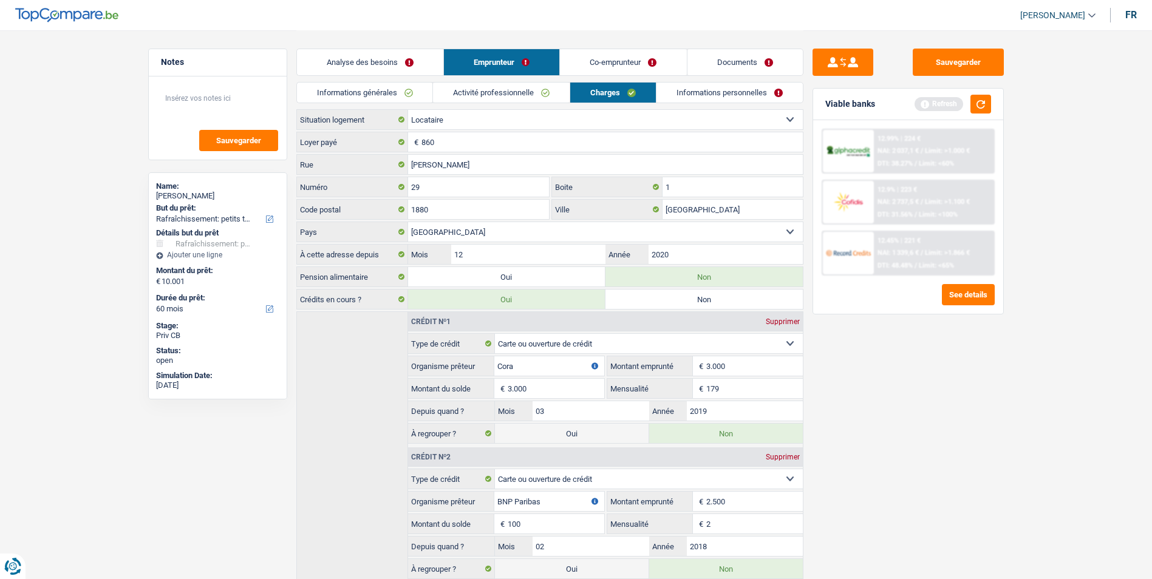
click at [672, 94] on link "Informations personnelles" at bounding box center [730, 93] width 146 height 20
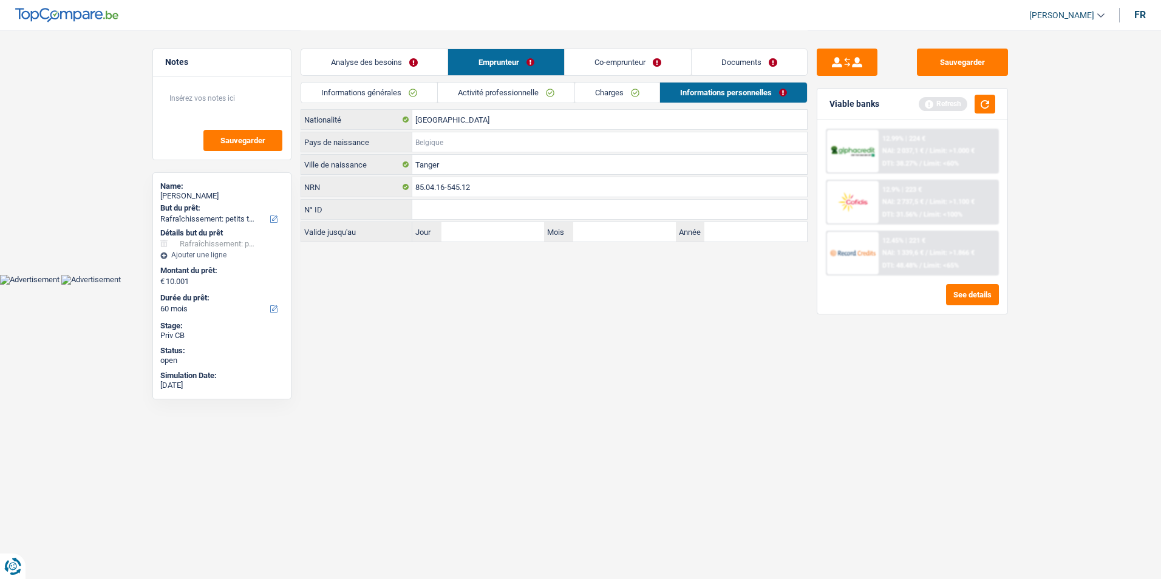
click at [462, 145] on input "Pays de naissance" at bounding box center [609, 141] width 395 height 19
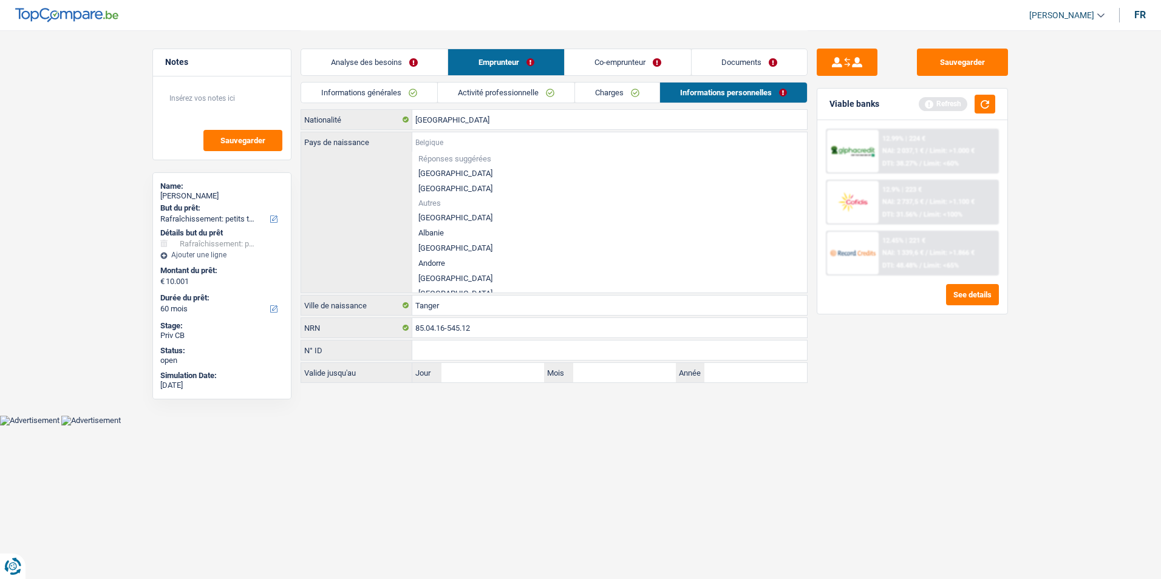
click at [443, 137] on input "Pays de naissance" at bounding box center [609, 141] width 395 height 19
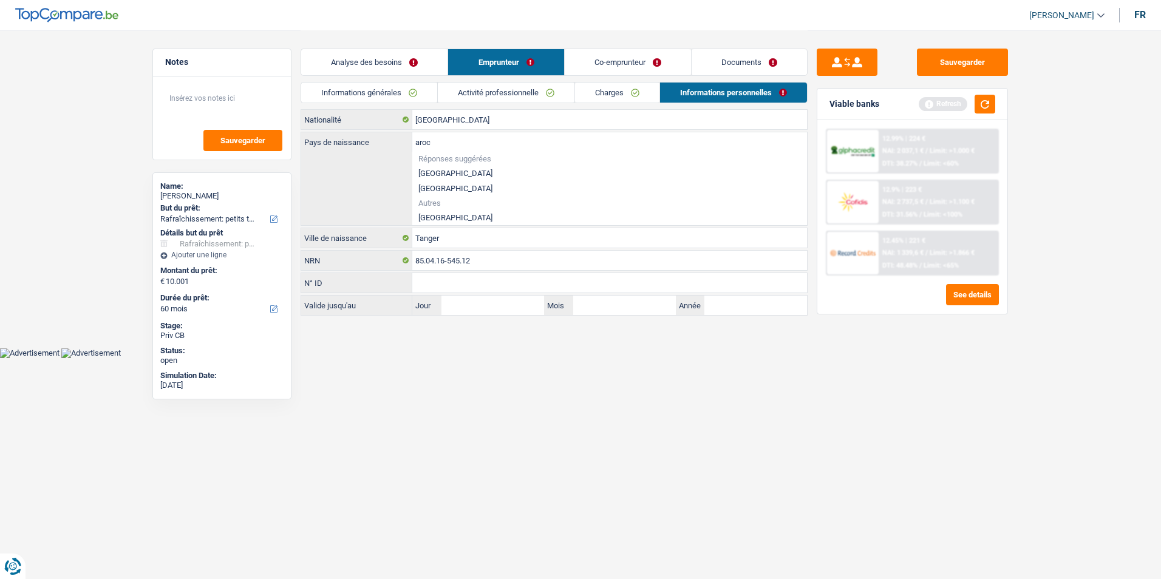
click at [451, 214] on li "Maroc" at bounding box center [609, 217] width 395 height 15
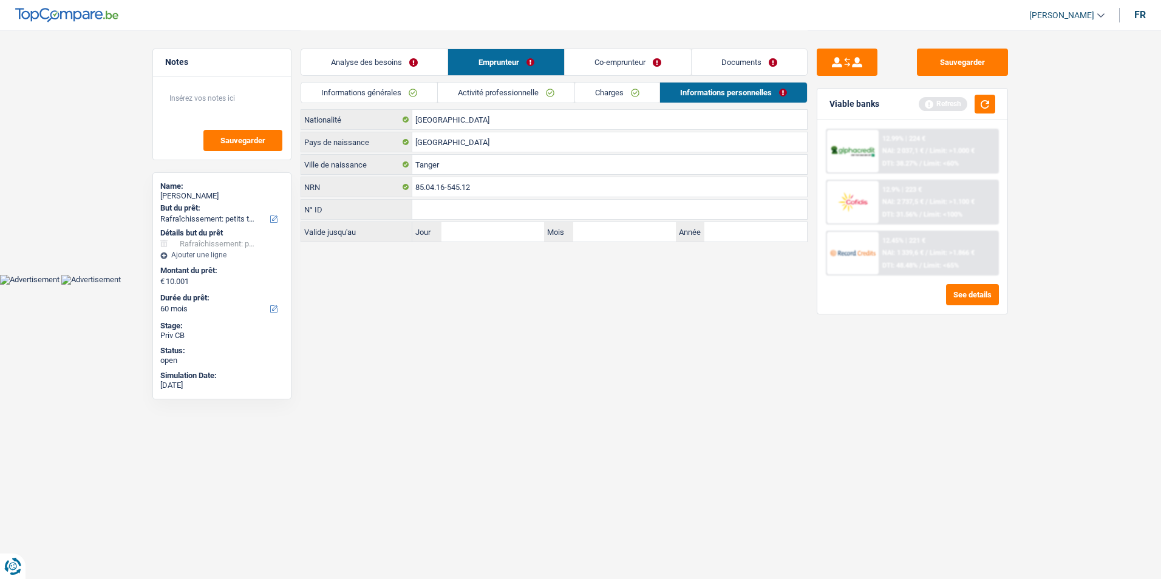
click at [607, 94] on link "Charges" at bounding box center [617, 93] width 84 height 20
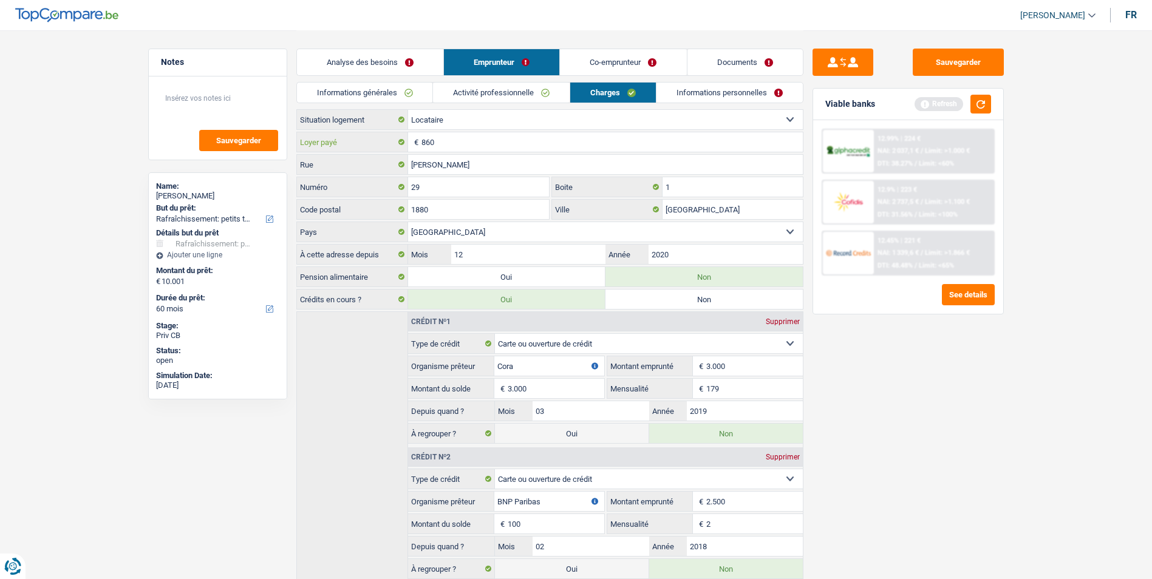
click at [490, 135] on input "860" at bounding box center [612, 141] width 381 height 19
click at [735, 103] on li "Informations personnelles" at bounding box center [730, 92] width 148 height 21
click at [736, 92] on link "Informations personnelles" at bounding box center [730, 93] width 146 height 20
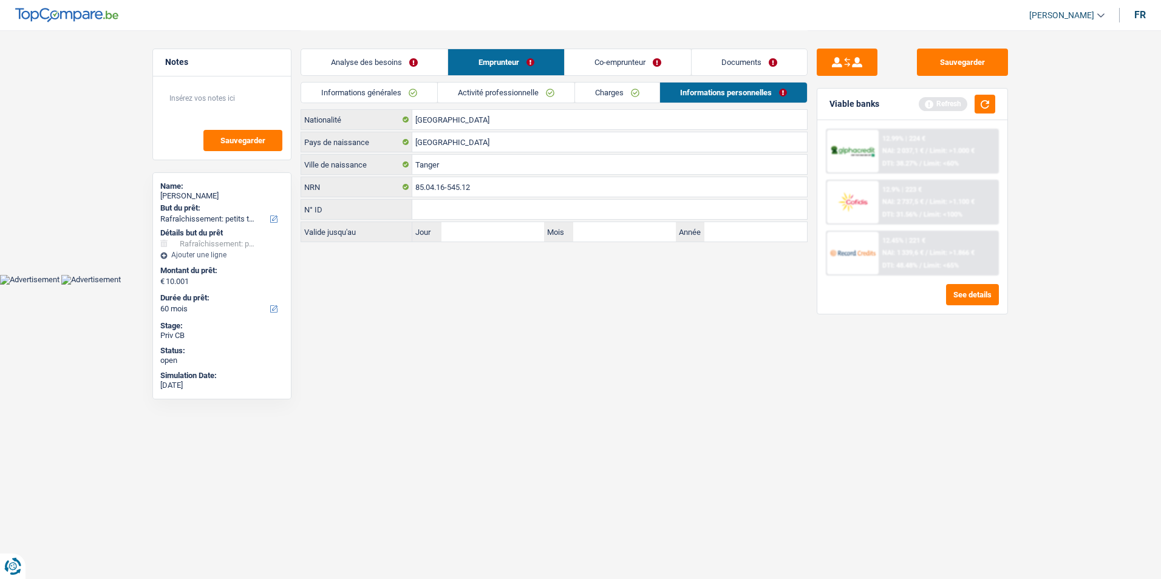
click at [598, 58] on link "Co-emprunteur" at bounding box center [628, 62] width 126 height 26
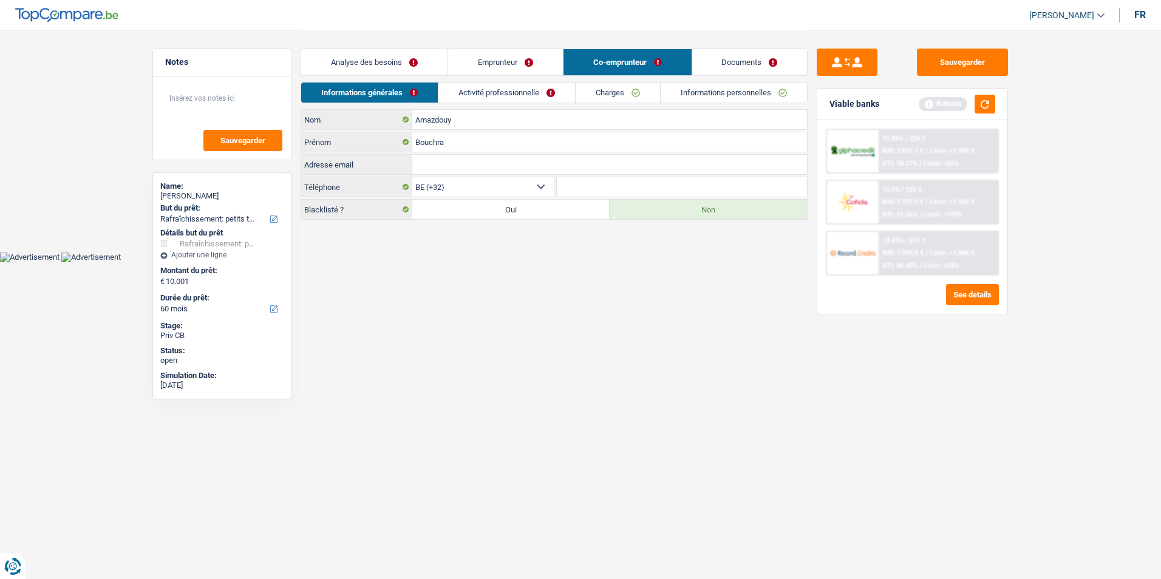
click at [534, 97] on link "Activité professionnelle" at bounding box center [507, 93] width 137 height 20
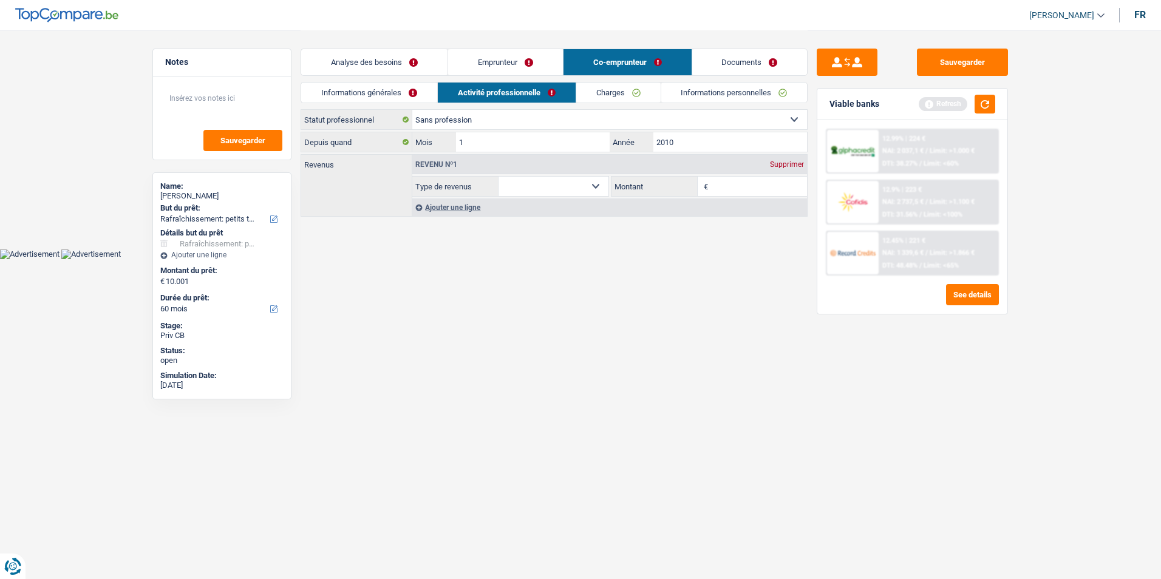
click at [625, 116] on select "Ouvrier Employé privé Employé public Invalide Indépendant Pensionné Chômeur Mut…" at bounding box center [609, 119] width 395 height 19
click at [412, 110] on select "Ouvrier Employé privé Employé public Invalide Indépendant Pensionné Chômeur Mut…" at bounding box center [609, 119] width 395 height 19
click at [787, 165] on div "Supprimer" at bounding box center [787, 164] width 40 height 7
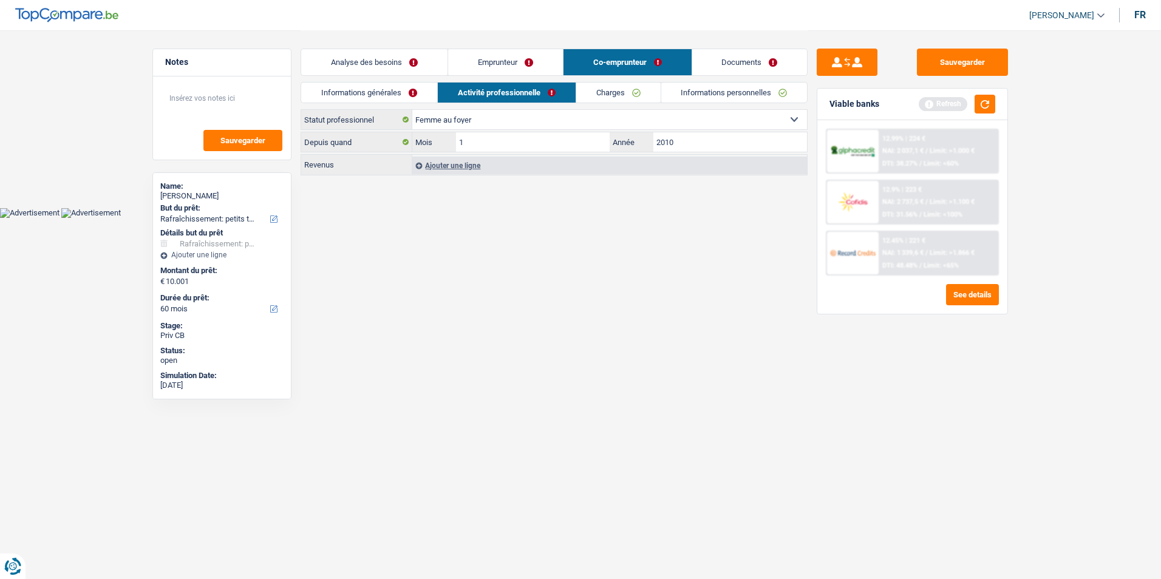
click at [609, 91] on link "Charges" at bounding box center [618, 93] width 84 height 20
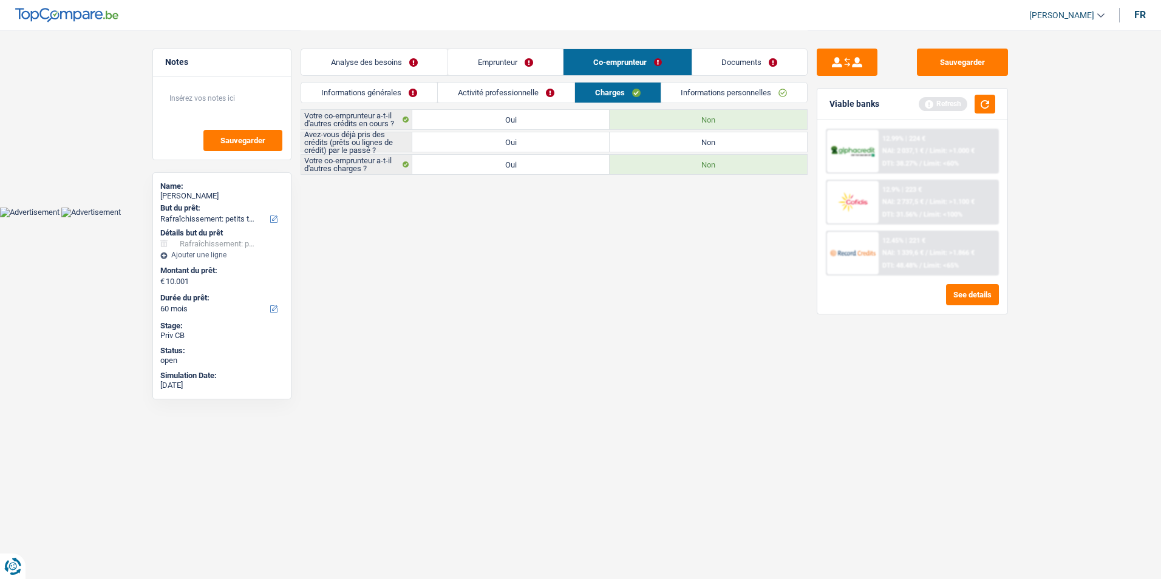
click at [559, 135] on label "Oui" at bounding box center [510, 141] width 197 height 19
click at [559, 135] on input "Oui" at bounding box center [510, 141] width 197 height 19
click at [539, 92] on link "Activité professionnelle" at bounding box center [506, 93] width 137 height 20
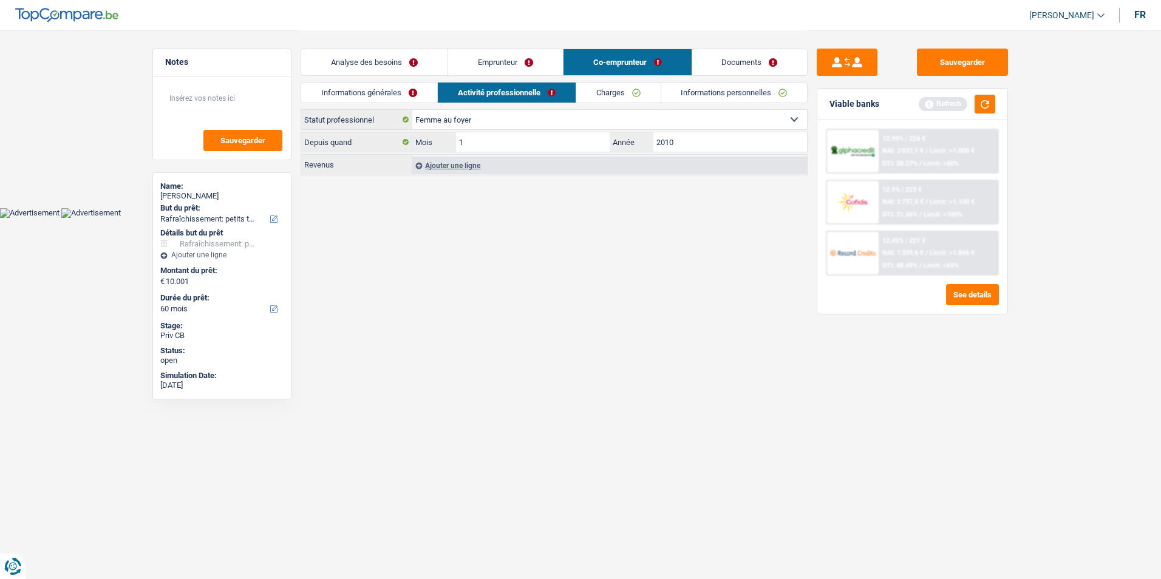
click at [409, 79] on div "Analyse des besoins Emprunteur Co-emprunteur Documents" at bounding box center [554, 56] width 507 height 52
click at [414, 94] on link "Informations générales" at bounding box center [369, 93] width 136 height 20
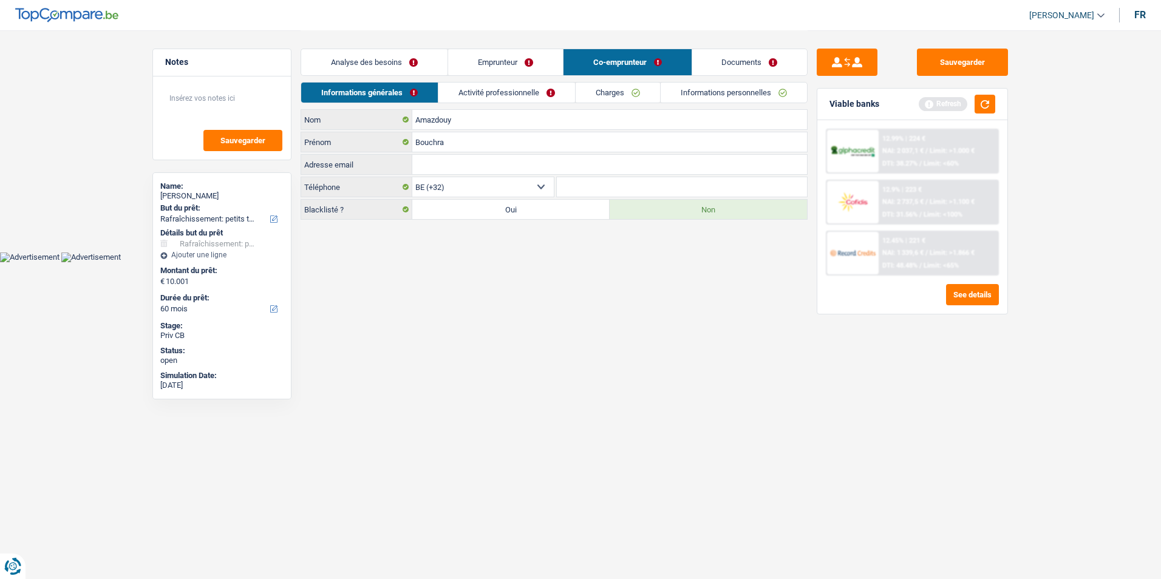
click at [518, 92] on link "Activité professionnelle" at bounding box center [507, 93] width 137 height 20
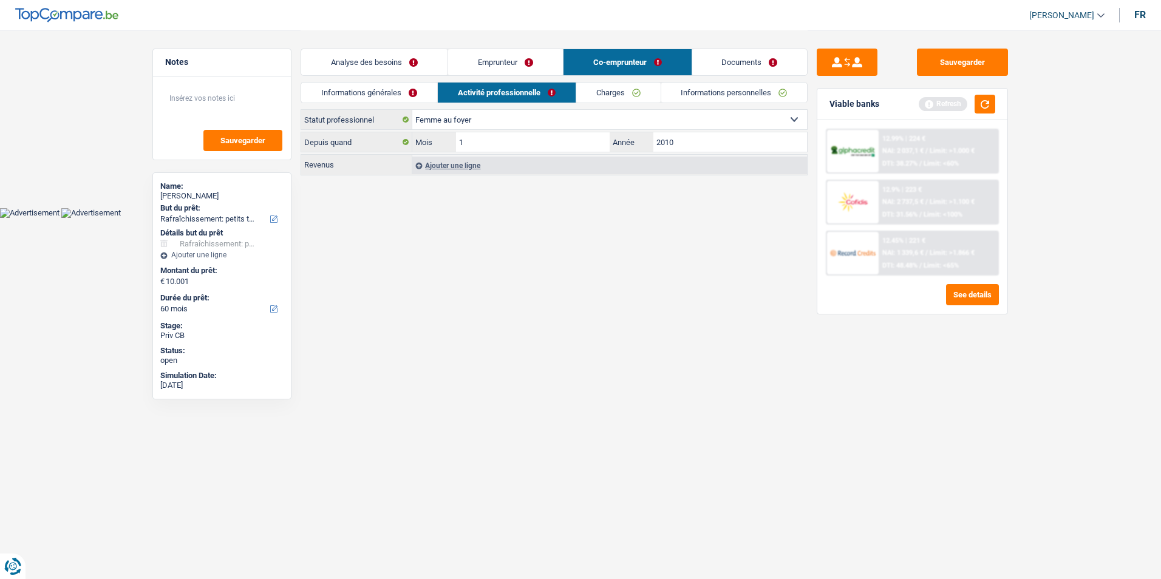
click at [611, 88] on link "Charges" at bounding box center [618, 93] width 84 height 20
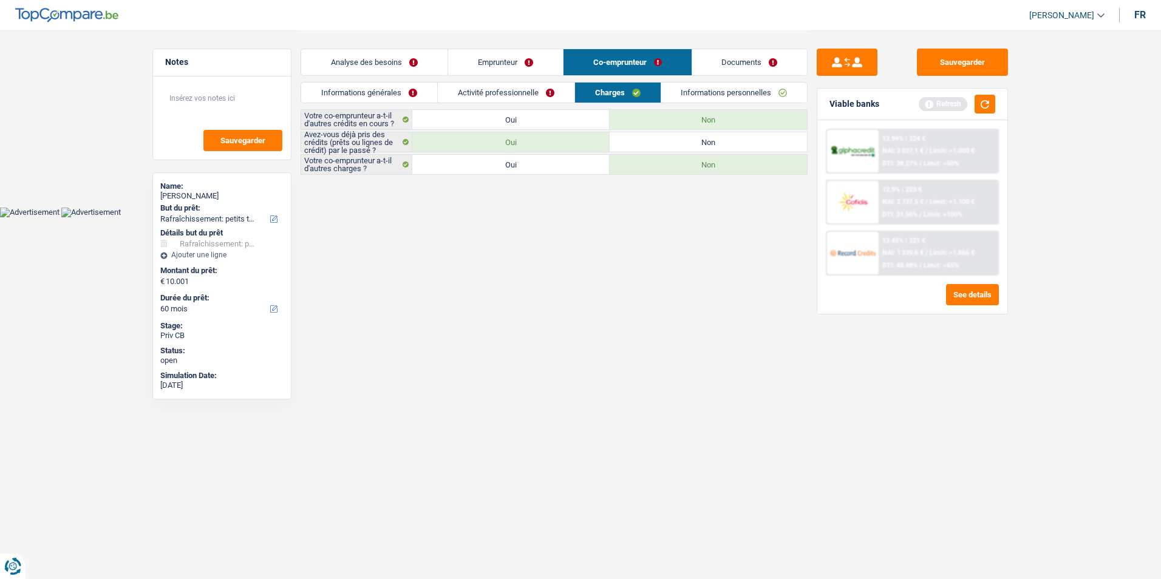
click at [711, 87] on link "Informations personnelles" at bounding box center [734, 93] width 146 height 20
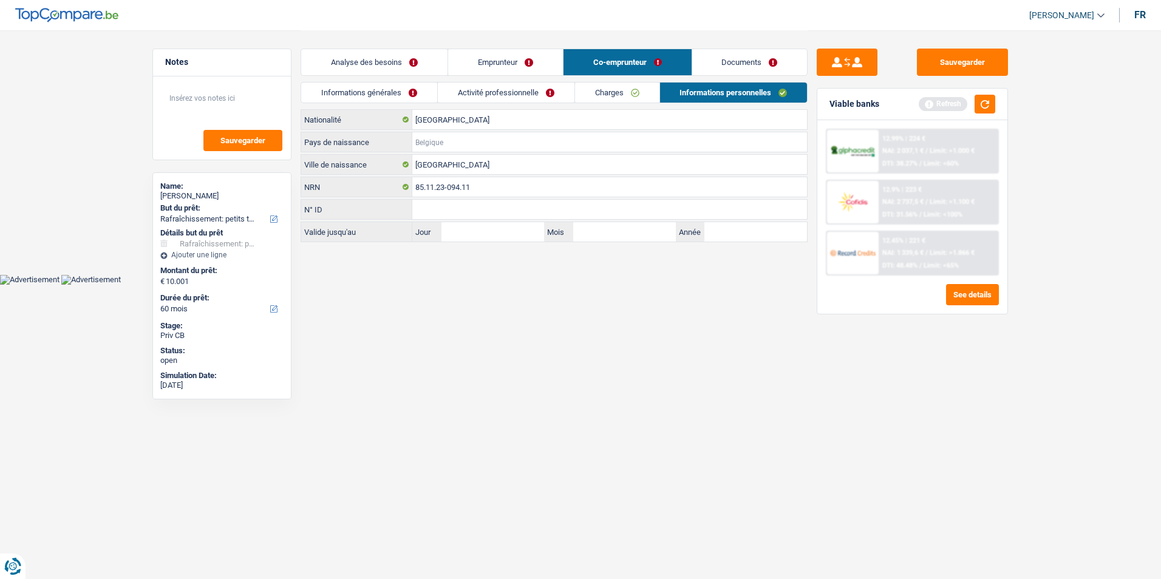
click at [468, 142] on input "Pays de naissance" at bounding box center [609, 141] width 395 height 19
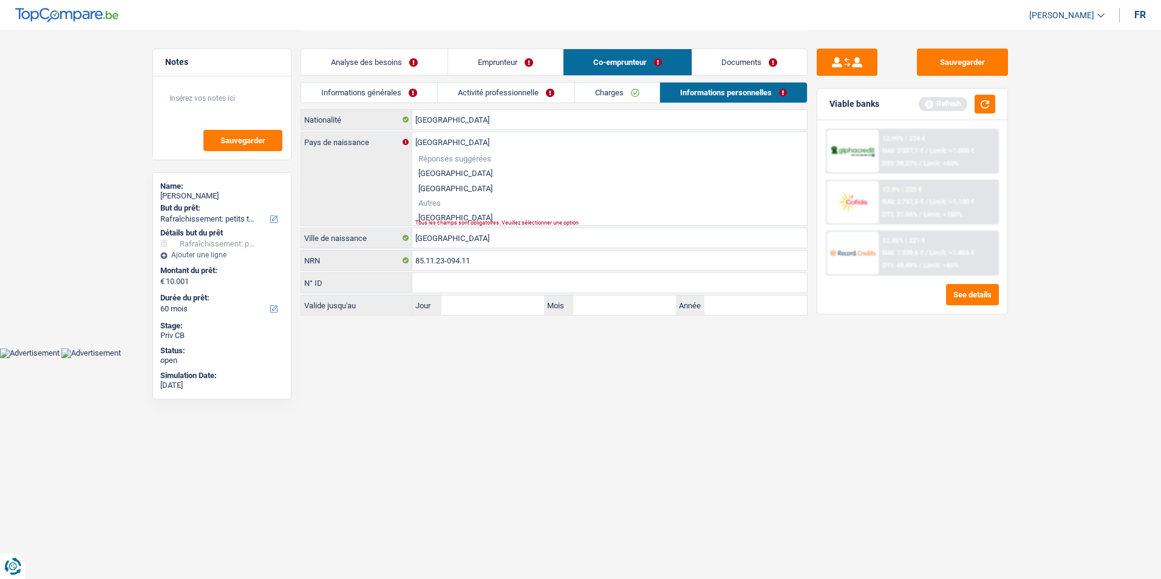
click at [432, 216] on li "[GEOGRAPHIC_DATA]" at bounding box center [609, 217] width 395 height 15
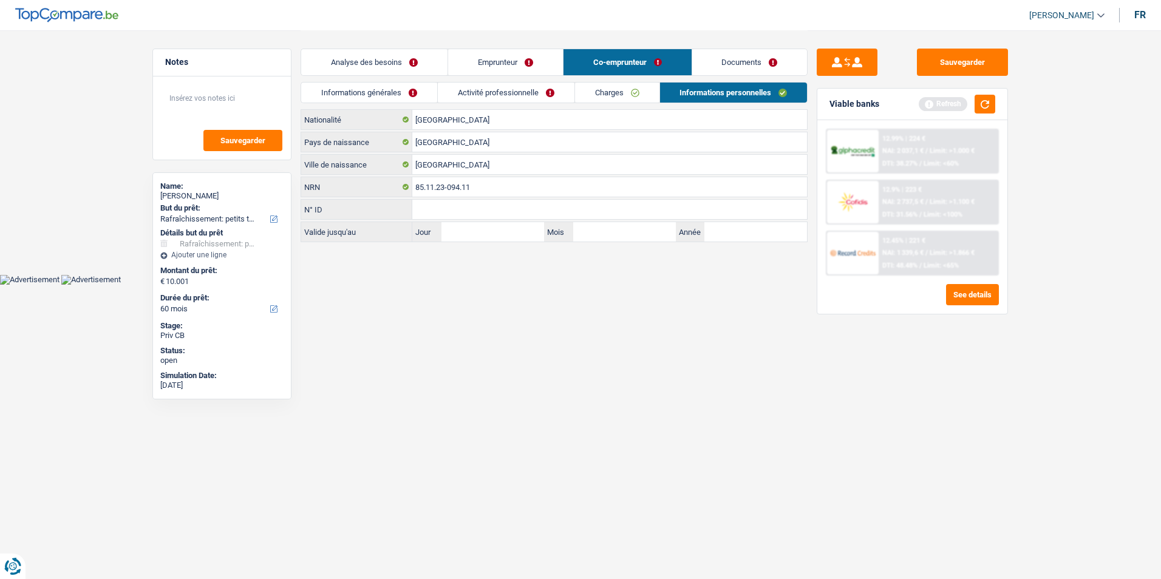
click at [528, 84] on link "Activité professionnelle" at bounding box center [506, 93] width 137 height 20
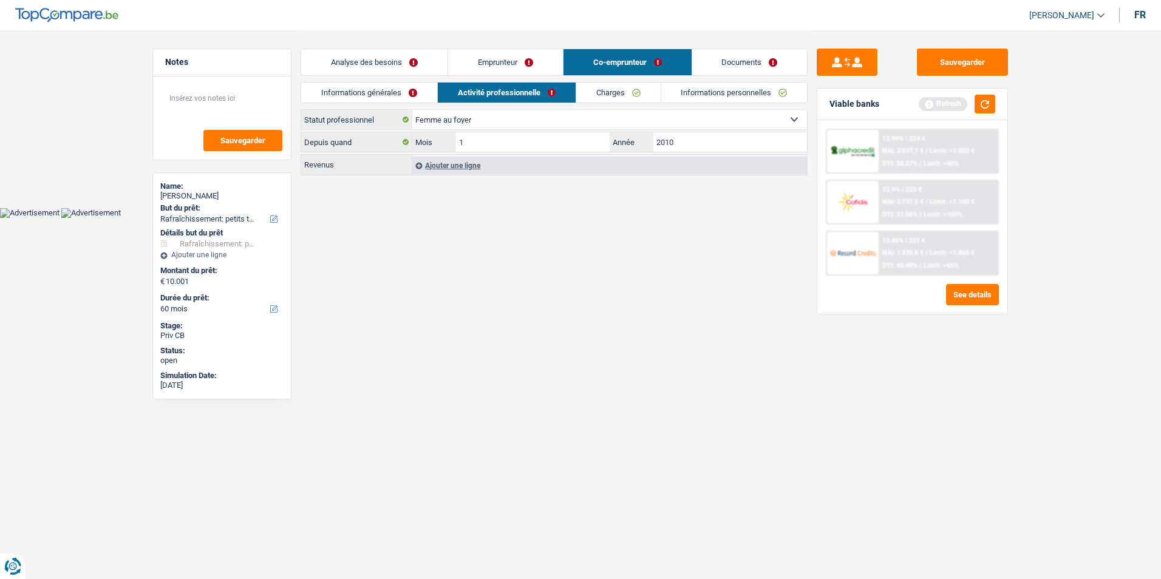
click at [607, 87] on link "Charges" at bounding box center [618, 93] width 84 height 20
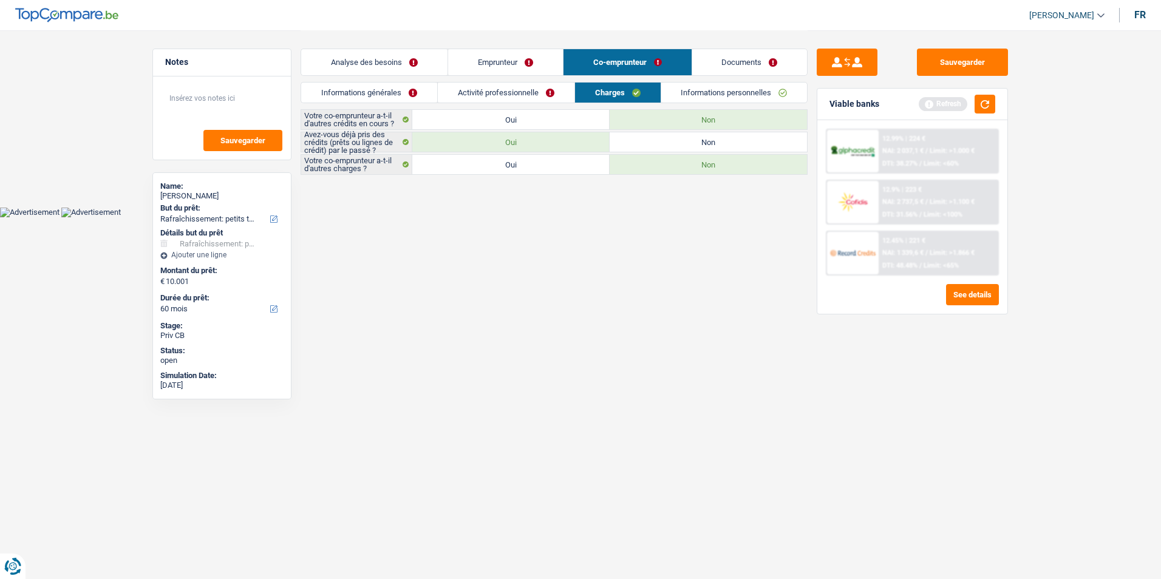
click at [520, 85] on link "Activité professionnelle" at bounding box center [506, 93] width 137 height 20
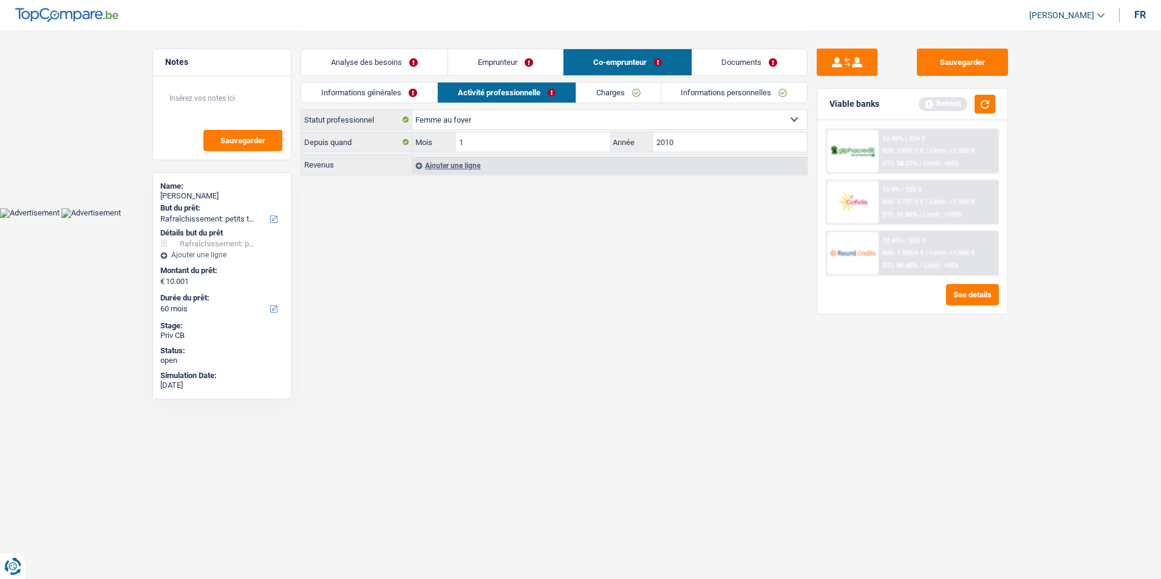
click at [413, 86] on link "Informations générales" at bounding box center [369, 93] width 136 height 20
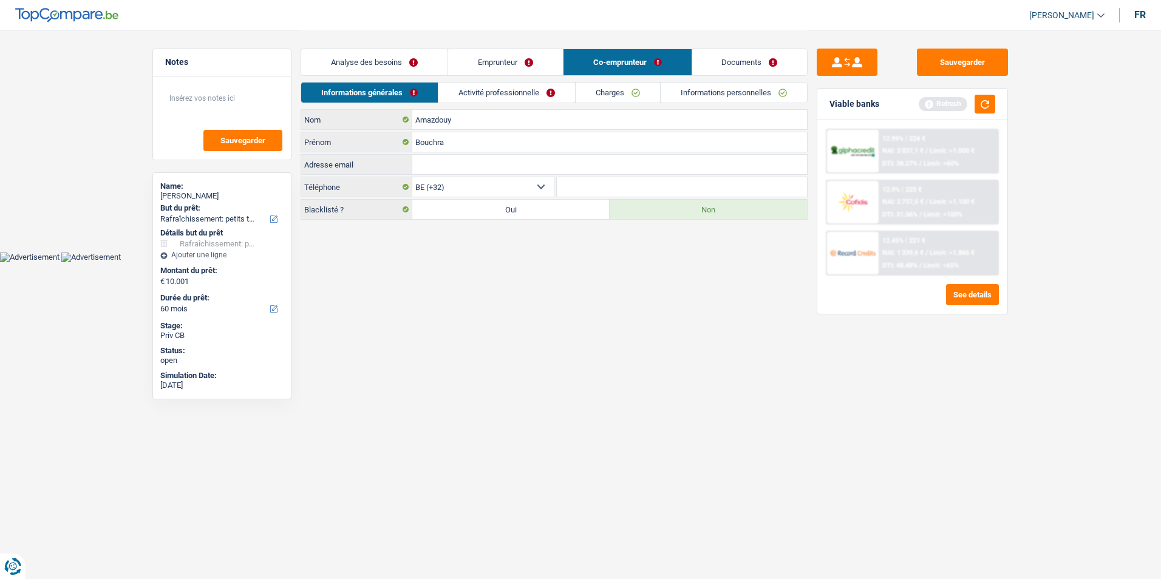
click at [509, 94] on link "Activité professionnelle" at bounding box center [507, 93] width 137 height 20
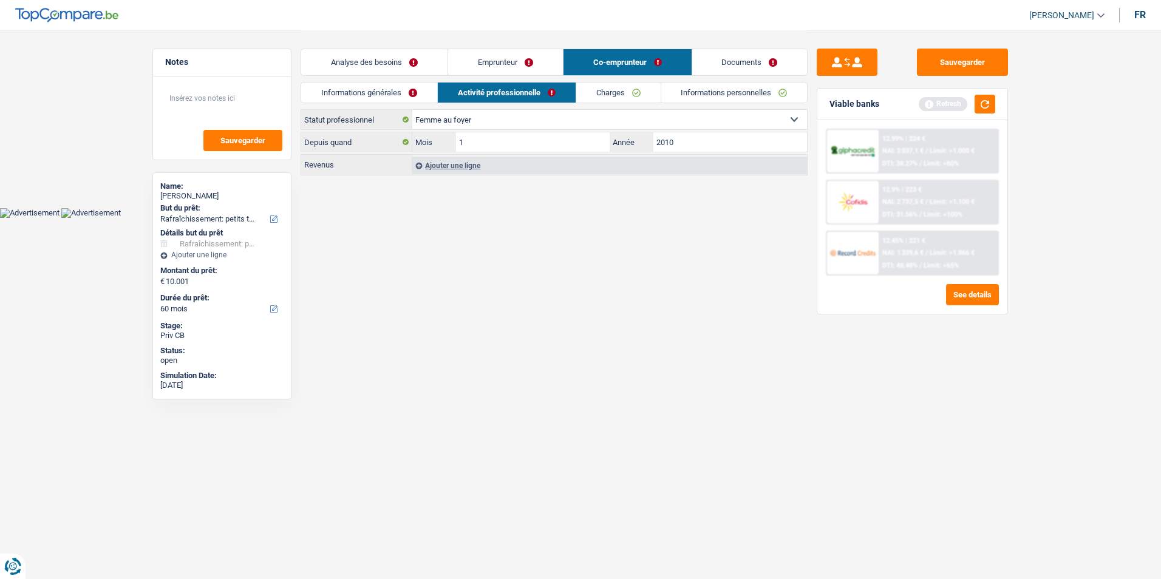
click at [629, 96] on link "Charges" at bounding box center [618, 93] width 84 height 20
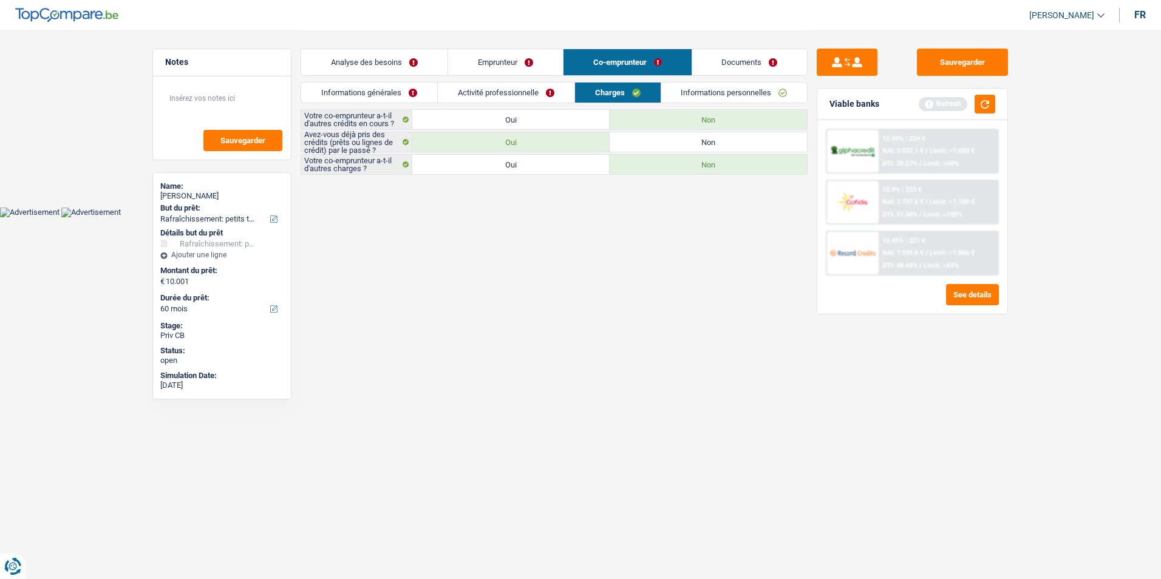
click at [711, 90] on link "Informations personnelles" at bounding box center [734, 93] width 146 height 20
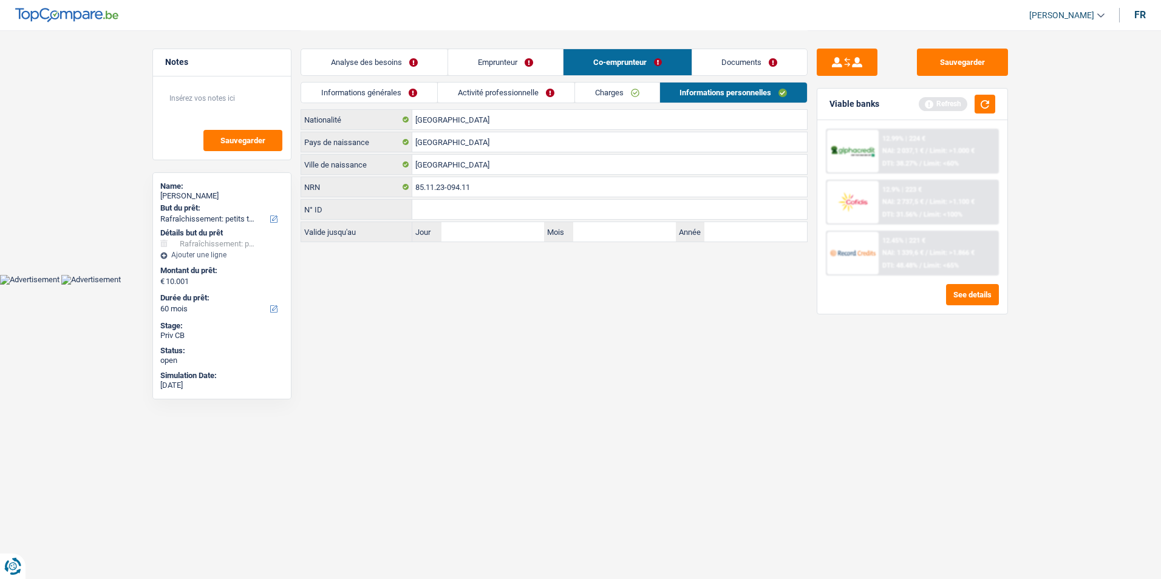
click at [643, 89] on link "Charges" at bounding box center [617, 93] width 84 height 20
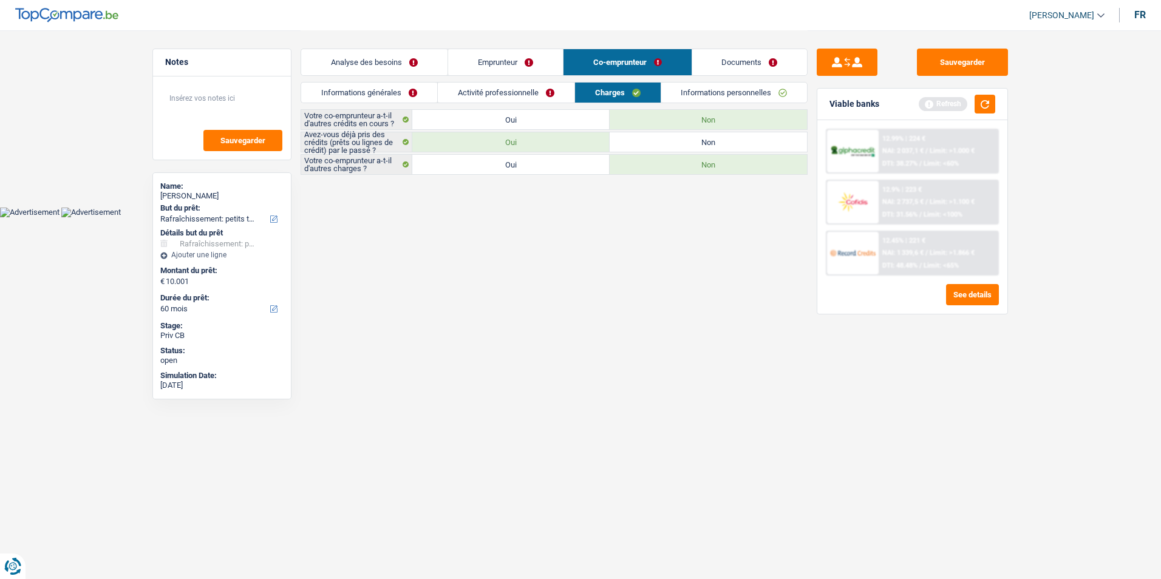
drag, startPoint x: 509, startPoint y: 100, endPoint x: 418, endPoint y: 93, distance: 91.4
click at [507, 101] on link "Activité professionnelle" at bounding box center [506, 93] width 137 height 20
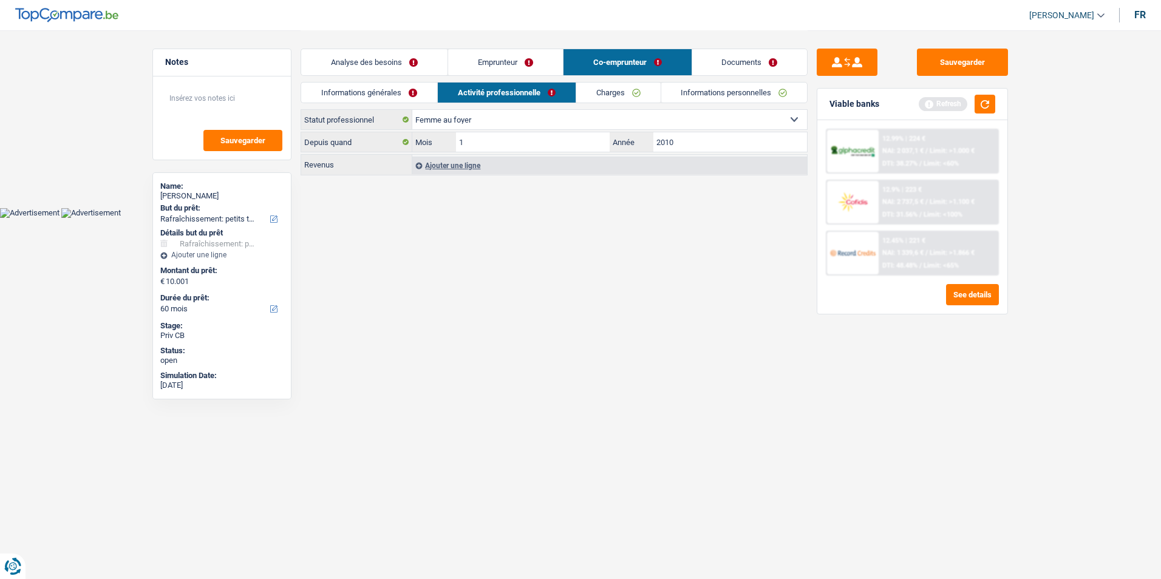
click at [418, 93] on link "Informations générales" at bounding box center [369, 93] width 136 height 20
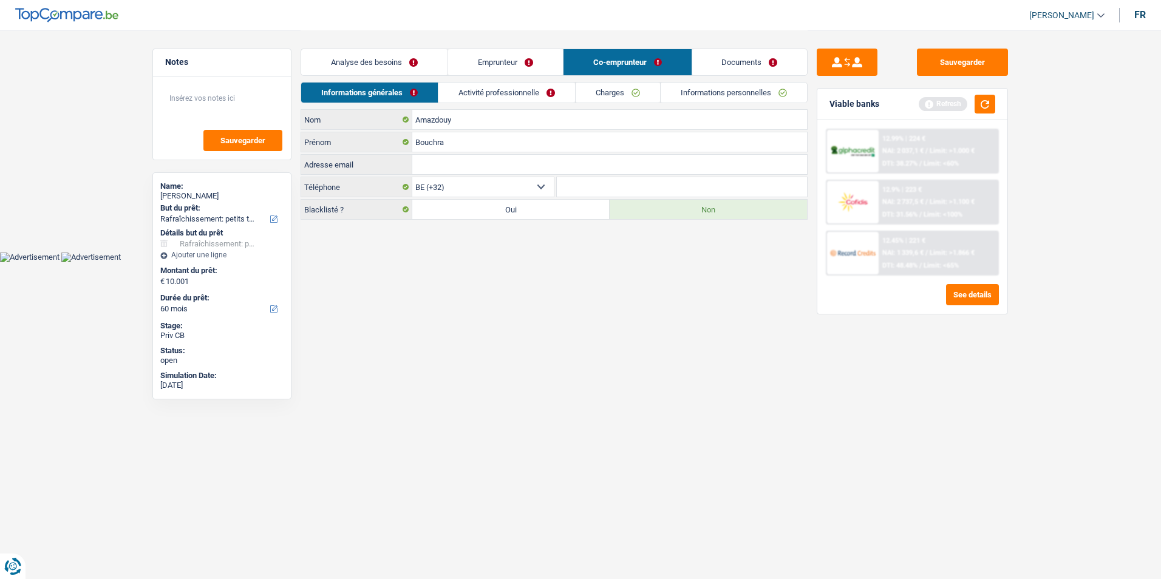
click at [440, 72] on link "Analyse des besoins" at bounding box center [374, 62] width 146 height 26
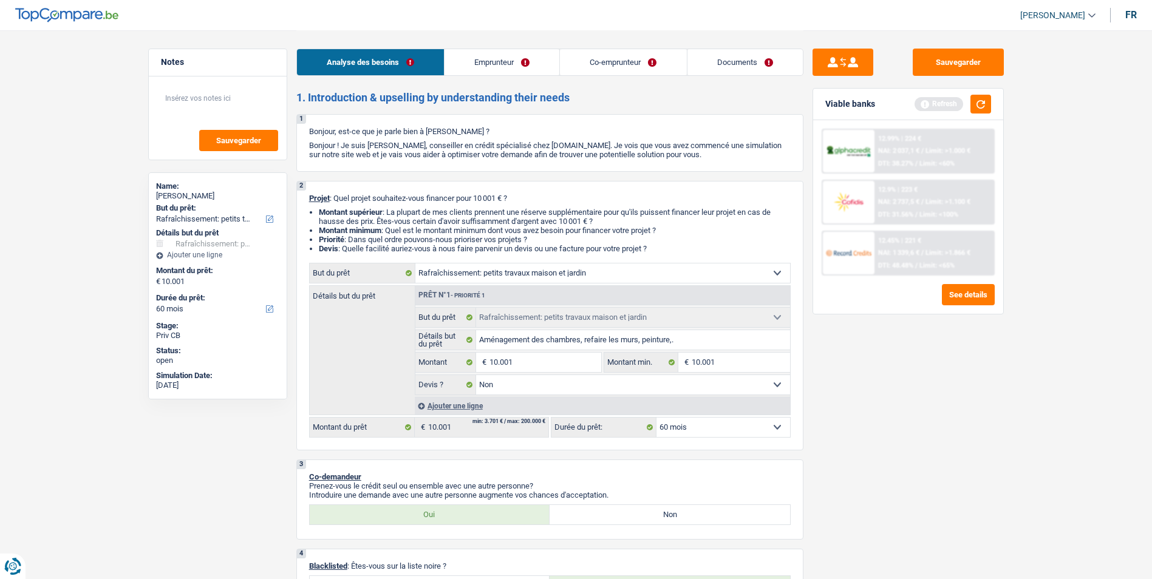
click at [742, 56] on link "Documents" at bounding box center [745, 62] width 115 height 26
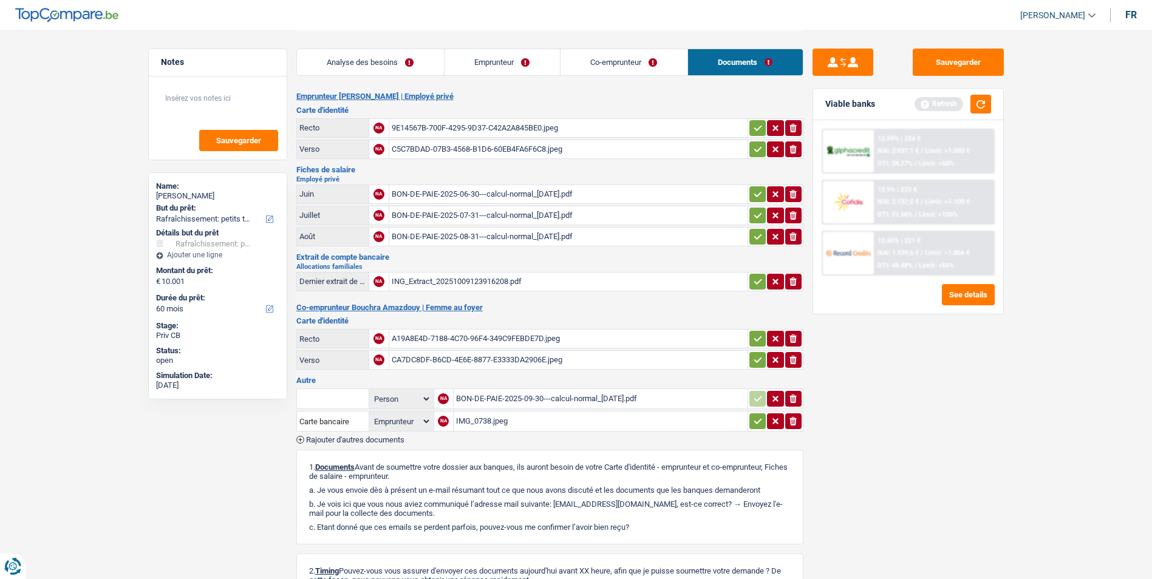
click at [463, 123] on div "9E14567B-700F-4295-9D37-C42A2A845BE0.jpeg" at bounding box center [568, 128] width 353 height 18
click at [457, 147] on div "C5C7BDAD-07B3-4568-B1D6-60EB4FA6F6C8.jpeg" at bounding box center [568, 149] width 353 height 18
click at [482, 194] on div "BON-DE-PAIE-2025-06-30---calcul-normal_03-07-2025.pdf" at bounding box center [568, 194] width 353 height 18
click at [497, 216] on div "BON-DE-PAIE-2025-07-31---calcul-normal_05-08-2025.pdf" at bounding box center [568, 215] width 353 height 18
click at [526, 238] on div "BON-DE-PAIE-2025-08-31---calcul-normal_03-09-2025.pdf" at bounding box center [568, 237] width 353 height 18
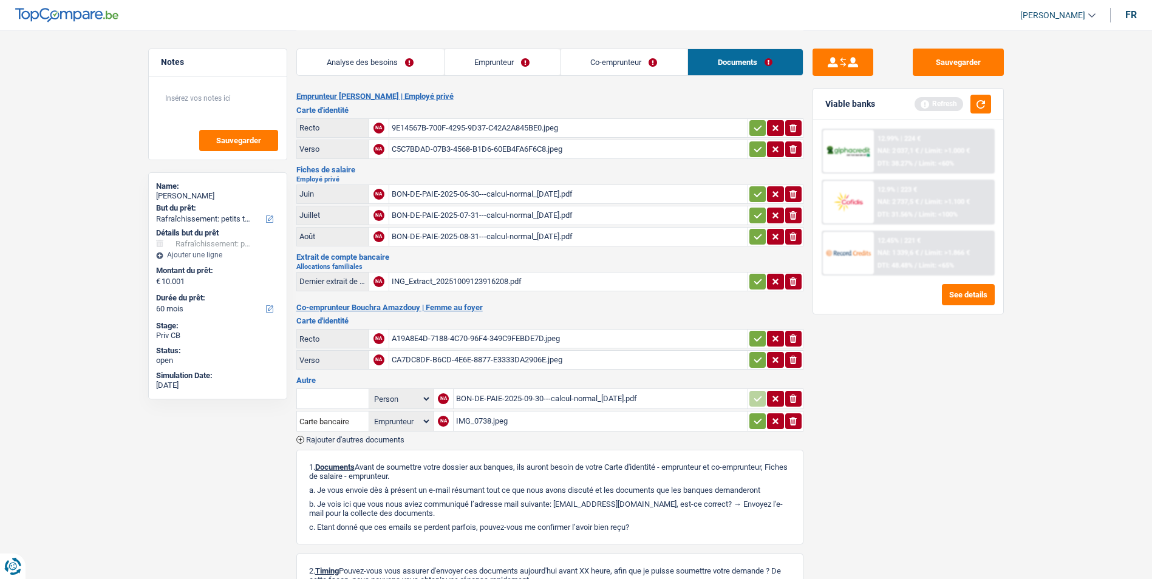
click at [476, 278] on div "ING_Extract_20251009123916208.pdf" at bounding box center [568, 282] width 353 height 18
click at [479, 344] on div "A19A8E4D-7188-4C70-96F4-349C9FEBDE7D.jpeg" at bounding box center [568, 339] width 353 height 18
click at [461, 357] on div "CA7DC8DF-B6CD-4E6E-8877-E3333DA2906E.jpeg" at bounding box center [568, 360] width 353 height 18
click at [511, 401] on div "BON-DE-PAIE-2025-09-30---calcul-normal_03-10-2025.pdf" at bounding box center [600, 399] width 289 height 18
click at [493, 419] on div "IMG_0738.jpeg" at bounding box center [600, 421] width 289 height 18
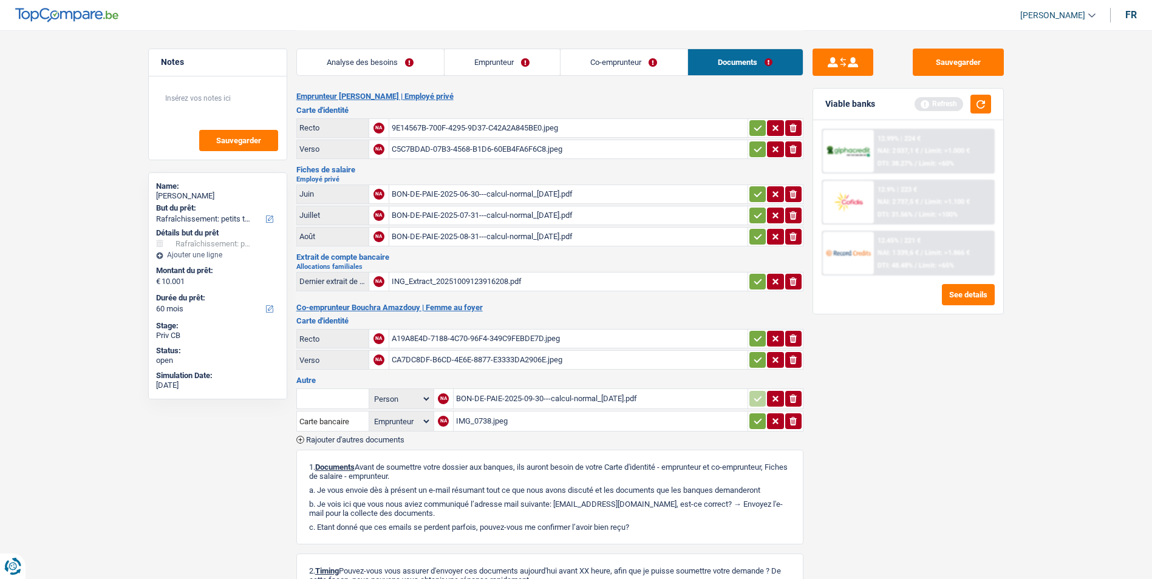
click at [384, 61] on link "Analyse des besoins" at bounding box center [370, 62] width 147 height 26
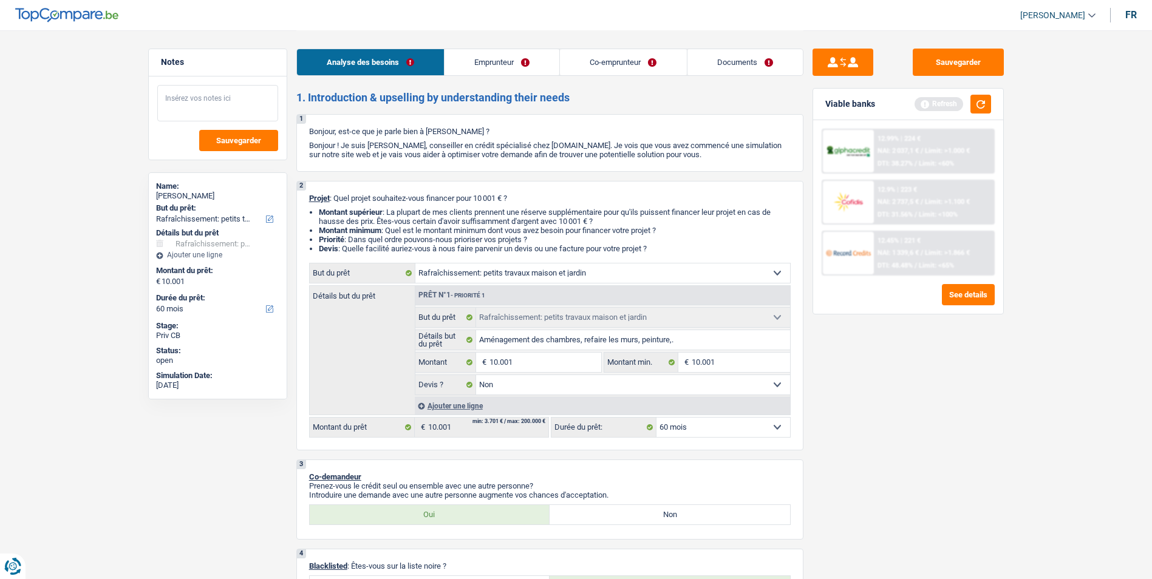
click at [224, 100] on textarea at bounding box center [217, 103] width 121 height 36
click at [975, 106] on button "button" at bounding box center [981, 104] width 21 height 19
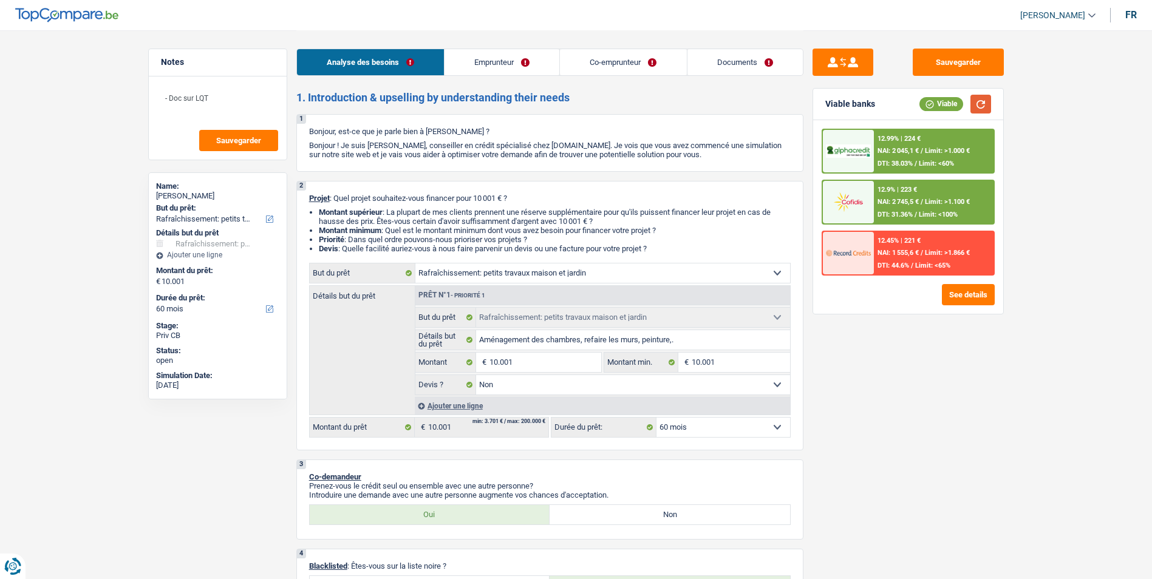
scroll to position [61, 0]
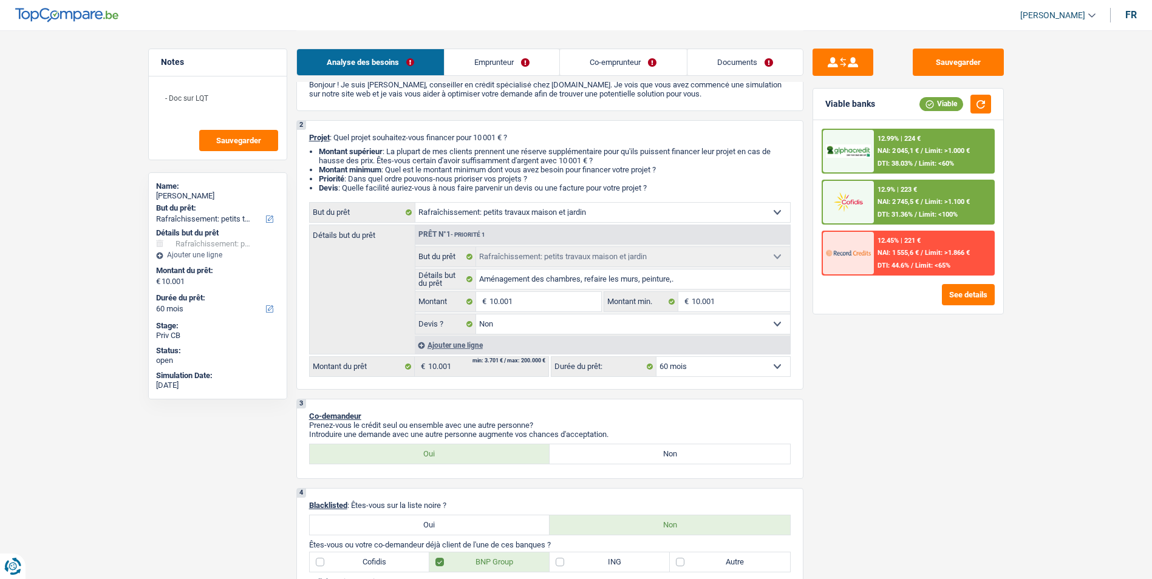
click at [725, 370] on select "12 mois 18 mois 24 mois 30 mois 36 mois 42 mois 48 mois 60 mois Sélectionner un…" at bounding box center [724, 366] width 134 height 19
click at [657, 357] on select "12 mois 18 mois 24 mois 30 mois 36 mois 42 mois 48 mois 60 mois Sélectionner un…" at bounding box center [724, 366] width 134 height 19
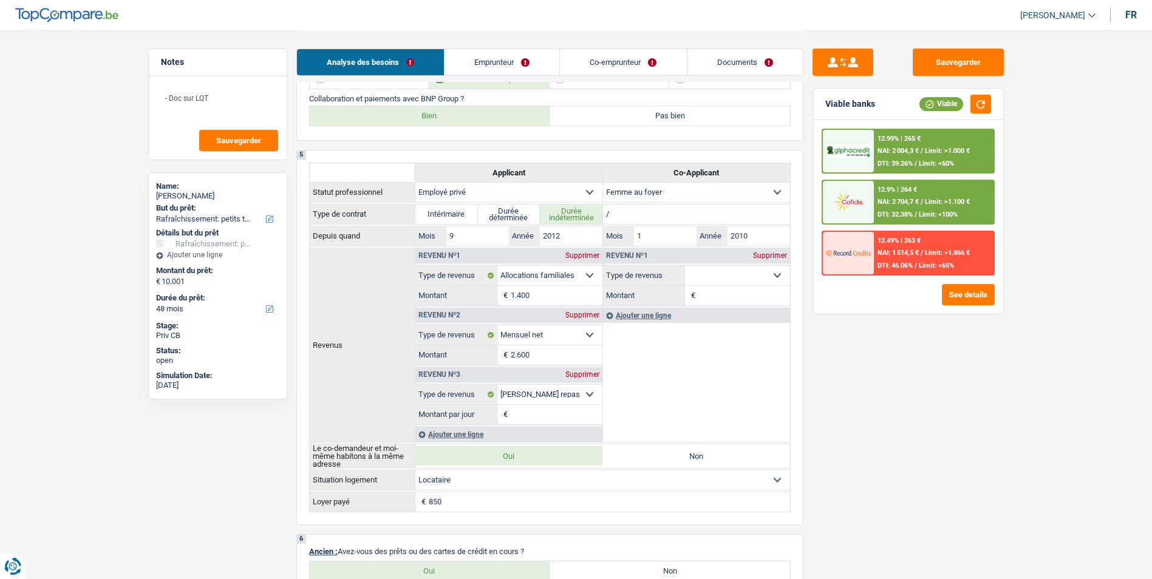
scroll to position [547, 0]
click at [218, 97] on textarea "- Doc sur LQT" at bounding box center [217, 103] width 121 height 36
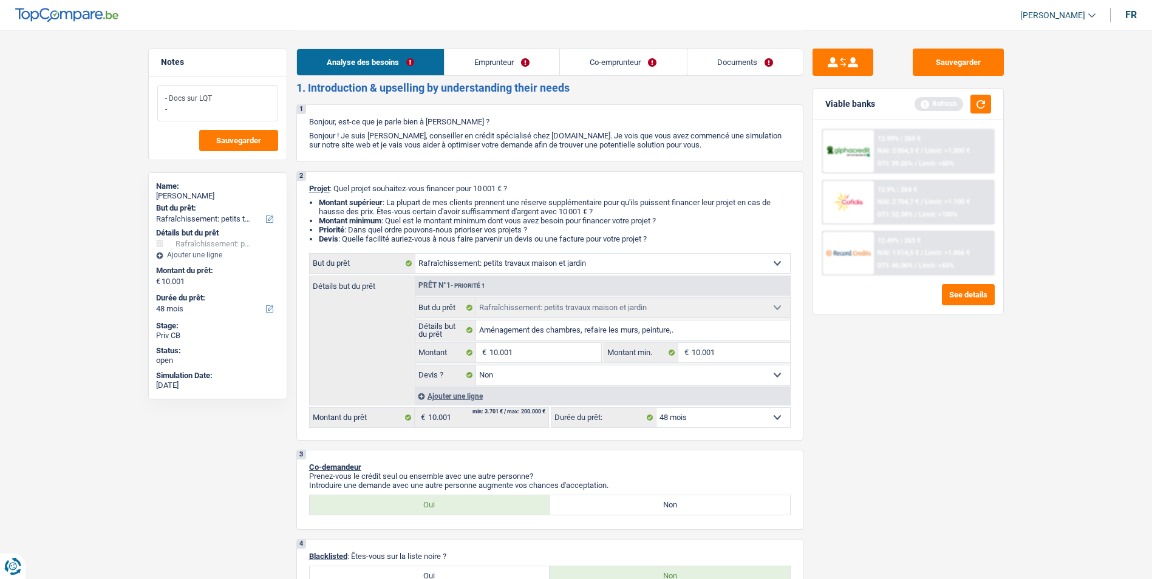
scroll to position [0, 0]
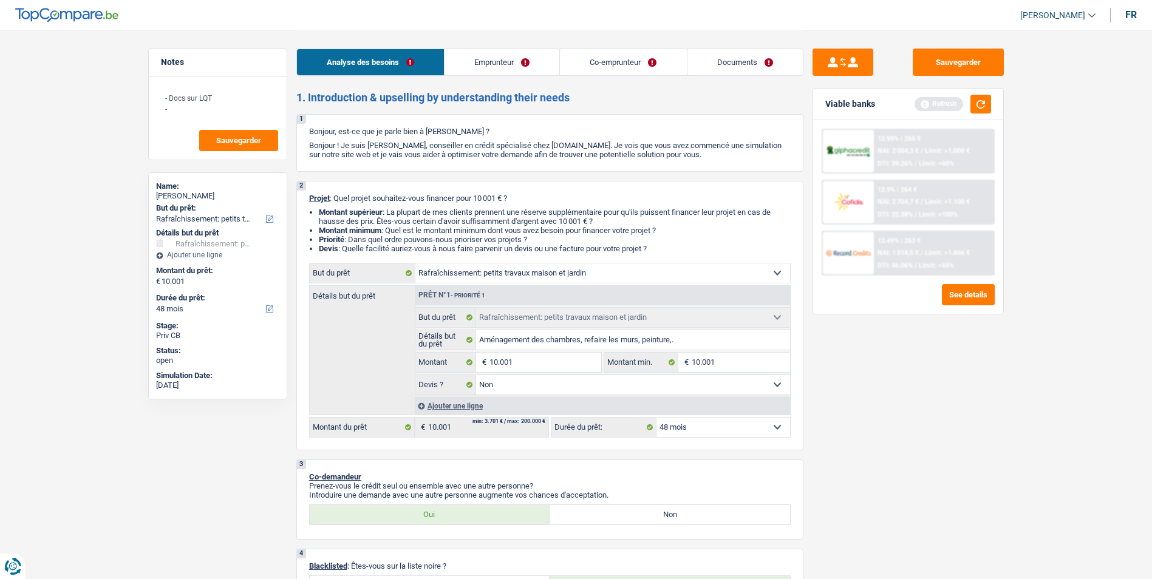
click at [992, 108] on div "Viable banks Refresh" at bounding box center [908, 105] width 190 height 32
click at [986, 105] on button "button" at bounding box center [981, 104] width 21 height 19
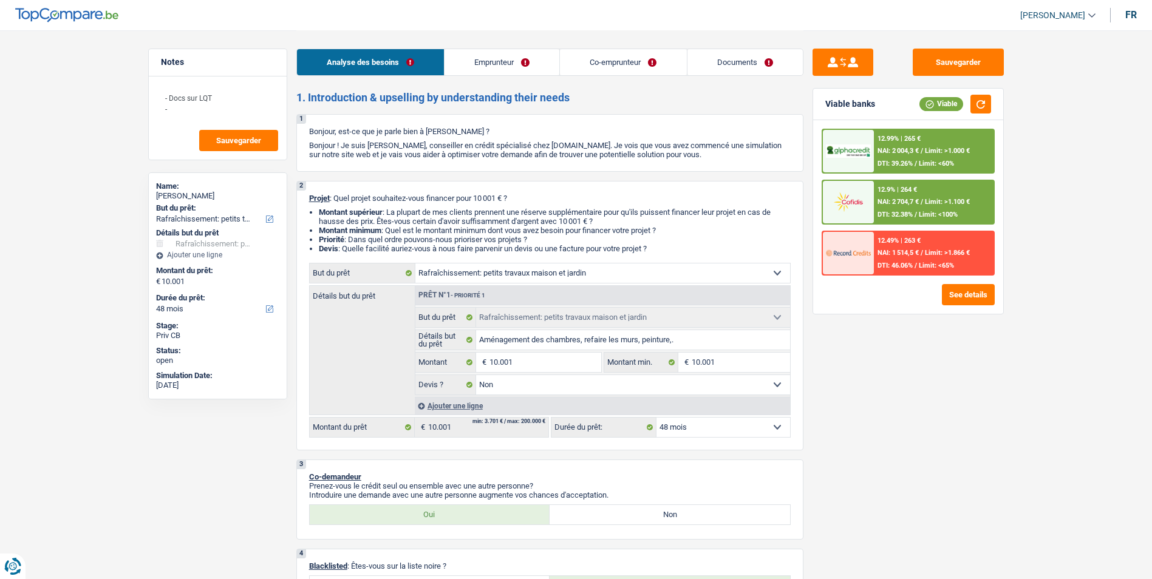
drag, startPoint x: 889, startPoint y: 200, endPoint x: 888, endPoint y: 214, distance: 13.4
click at [888, 214] on div "12.9% | 264 € NAI: 2 704,7 € / Limit: >1.100 € DTI: 32.38% / Limit: <100%" at bounding box center [934, 202] width 120 height 43
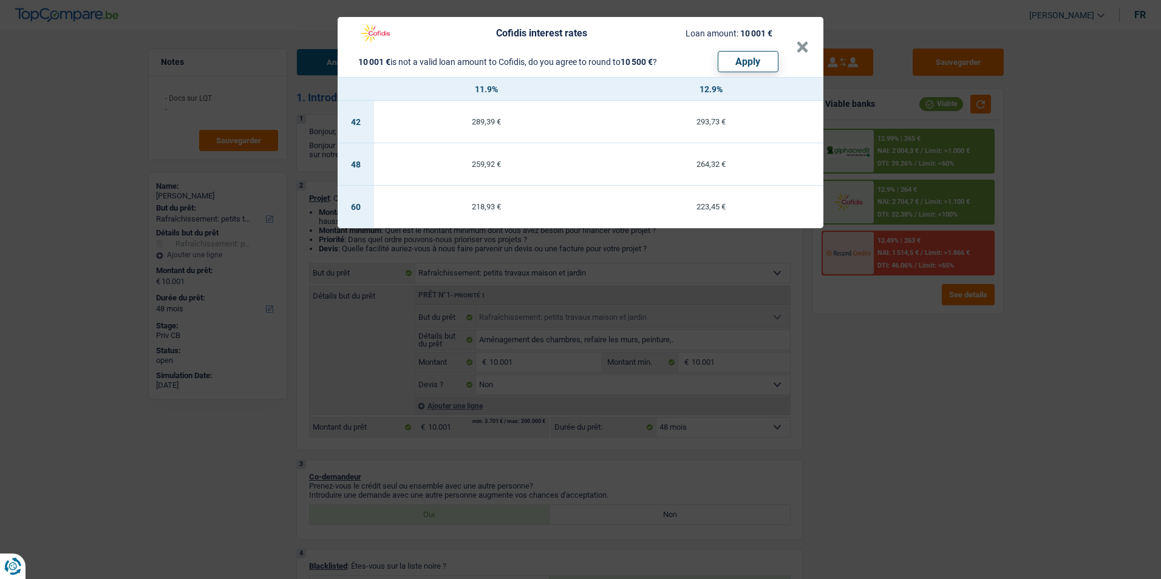
drag, startPoint x: 888, startPoint y: 214, endPoint x: 1059, endPoint y: 179, distance: 174.9
click at [1057, 182] on div "Cofidis interest rates Loan amount: 10 001 € 10 001 € is not a valid loan amoun…" at bounding box center [580, 289] width 1161 height 579
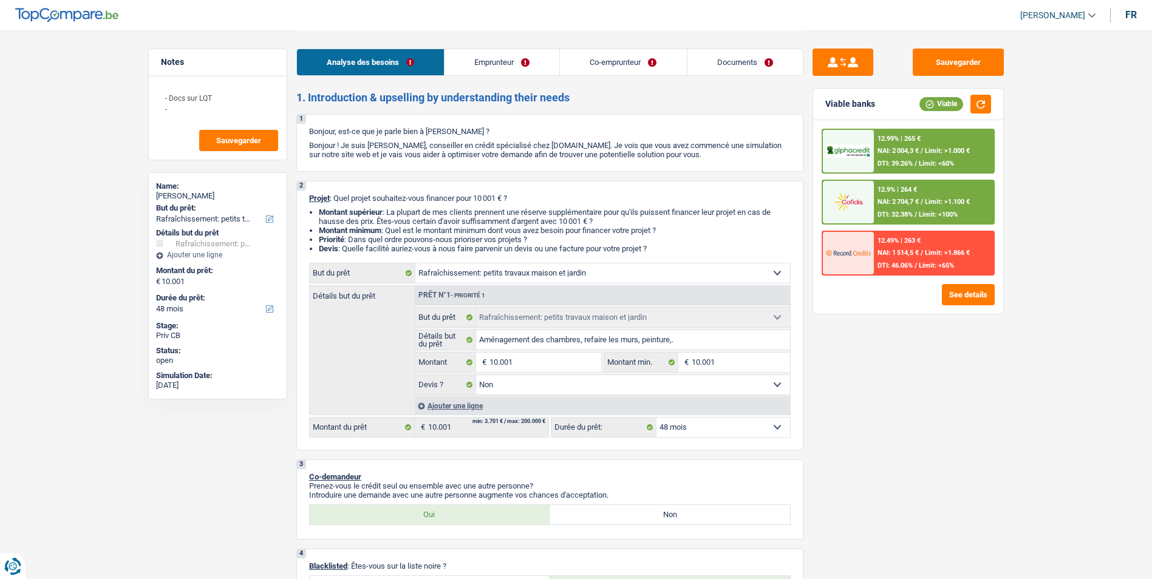
click at [960, 189] on div "12.9% | 264 € NAI: 2 704,7 € / Limit: >1.100 € DTI: 32.38% / Limit: <100%" at bounding box center [934, 202] width 120 height 43
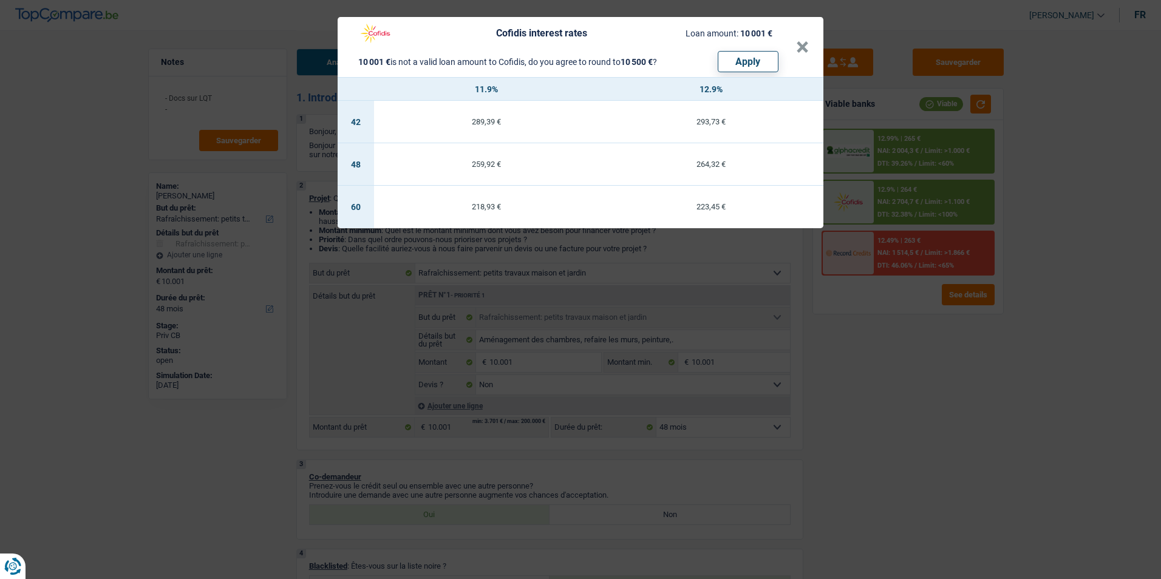
click at [946, 213] on div "Cofidis interest rates Loan amount: 10 001 € 10 001 € is not a valid loan amoun…" at bounding box center [580, 289] width 1161 height 579
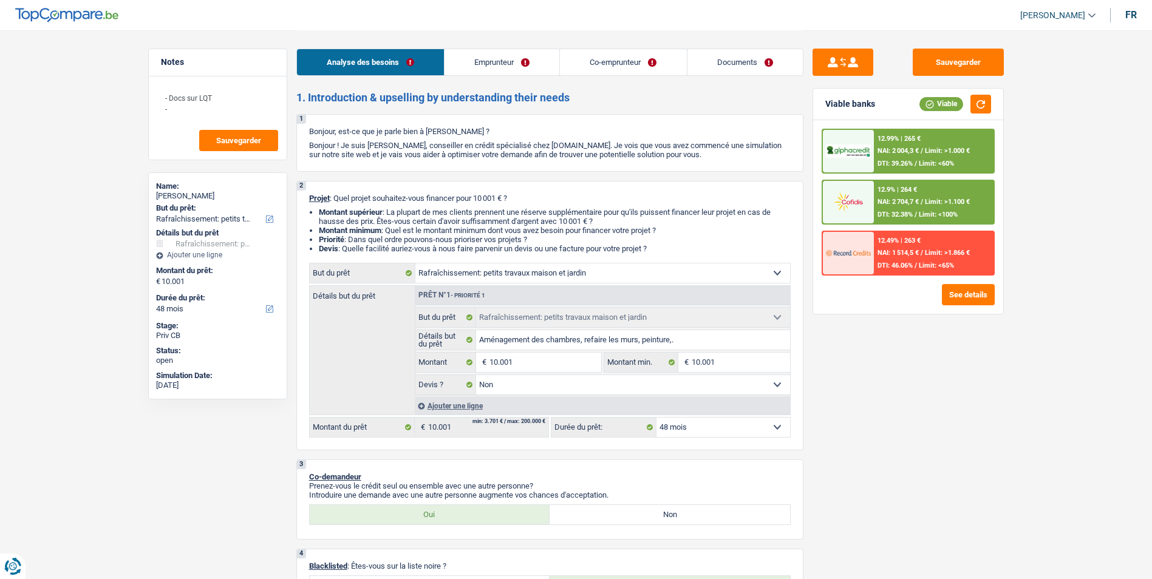
click at [940, 154] on span "Limit: >1.000 €" at bounding box center [947, 151] width 45 height 8
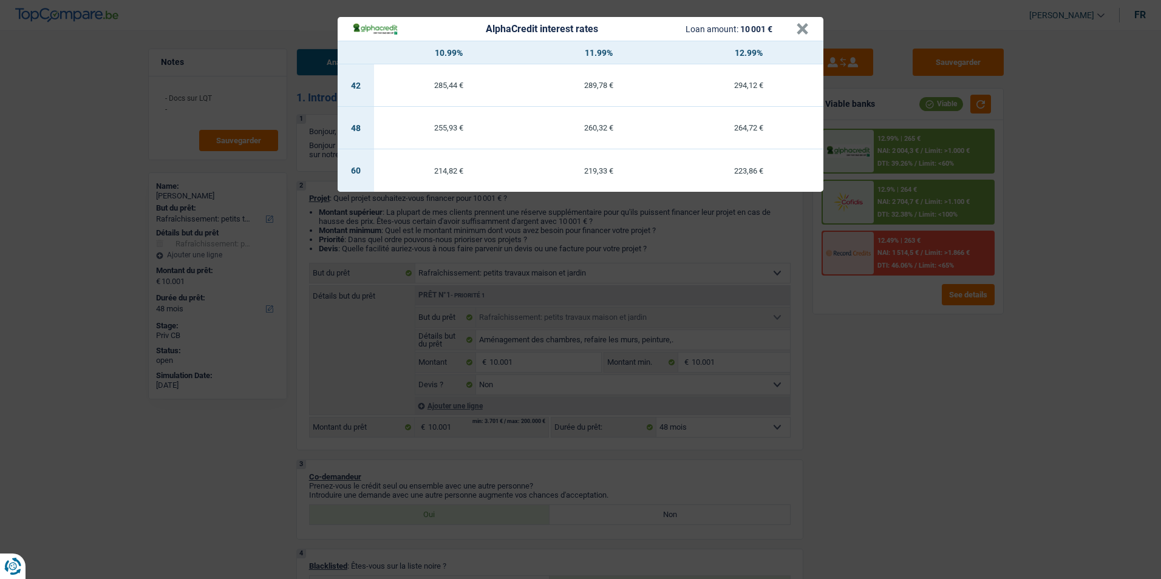
click at [1074, 172] on div "AlphaCredit interest rates Loan amount: 10 001 € × 10.99% 11.99% 12.99% 42 285,…" at bounding box center [580, 289] width 1161 height 579
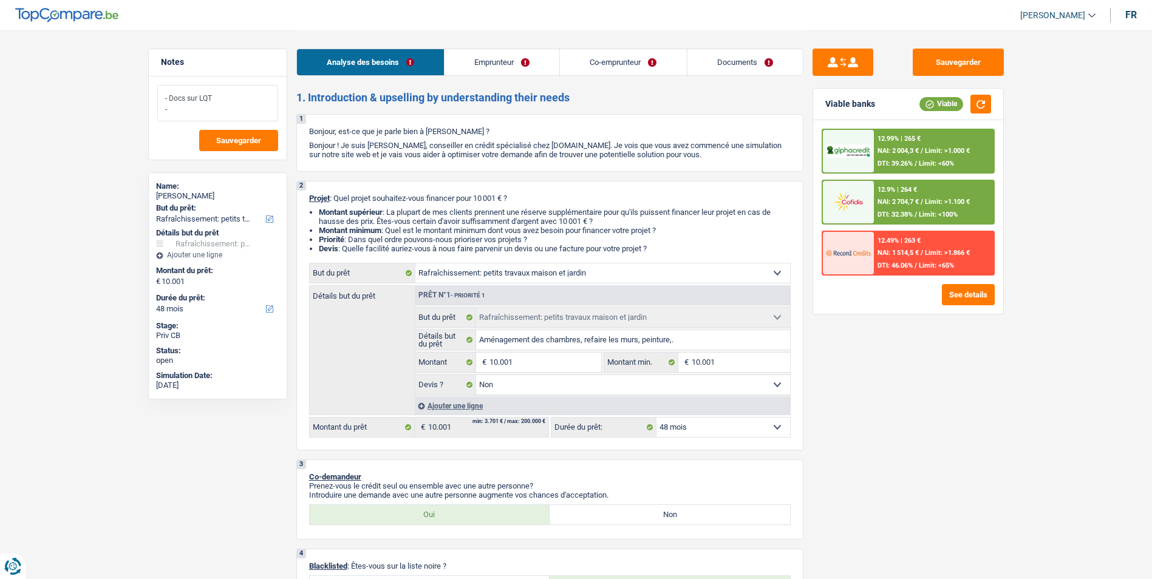
click at [242, 104] on textarea "- Docs sur LQT -" at bounding box center [217, 103] width 121 height 36
click at [721, 429] on select "12 mois 18 mois 24 mois 30 mois 36 mois 42 mois 48 mois 60 mois Sélectionner un…" at bounding box center [724, 427] width 134 height 19
click at [657, 418] on select "12 mois 18 mois 24 mois 30 mois 36 mois 42 mois 48 mois 60 mois Sélectionner un…" at bounding box center [724, 427] width 134 height 19
click at [943, 205] on span "Limit: >1.100 €" at bounding box center [947, 202] width 45 height 8
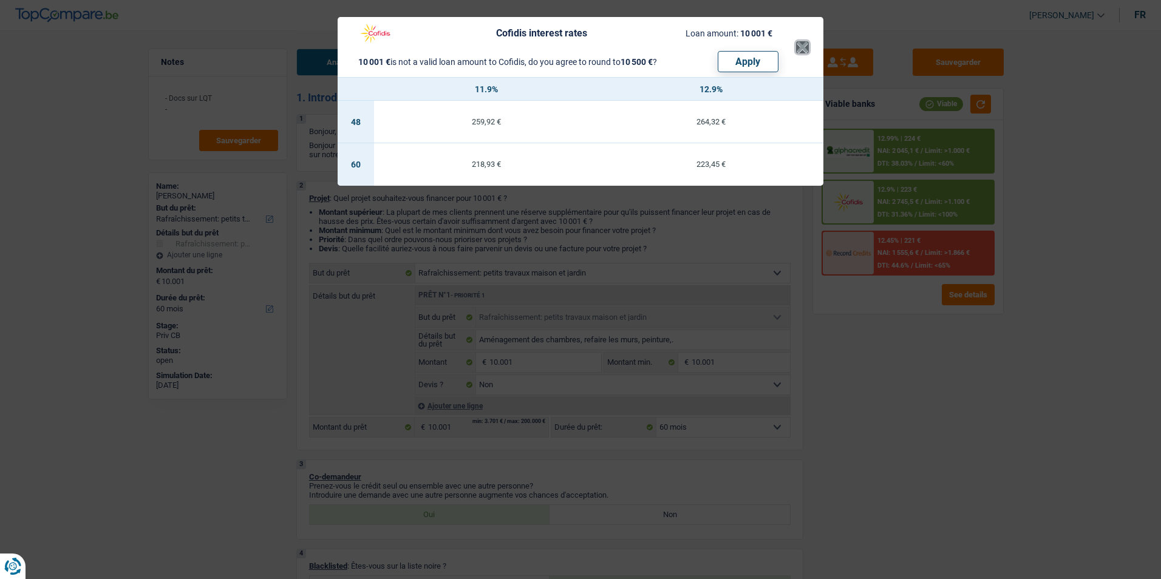
click at [807, 47] on button "×" at bounding box center [802, 47] width 13 height 12
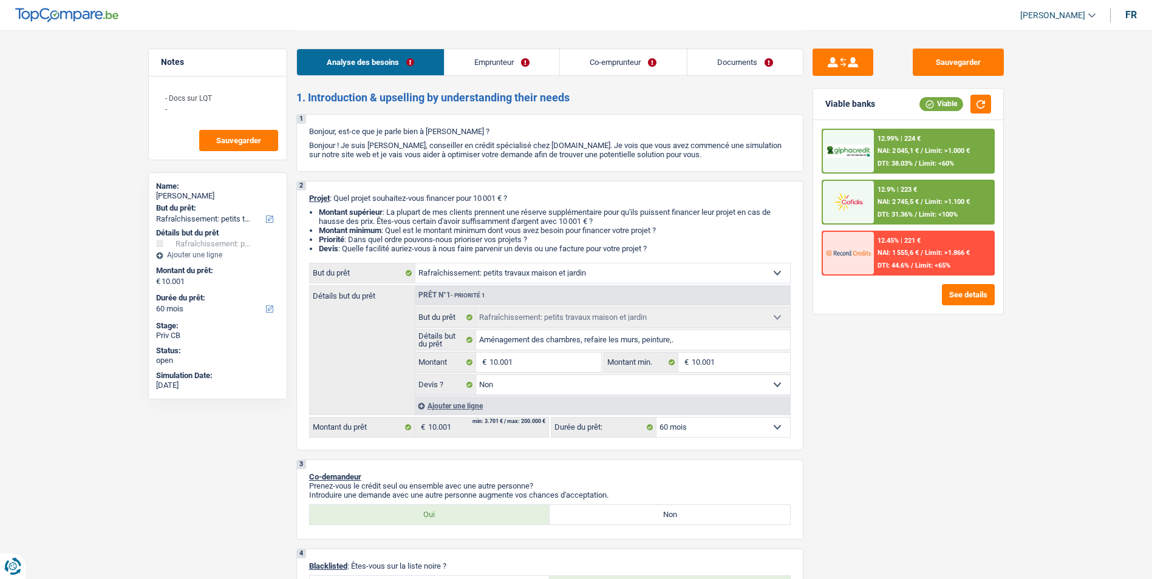
click at [941, 171] on div "12.99% | 224 € NAI: 2 045,1 € / Limit: >1.000 € DTI: 38.03% / Limit: <60%" at bounding box center [934, 151] width 120 height 43
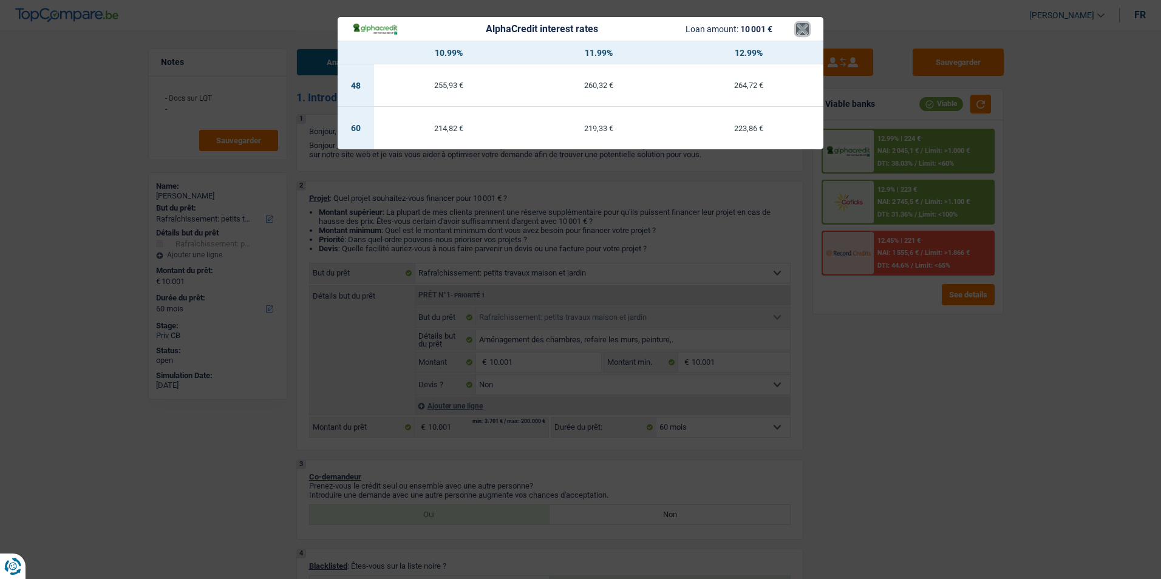
click at [802, 32] on button "×" at bounding box center [802, 29] width 13 height 12
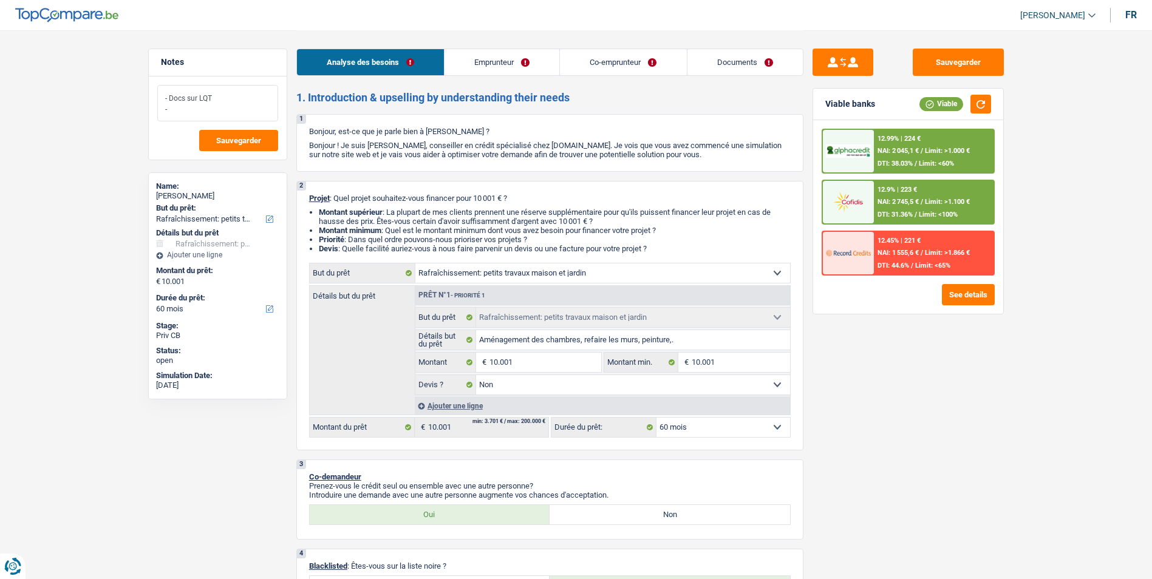
click at [206, 109] on textarea "- Docs sur LQT -" at bounding box center [217, 103] width 121 height 36
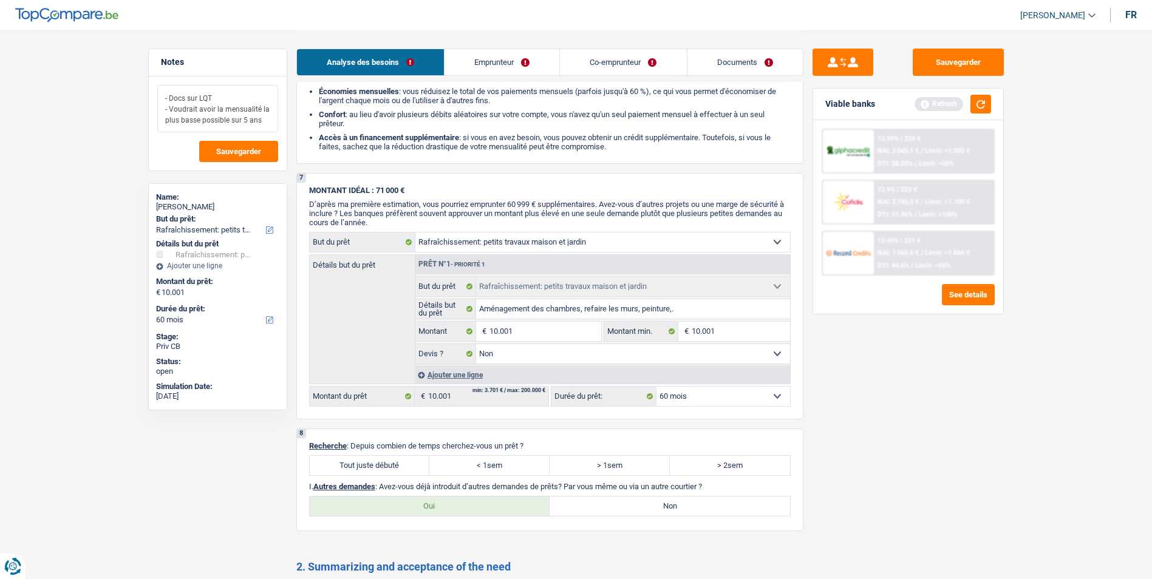
scroll to position [1569, 0]
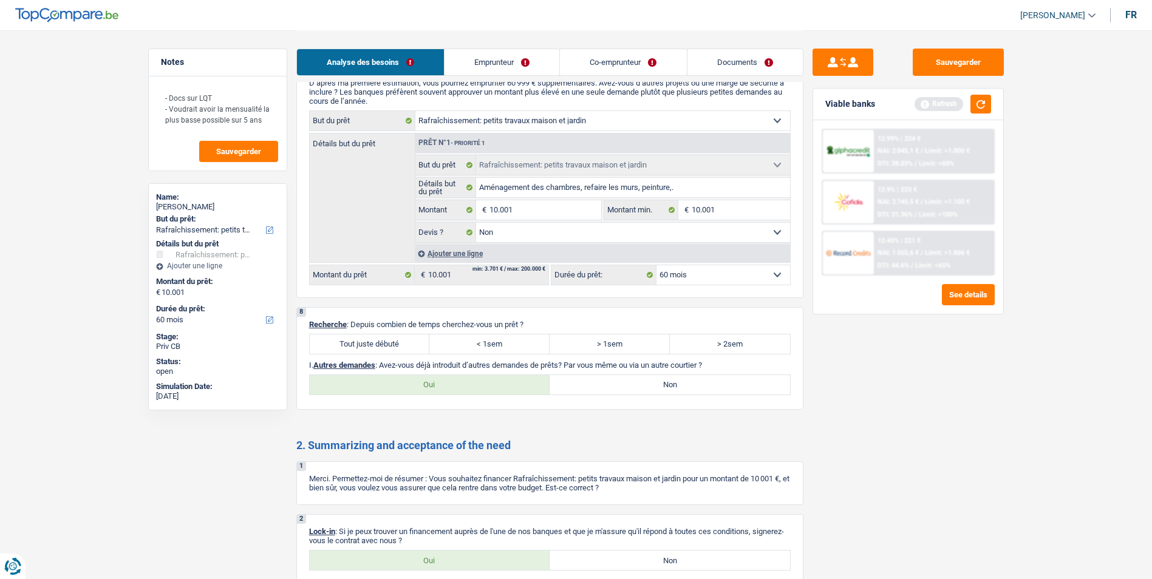
click at [357, 341] on label "Tout juste débuté" at bounding box center [370, 344] width 120 height 19
click at [357, 341] on input "Tout juste débuté" at bounding box center [370, 344] width 120 height 19
click at [437, 389] on label "Oui" at bounding box center [430, 384] width 241 height 19
click at [437, 389] on input "Oui" at bounding box center [430, 384] width 241 height 19
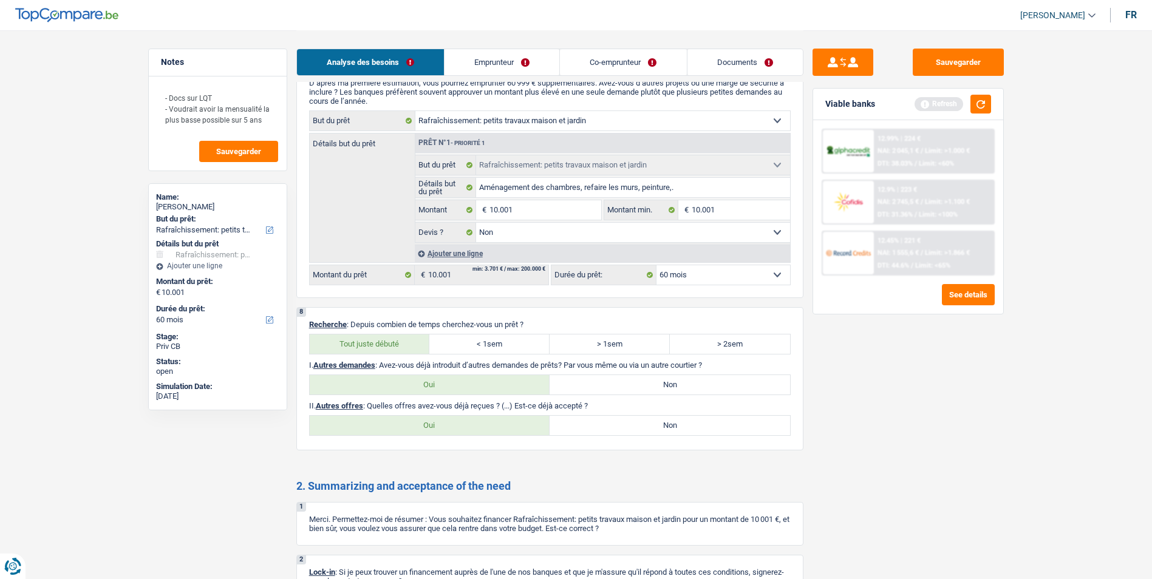
scroll to position [1731, 0]
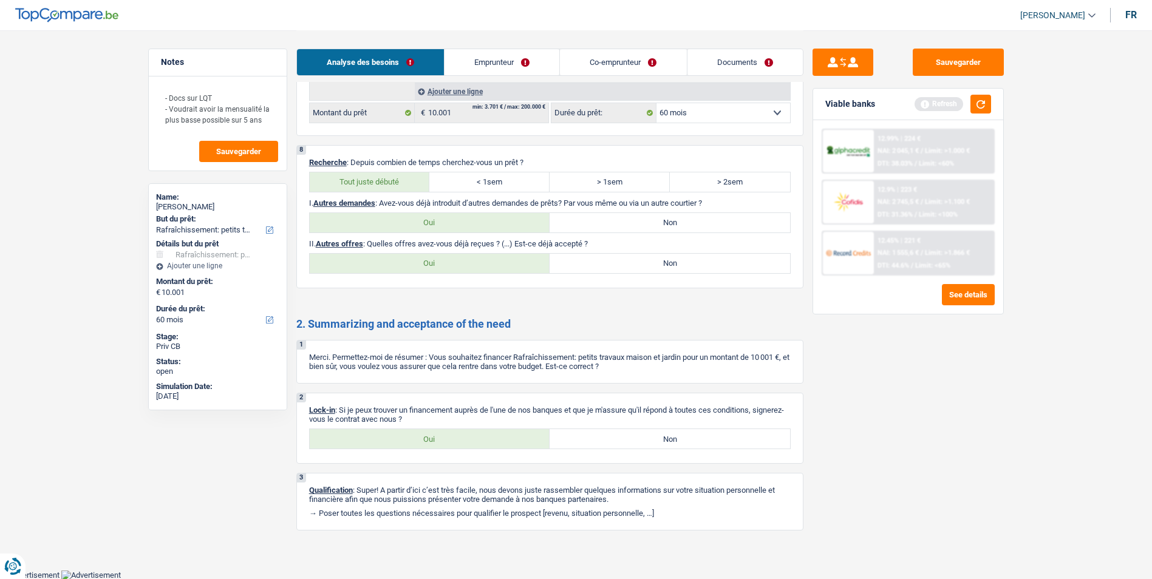
click at [460, 435] on label "Oui" at bounding box center [430, 438] width 241 height 19
click at [460, 435] on input "Oui" at bounding box center [430, 438] width 241 height 19
drag, startPoint x: 263, startPoint y: 123, endPoint x: 160, endPoint y: 93, distance: 107.5
click at [160, 93] on textarea "- Docs sur LQT - Voudrait avoir la mensualité la plus basse possible sur 5 ans" at bounding box center [217, 108] width 121 height 47
click at [940, 63] on button "Sauvegarder" at bounding box center [958, 62] width 91 height 27
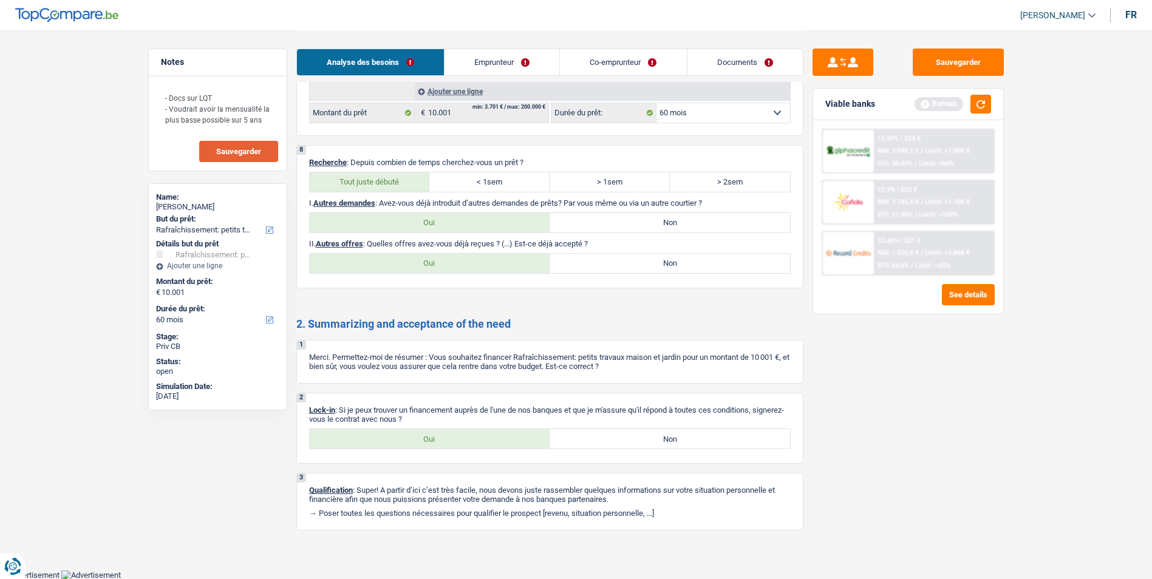
click at [240, 155] on span "Sauvegarder" at bounding box center [238, 152] width 45 height 8
click at [954, 63] on button "Sauvegarder" at bounding box center [958, 62] width 91 height 27
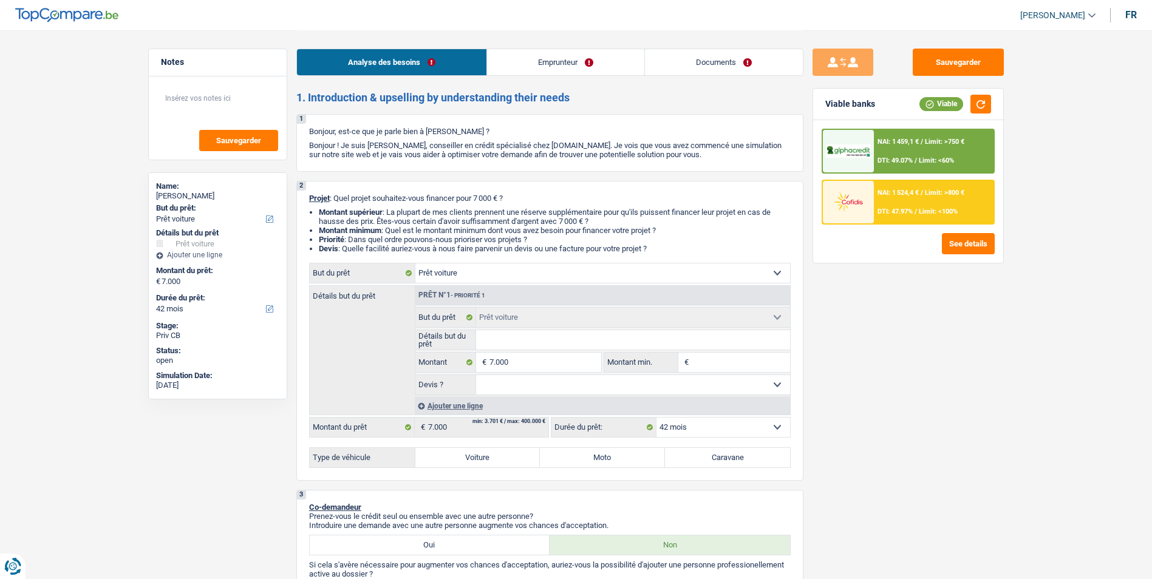
select select "car"
select select "42"
select select "car"
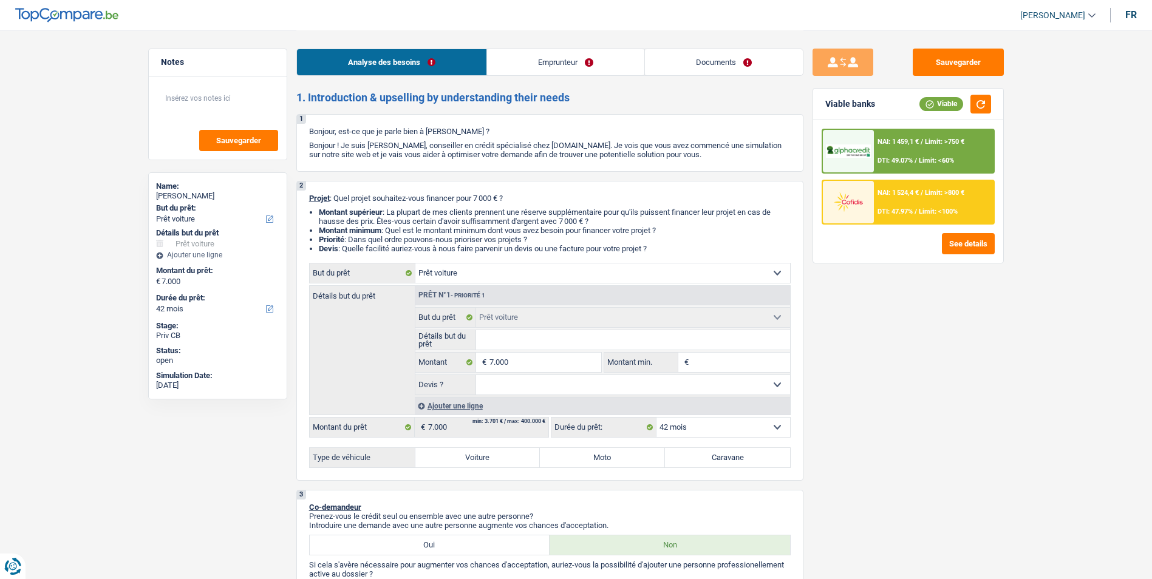
select select "42"
select select "worker"
select select "netSalary"
select select "familyAllowances"
select select "ownerWithMortgage"
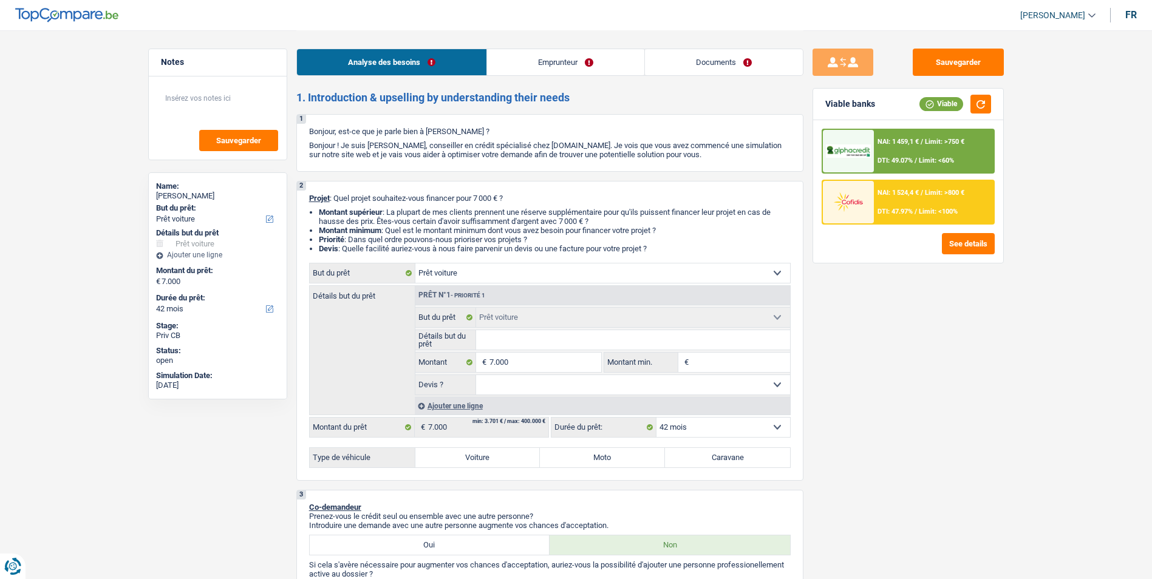
select select "mortgage"
select select "300"
select select "car"
select select "42"
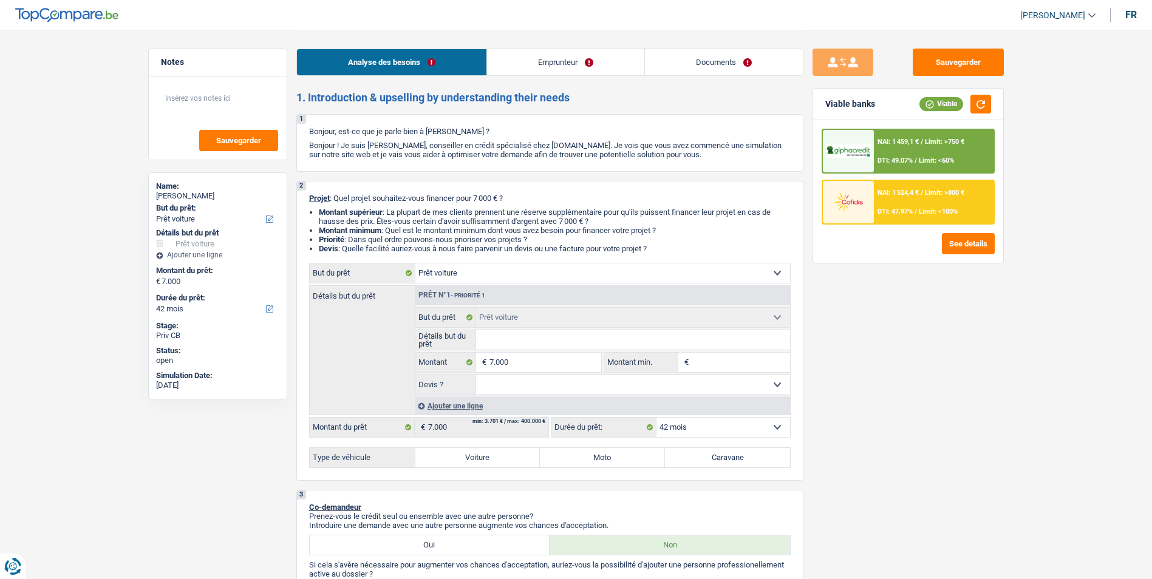
select select "worker"
select select "netSalary"
select select "familyAllowances"
click at [530, 61] on link "Emprunteur" at bounding box center [565, 62] width 157 height 26
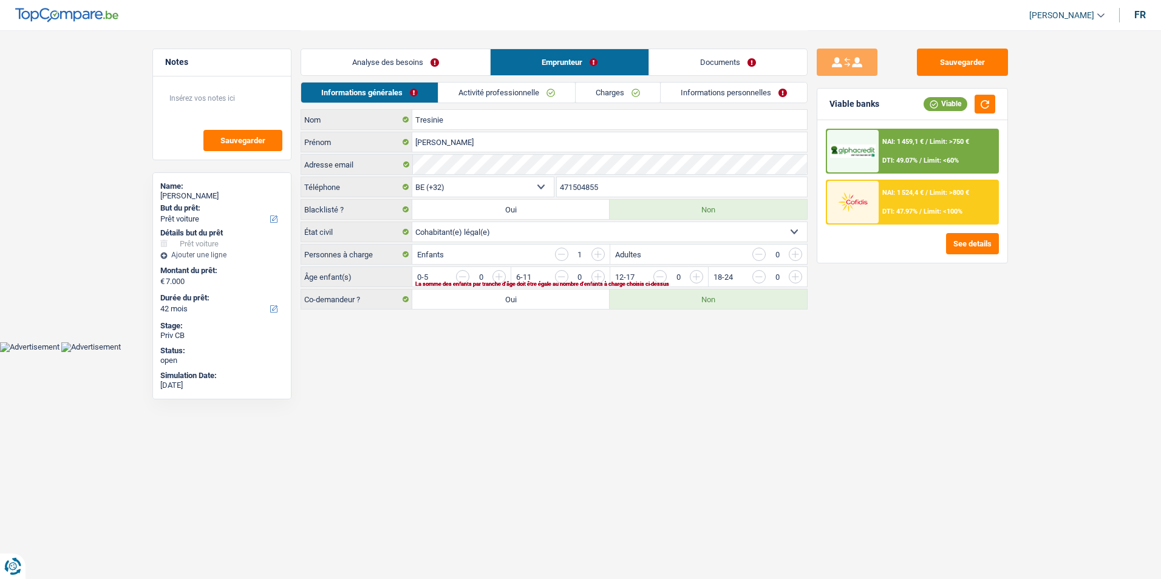
click at [515, 94] on link "Activité professionnelle" at bounding box center [507, 93] width 137 height 20
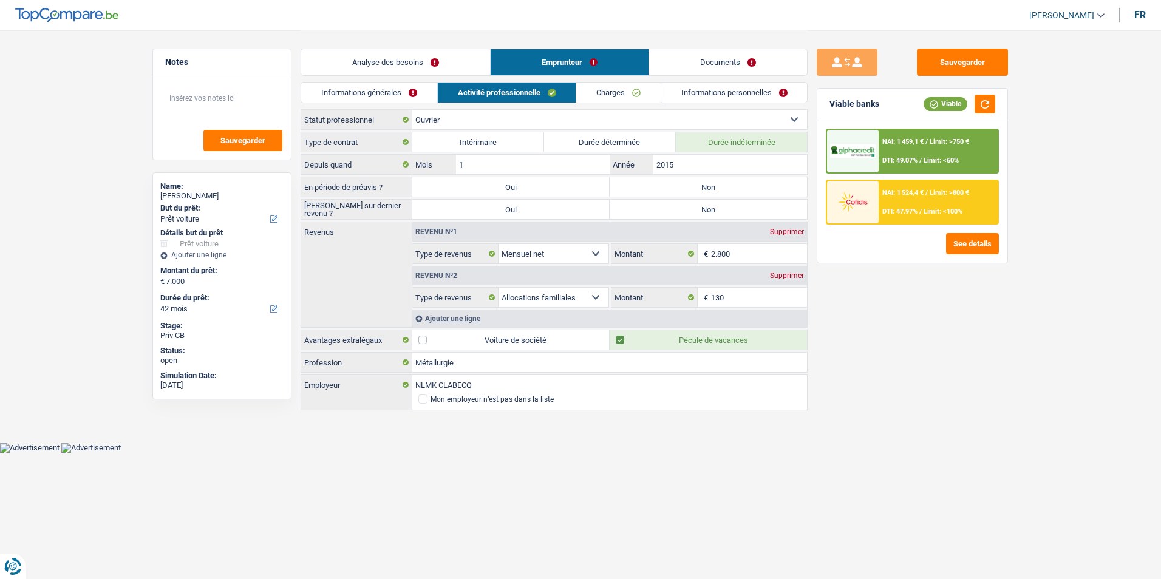
click at [614, 93] on link "Charges" at bounding box center [618, 93] width 84 height 20
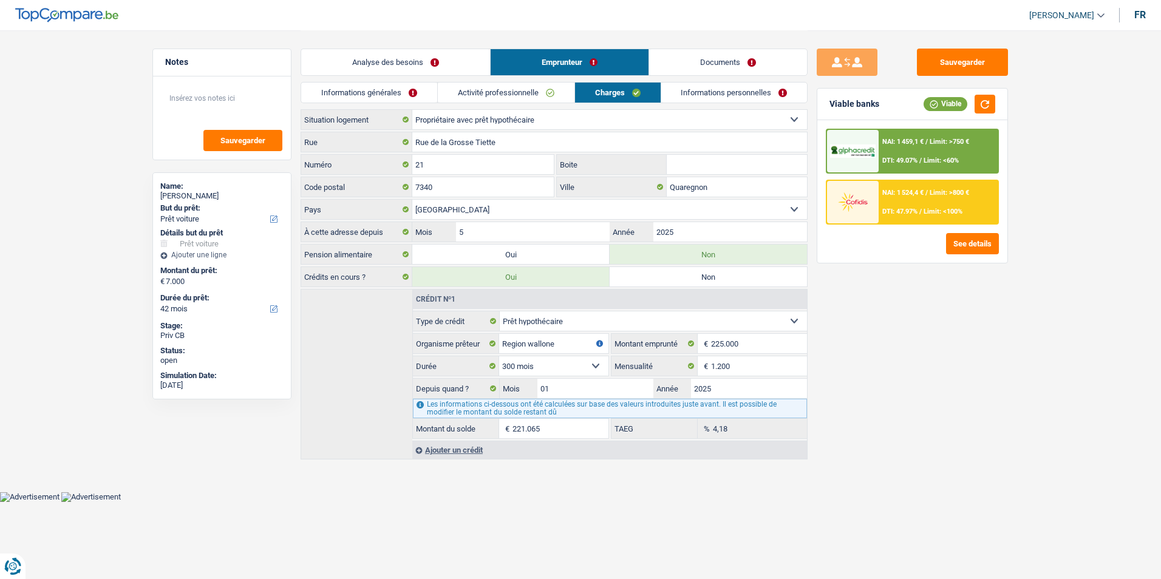
click at [692, 97] on link "Informations personnelles" at bounding box center [734, 93] width 146 height 20
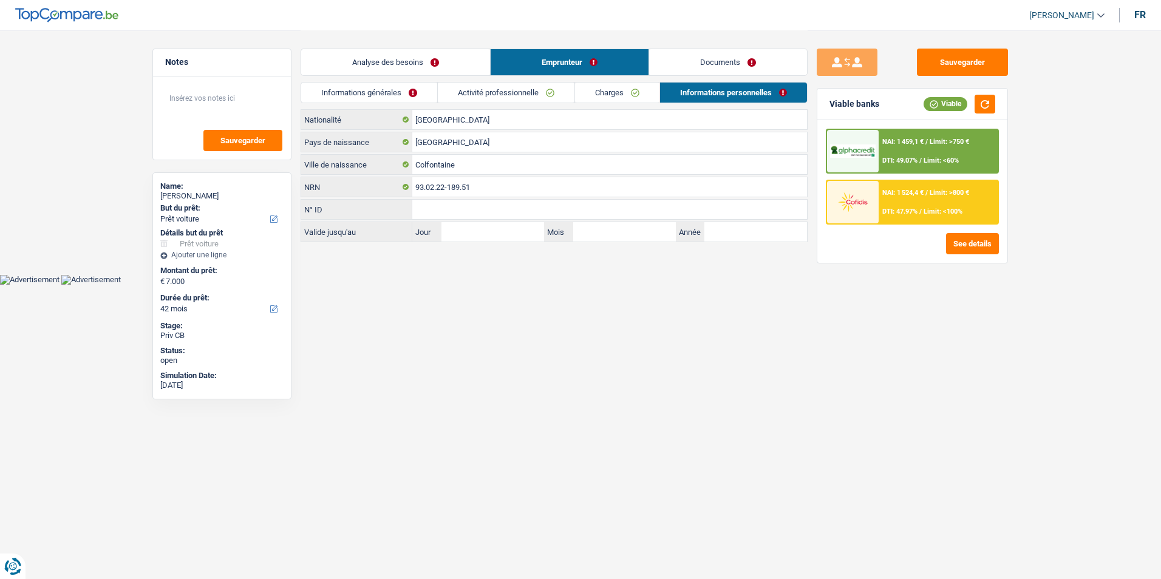
click at [406, 89] on link "Informations générales" at bounding box center [369, 93] width 136 height 20
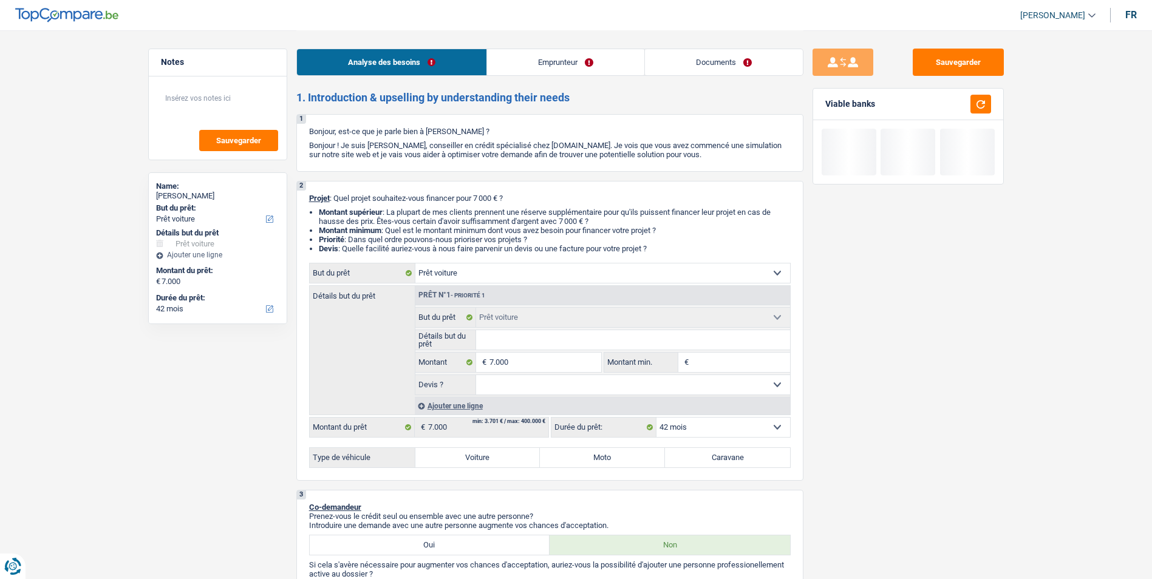
select select "car"
select select "42"
select select "car"
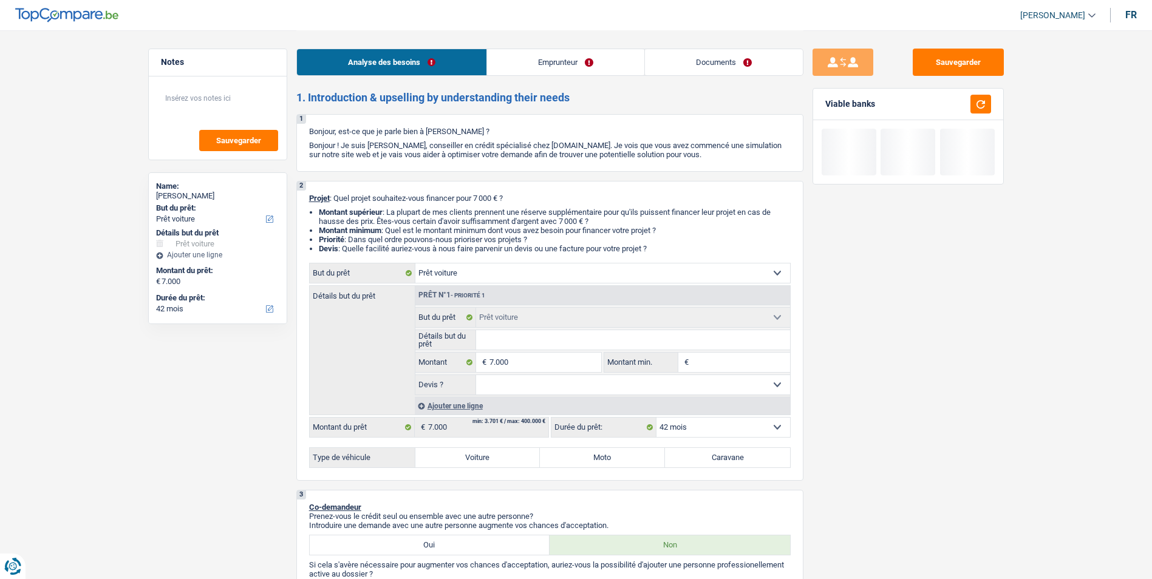
select select "42"
select select "worker"
select select "netSalary"
select select "familyAllowances"
select select "ownerWithMortgage"
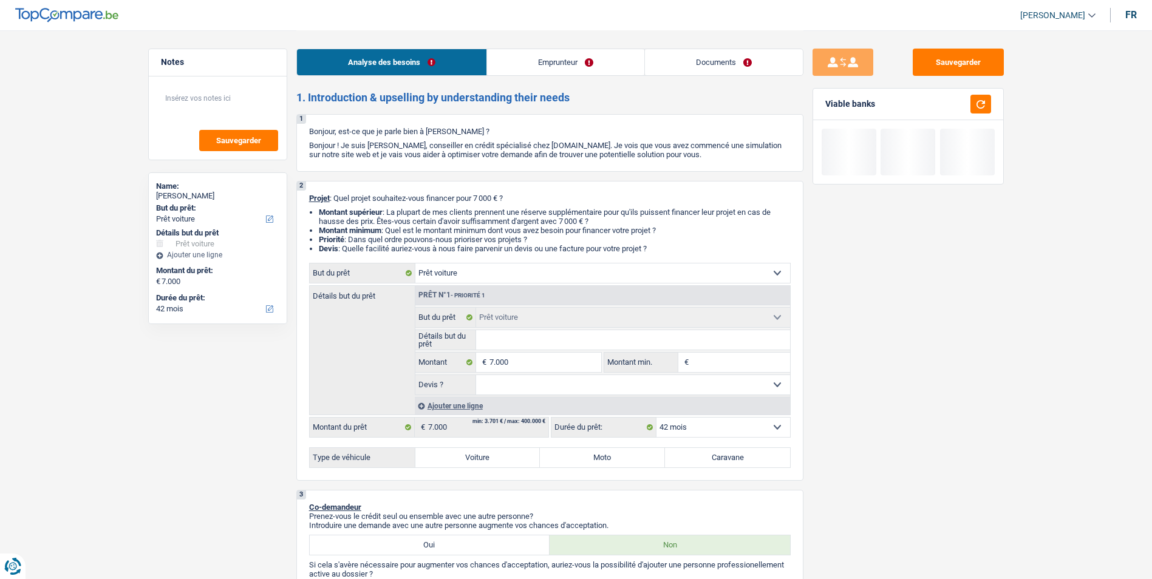
select select "mortgage"
select select "300"
select select "car"
select select "42"
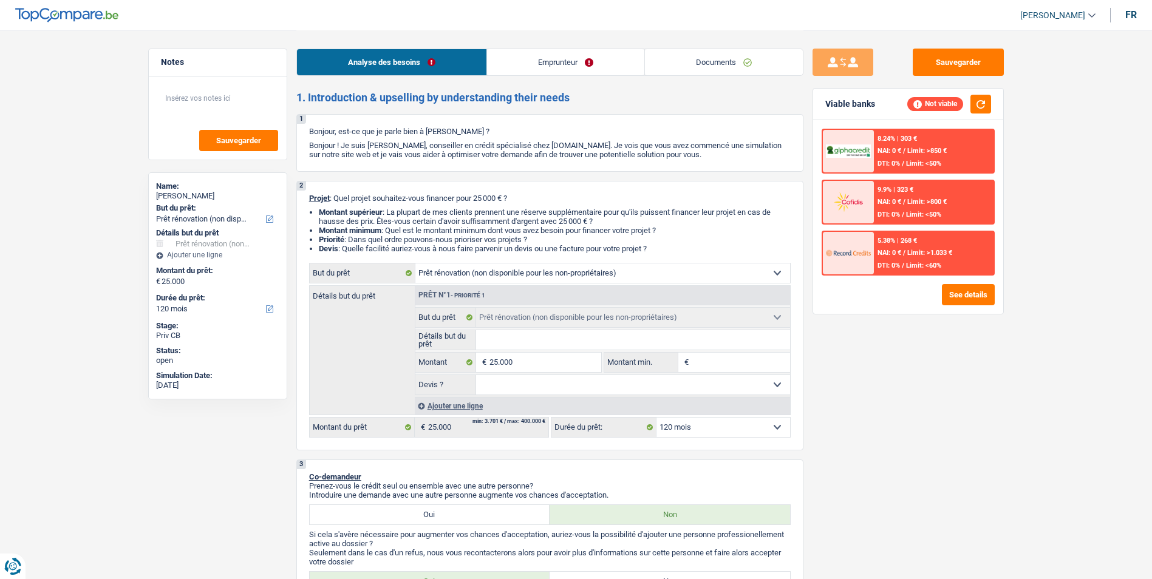
select select "renovation"
select select "120"
select select "renovation"
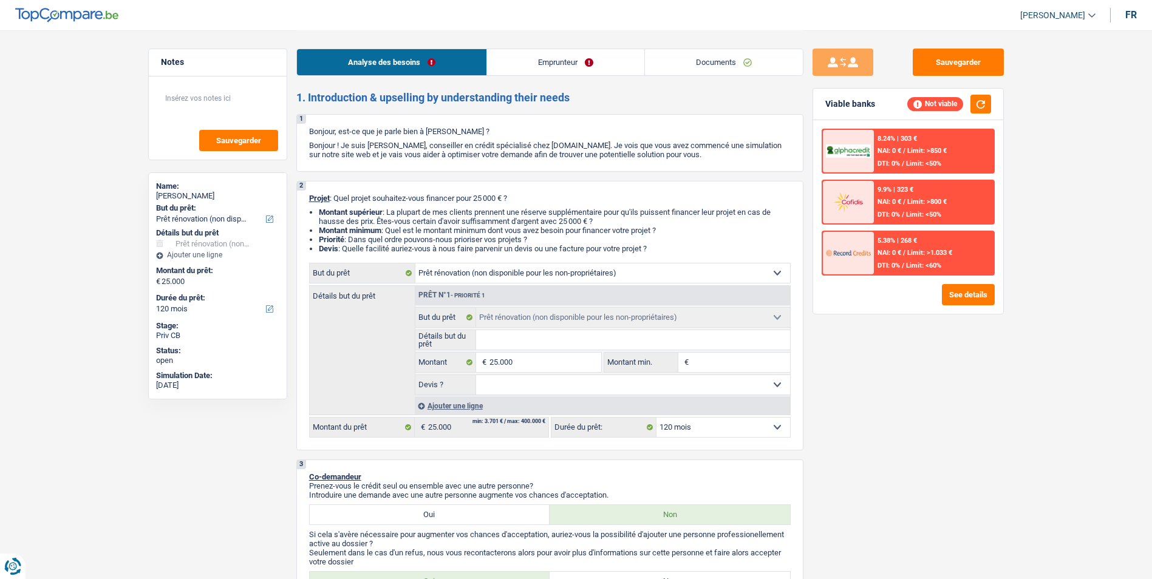
select select "120"
select select "renovation"
select select "120"
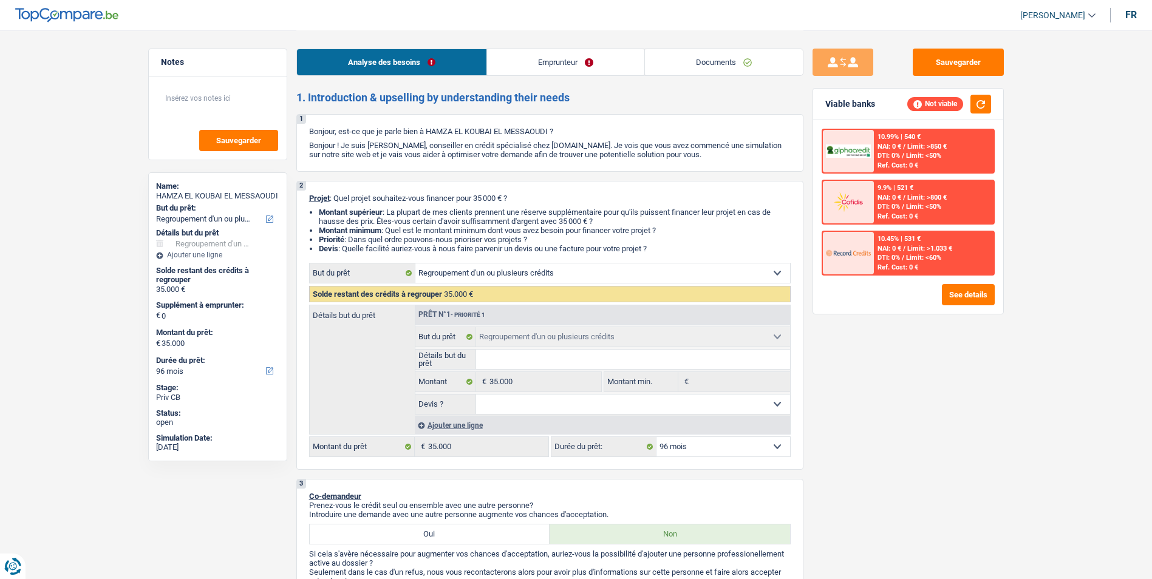
select select "refinancing"
select select "96"
select select "refinancing"
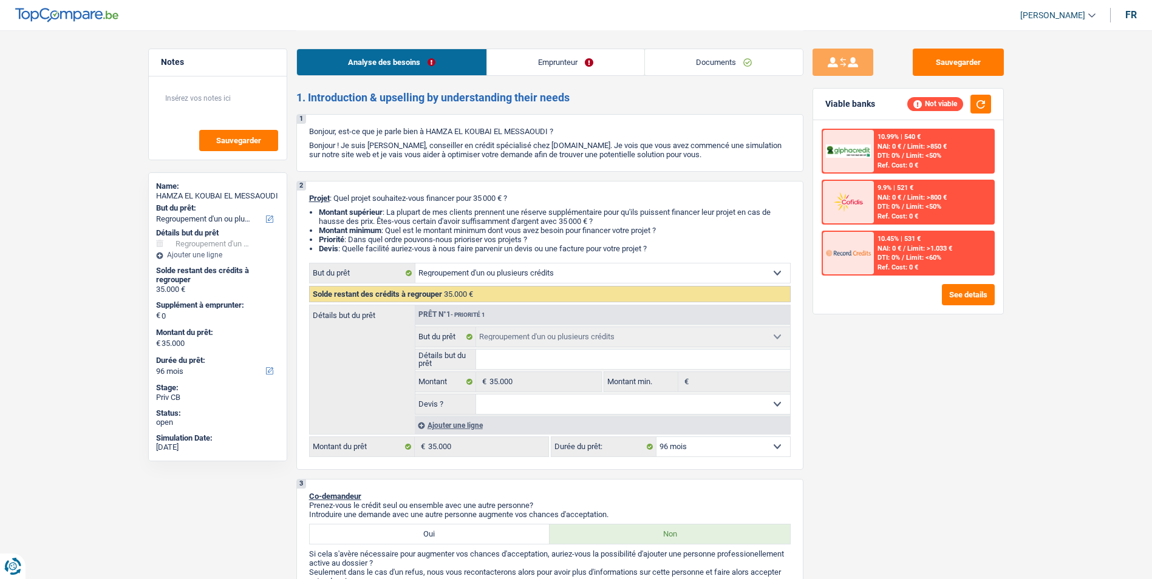
select select "96"
select select "refinancing"
select select "96"
